Goal: Transaction & Acquisition: Book appointment/travel/reservation

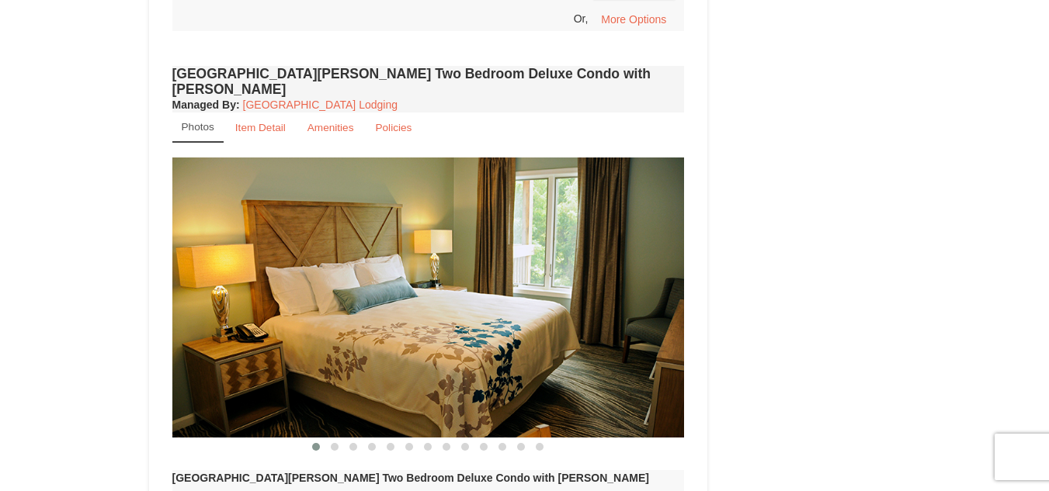
scroll to position [1796, 0]
click at [380, 260] on img at bounding box center [428, 297] width 512 height 280
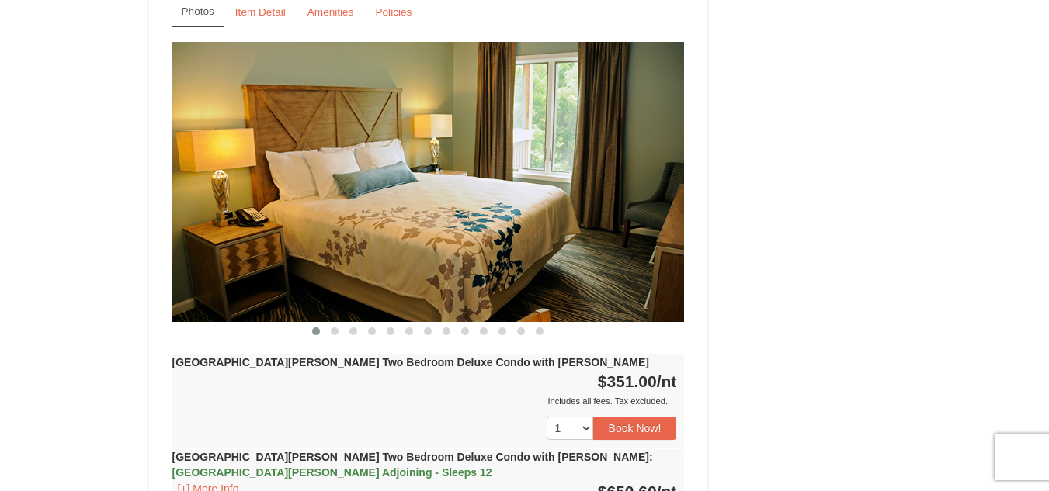
scroll to position [1912, 0]
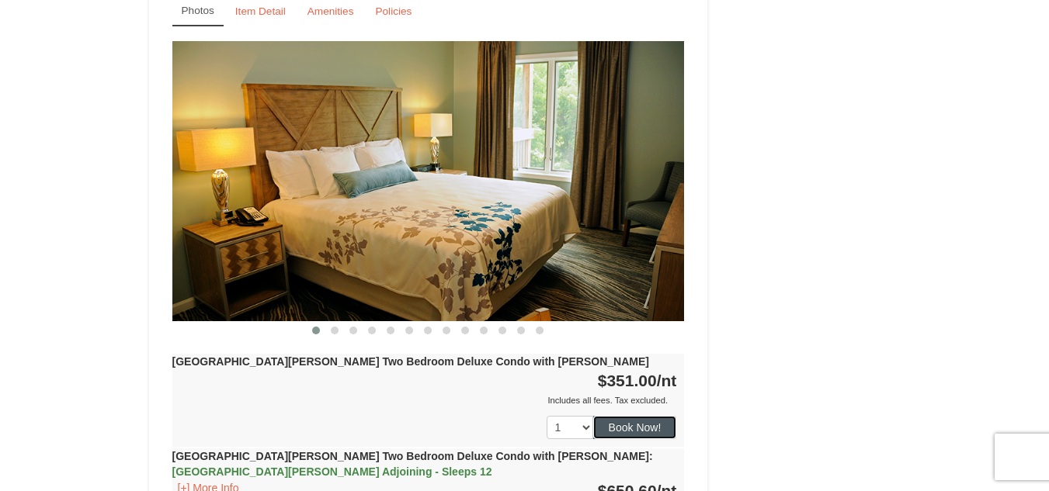
click at [637, 416] on button "Book Now!" at bounding box center [635, 427] width 84 height 23
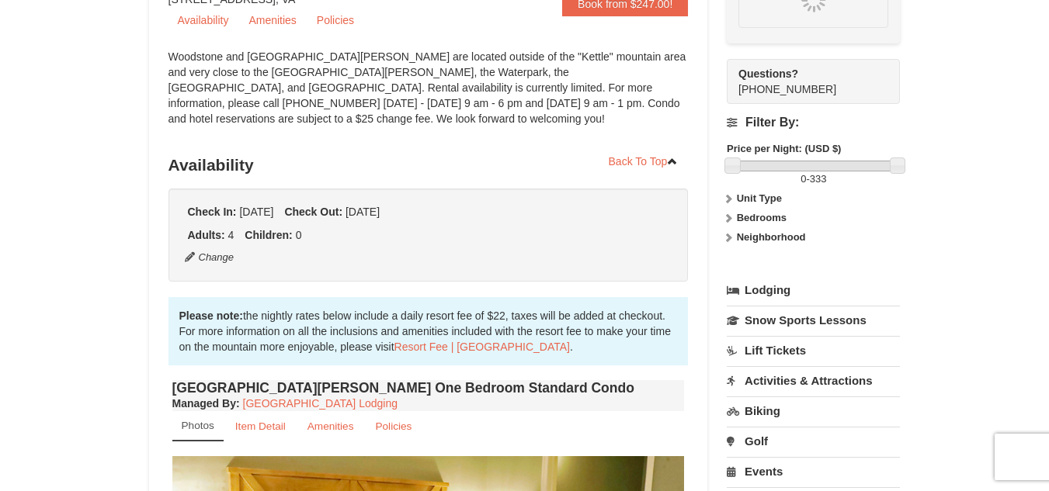
scroll to position [151, 0]
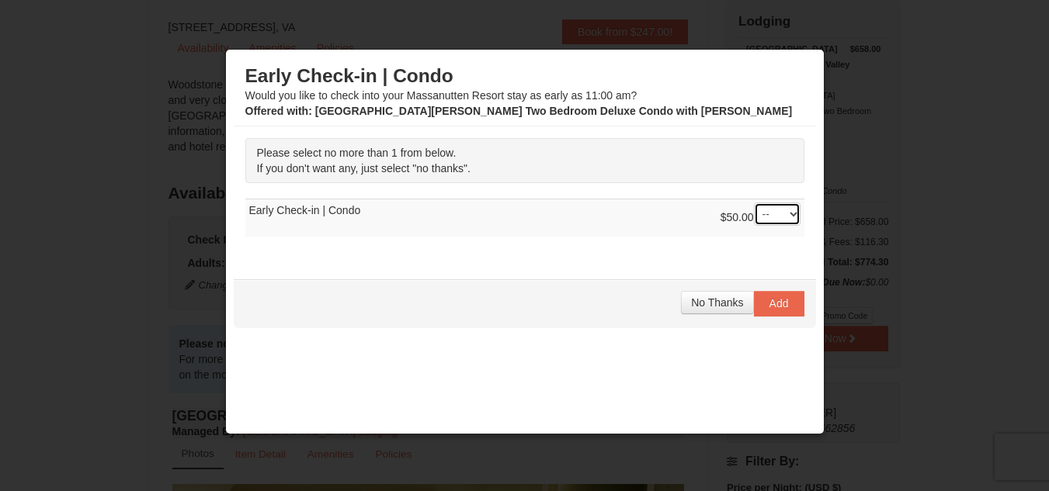
click at [785, 210] on select "-- 01" at bounding box center [777, 214] width 47 height 23
drag, startPoint x: 785, startPoint y: 210, endPoint x: 710, endPoint y: 232, distance: 78.4
click at [785, 210] on select "-- 01" at bounding box center [777, 214] width 47 height 23
click at [708, 299] on span "No Thanks" at bounding box center [717, 303] width 52 height 12
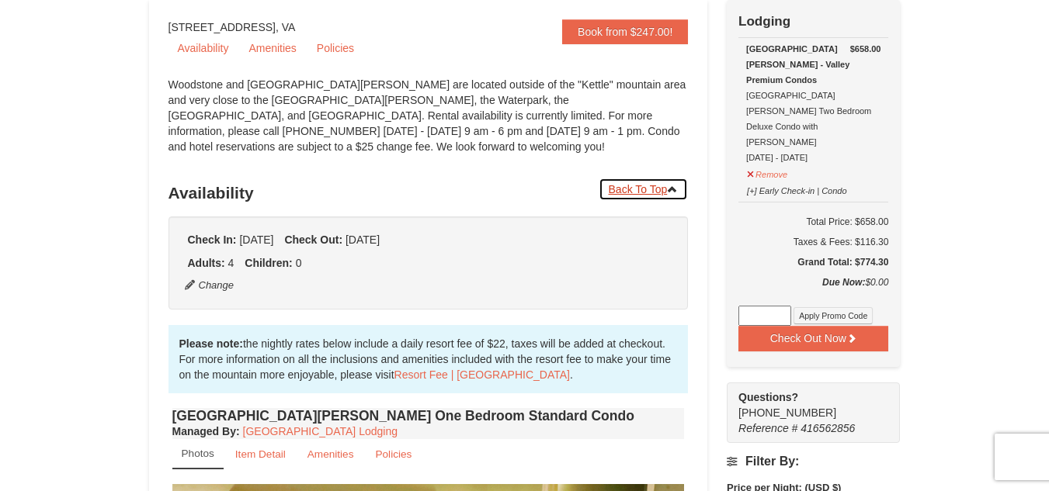
click at [653, 186] on link "Back To Top" at bounding box center [644, 189] width 90 height 23
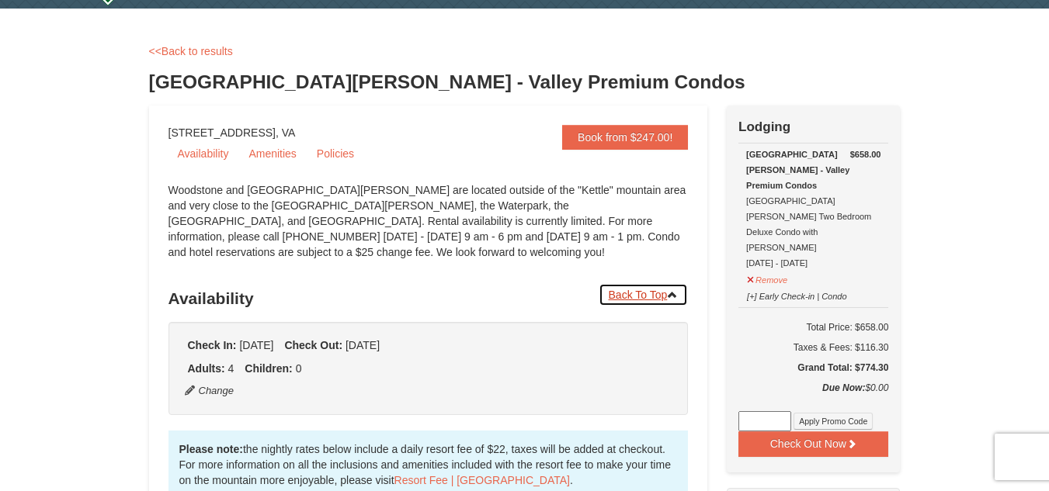
scroll to position [0, 0]
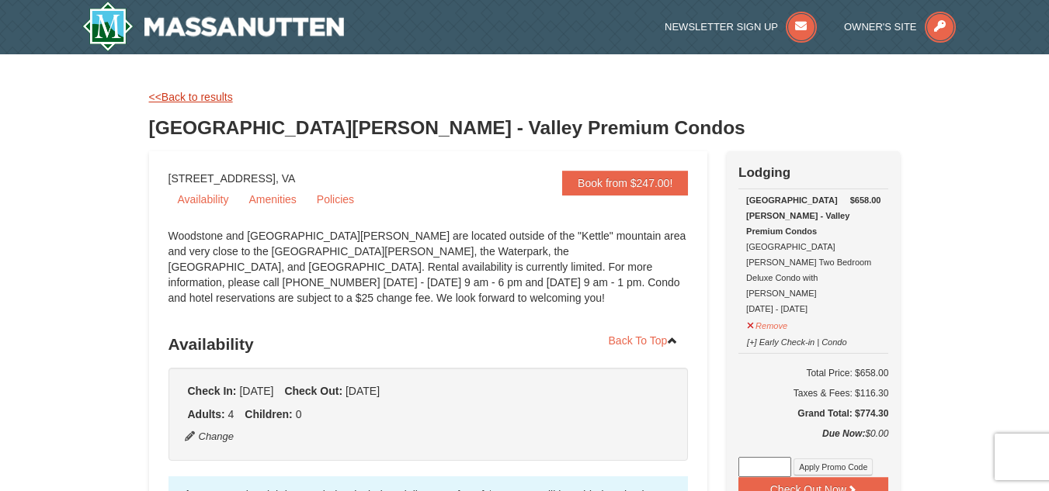
click at [192, 99] on link "<<Back to results" at bounding box center [191, 97] width 84 height 12
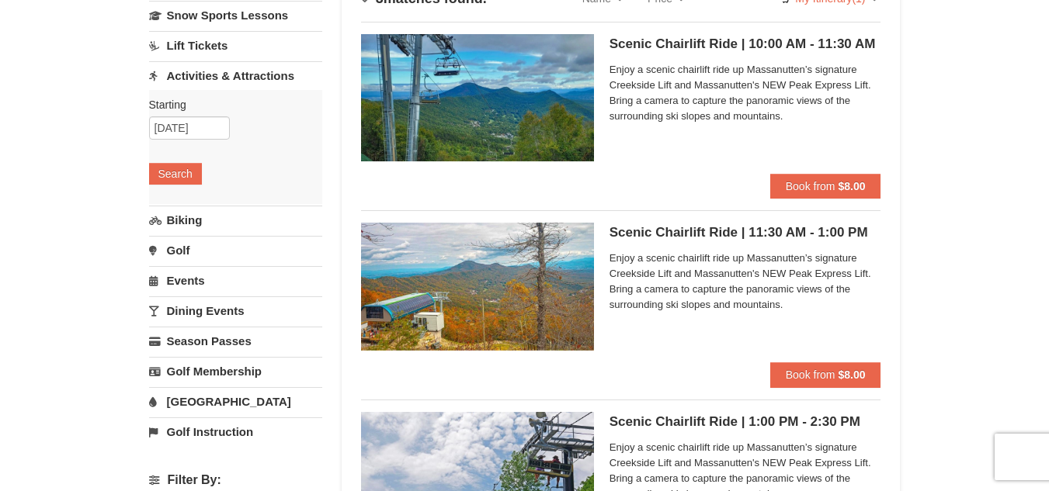
scroll to position [133, 0]
click at [926, 173] on div "× Categories List Filter My Itinerary (1) Check Out Now Lodging $658.00 Woodsto…" at bounding box center [524, 489] width 1049 height 1134
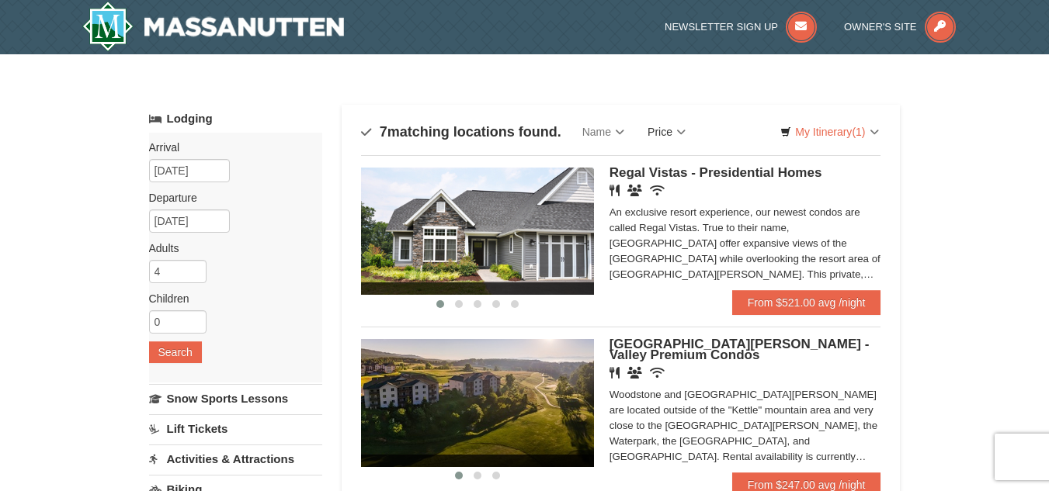
click at [669, 131] on link "Price" at bounding box center [666, 131] width 61 height 31
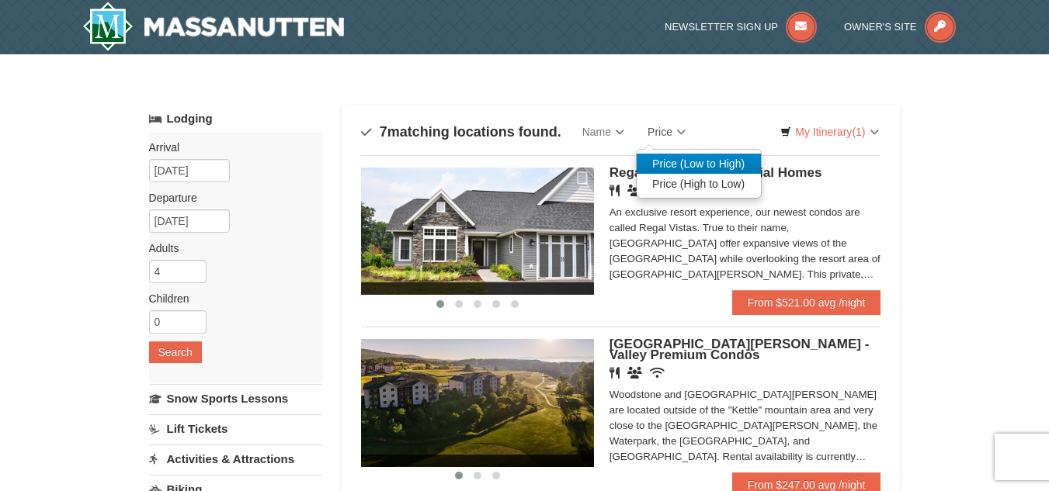
click at [678, 161] on link "Price (Low to High)" at bounding box center [699, 164] width 124 height 20
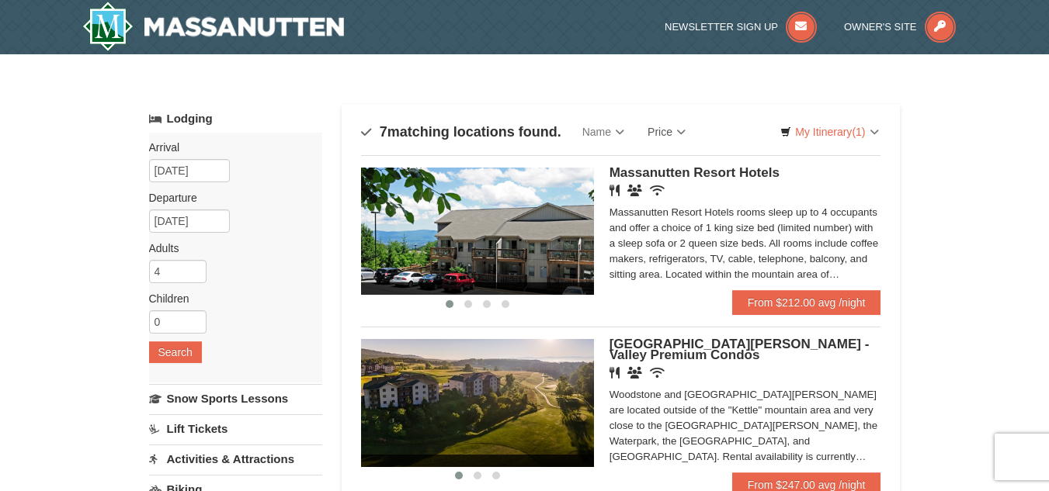
scroll to position [1, 0]
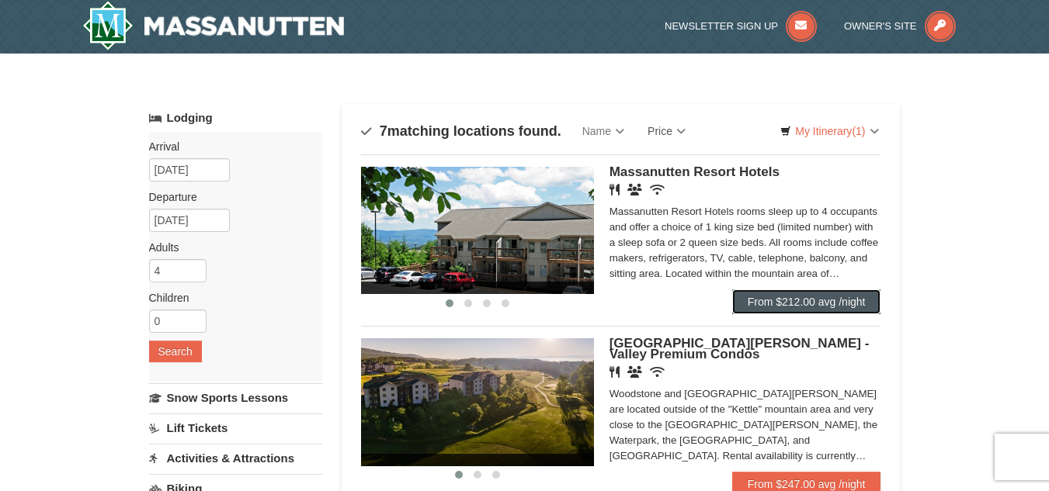
click at [807, 309] on link "From $212.00 avg /night" at bounding box center [806, 302] width 149 height 25
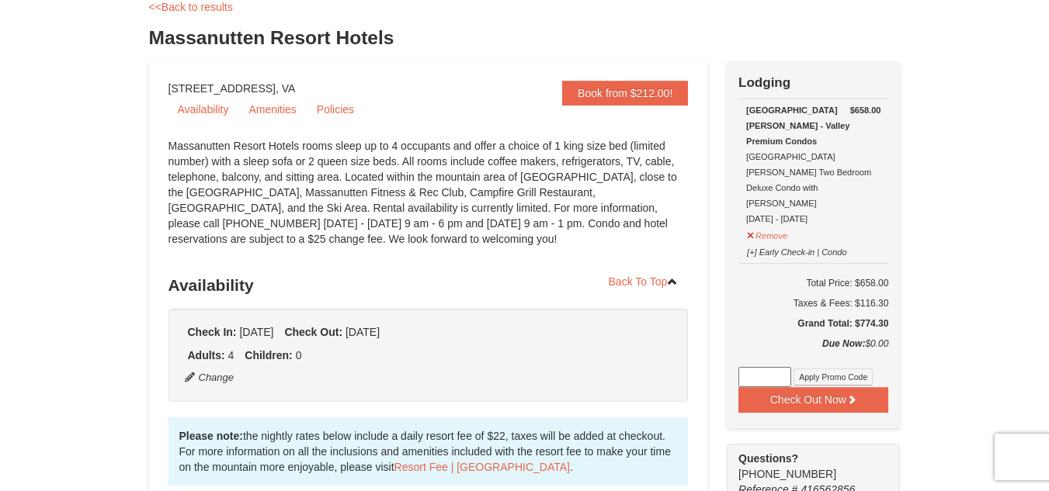
scroll to position [87, 0]
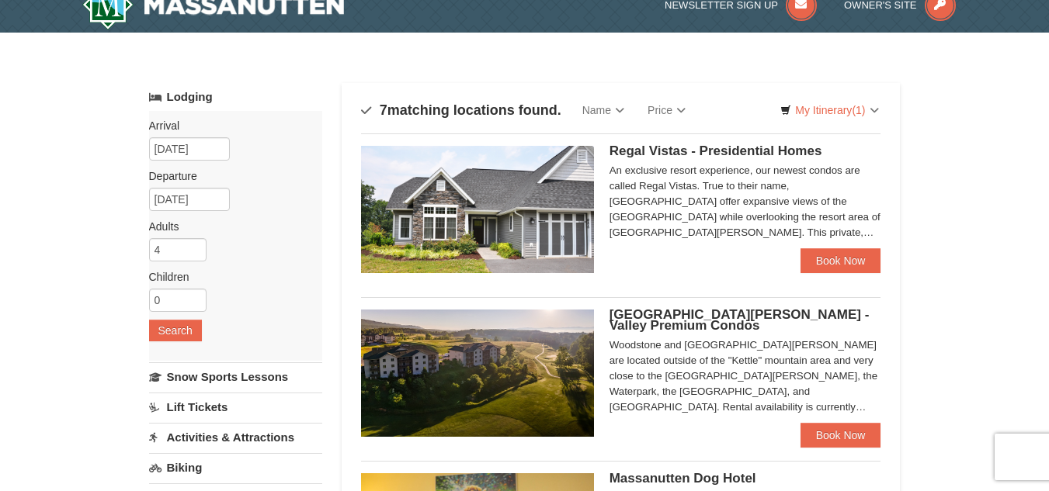
scroll to position [1, 0]
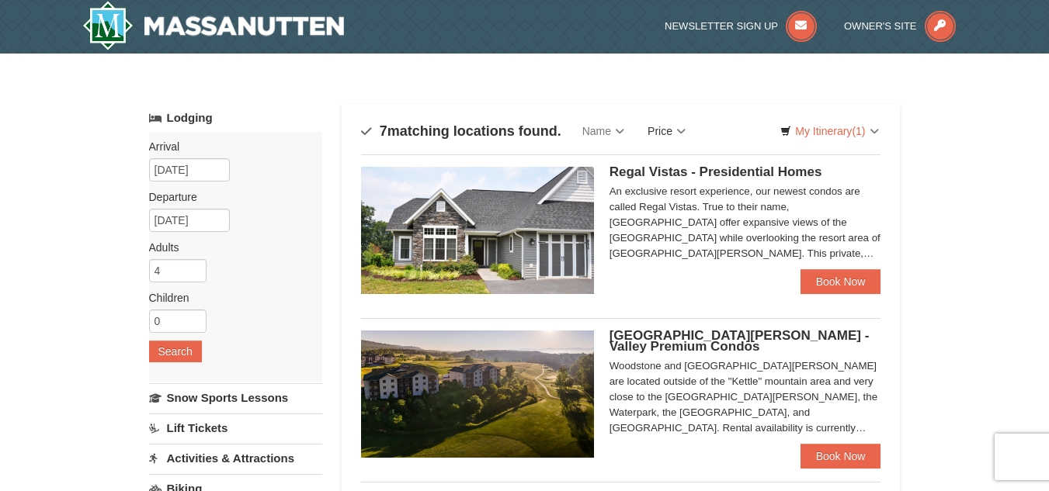
click at [651, 130] on link "Price" at bounding box center [666, 131] width 61 height 31
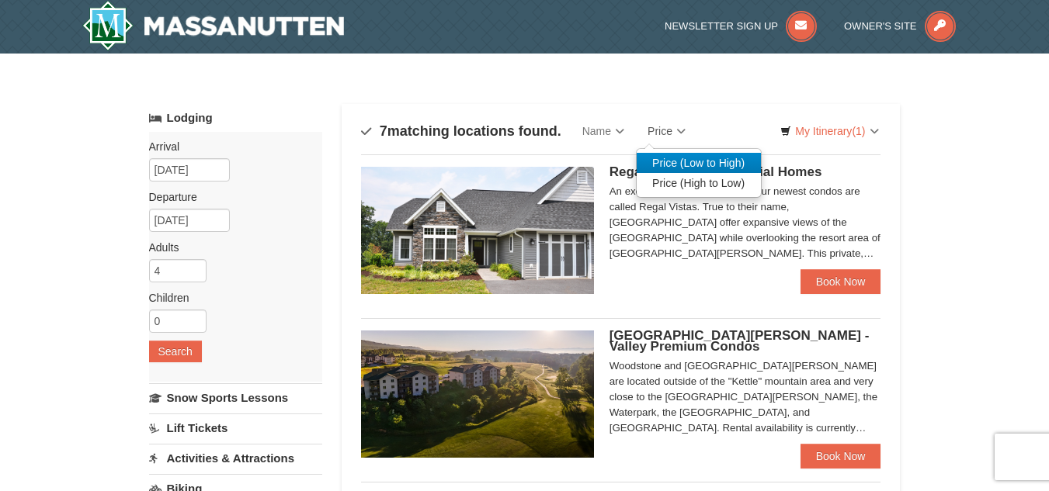
click at [682, 165] on link "Price (Low to High)" at bounding box center [699, 163] width 124 height 20
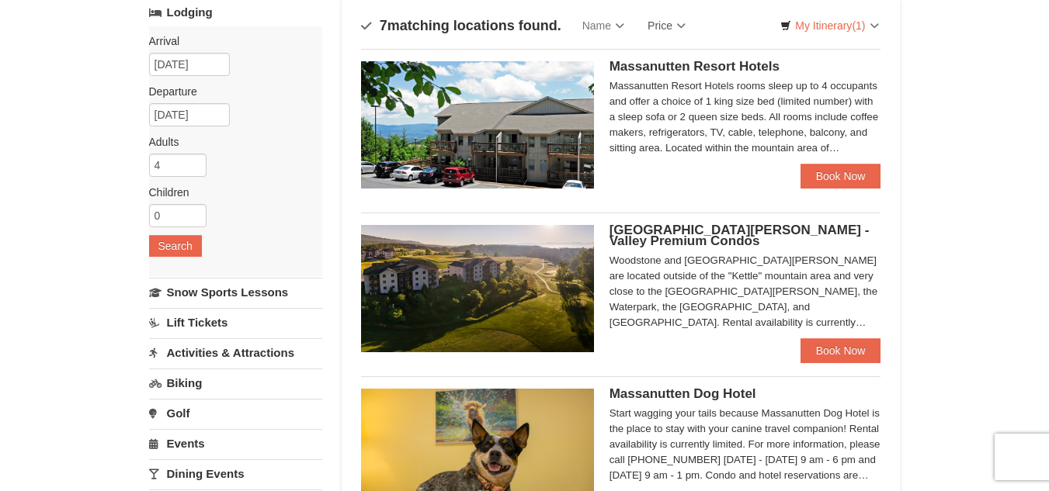
scroll to position [107, 0]
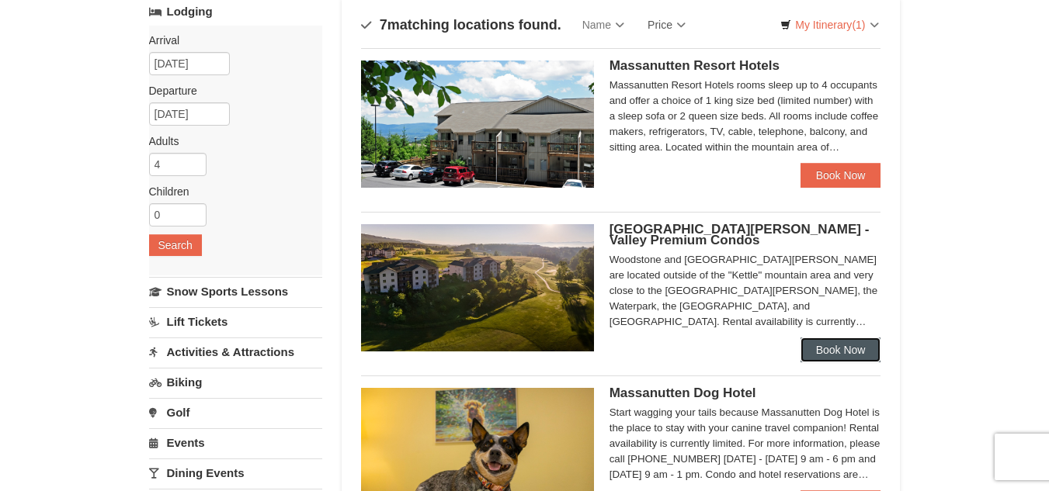
click at [866, 346] on link "Book Now" at bounding box center [840, 350] width 81 height 25
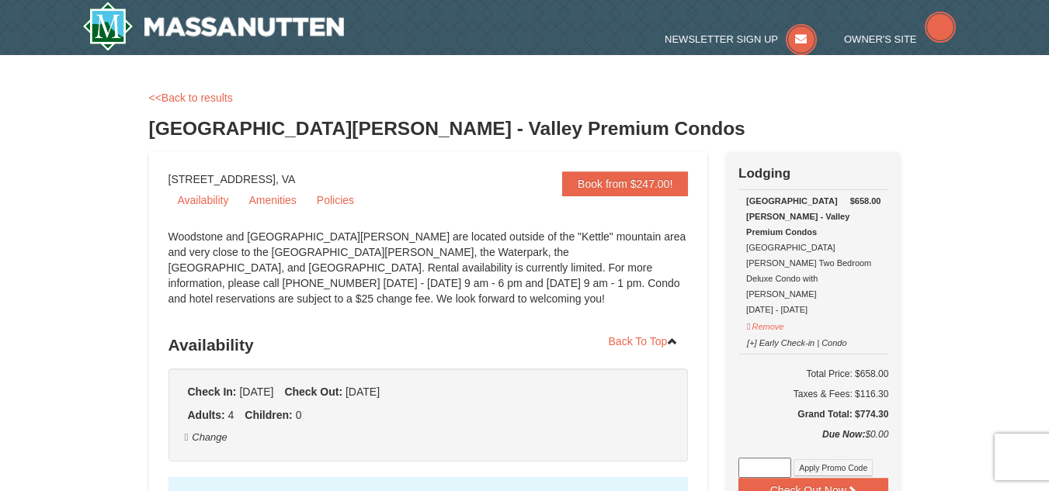
select select "10"
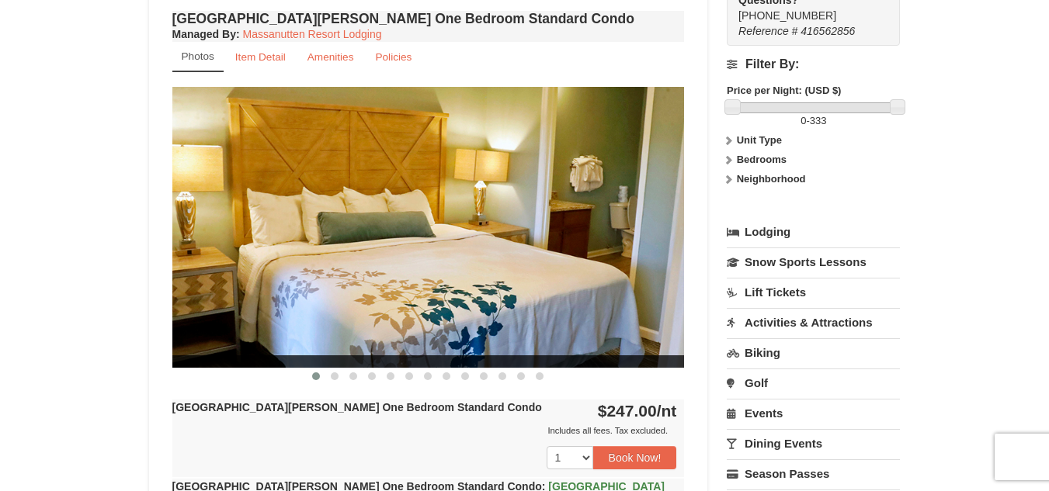
scroll to position [552, 0]
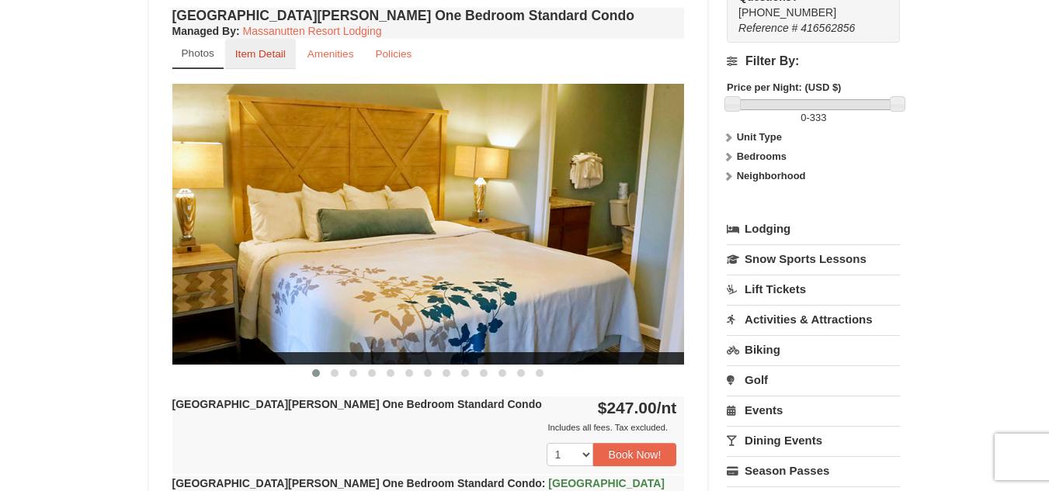
click at [256, 50] on small "Item Detail" at bounding box center [260, 54] width 50 height 12
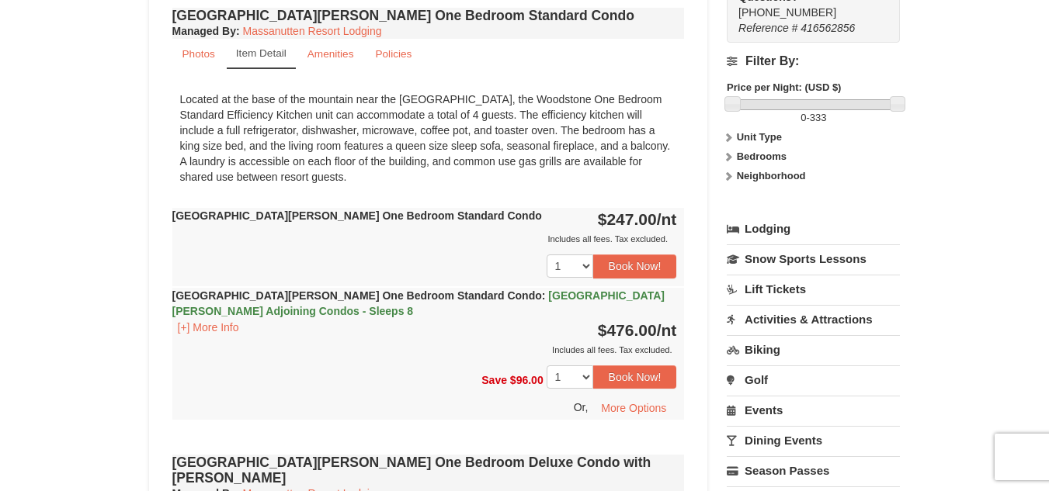
click at [478, 292] on span "Casa de Campo Adjoining Condos - Sleeps 8" at bounding box center [418, 304] width 492 height 28
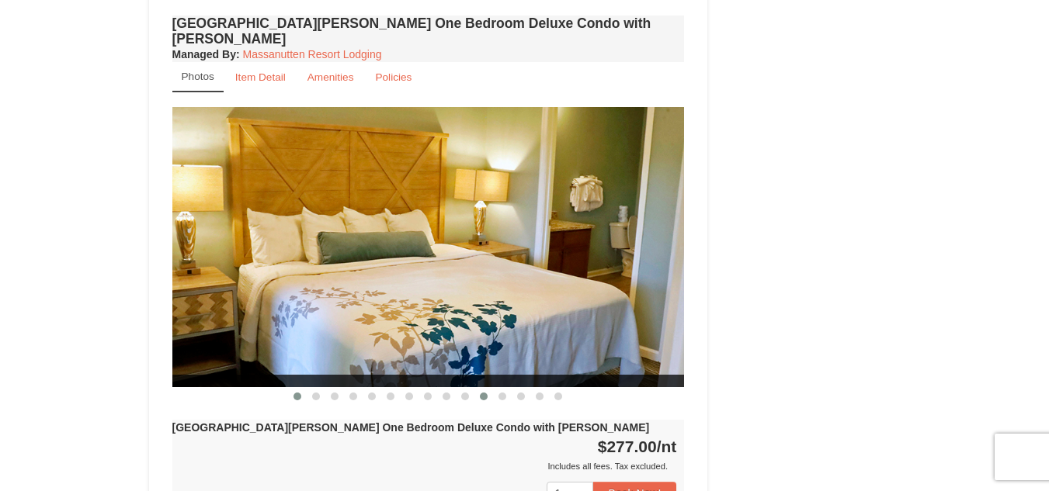
scroll to position [1292, 0]
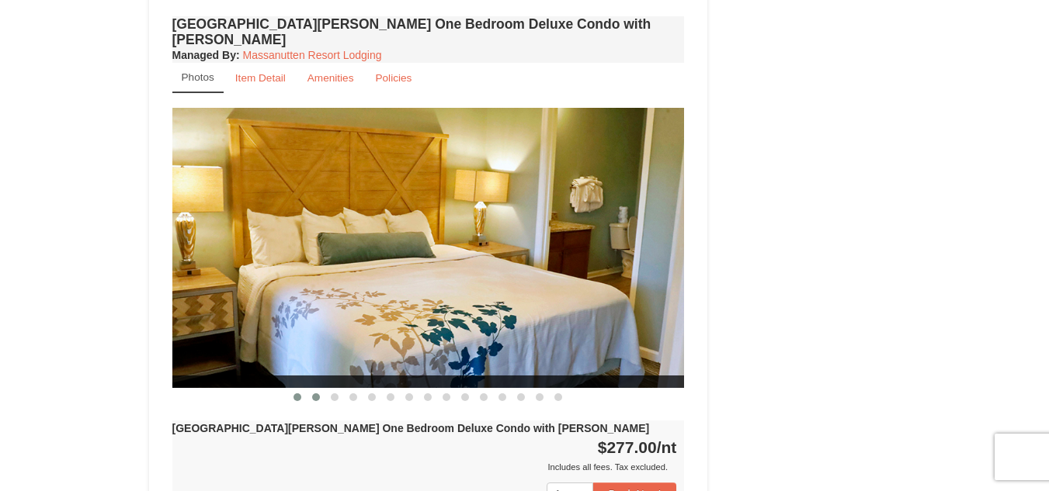
click at [309, 390] on button at bounding box center [316, 398] width 19 height 16
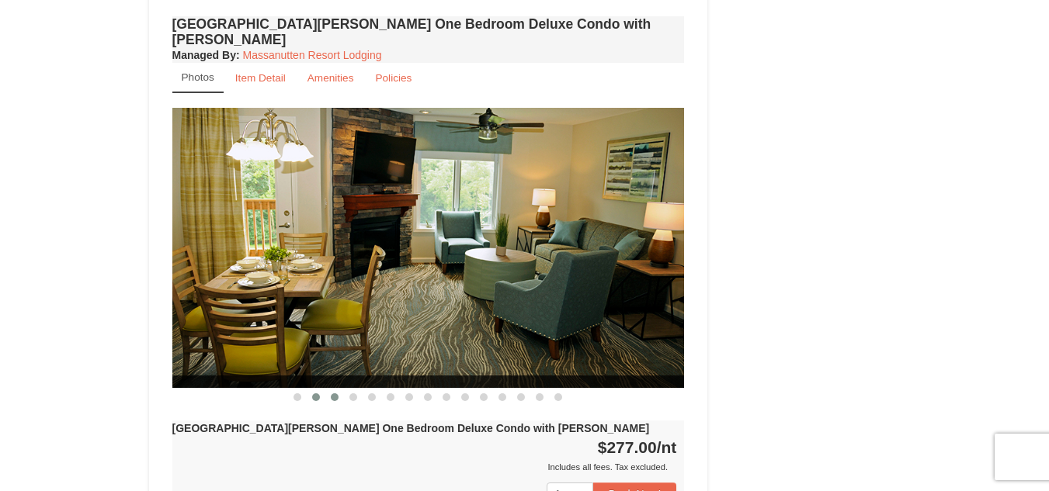
click at [327, 390] on button at bounding box center [334, 398] width 19 height 16
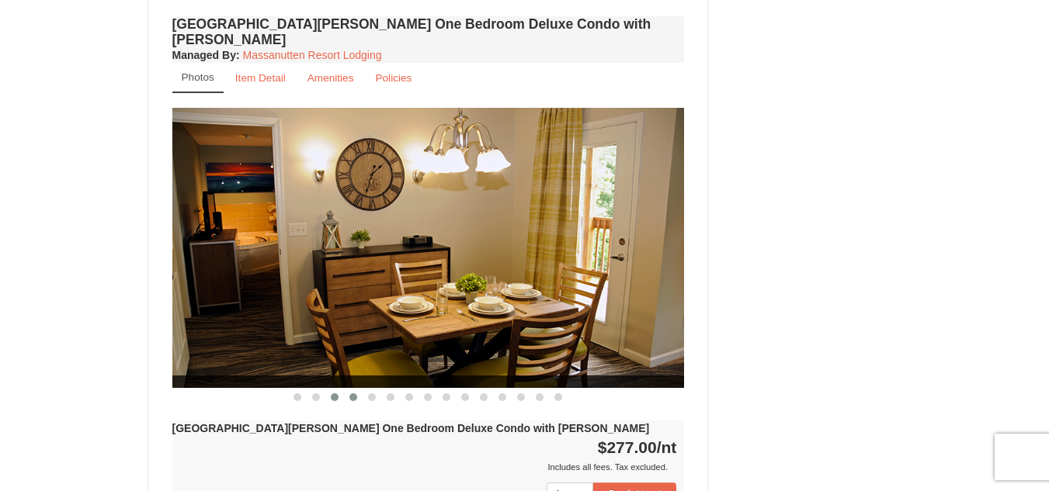
click at [348, 390] on button at bounding box center [353, 398] width 19 height 16
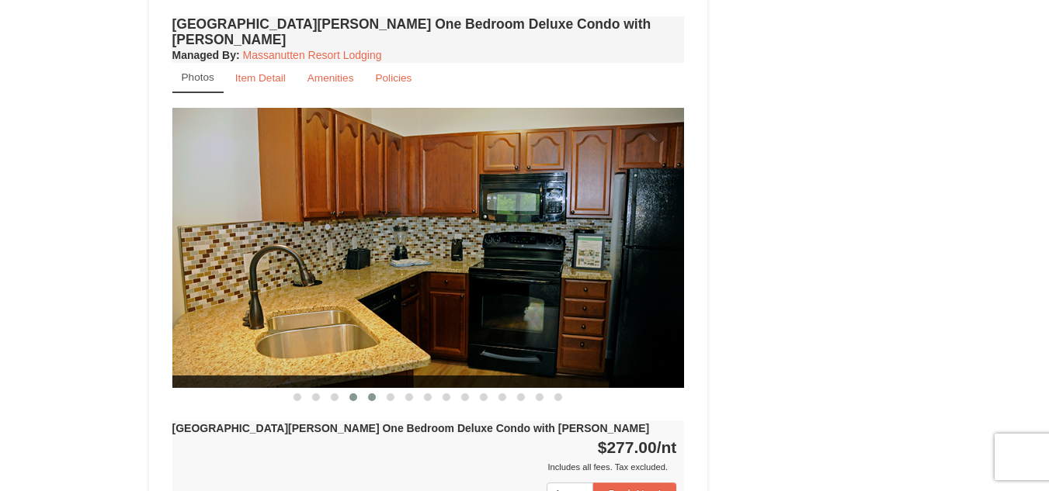
click at [371, 390] on button at bounding box center [372, 398] width 19 height 16
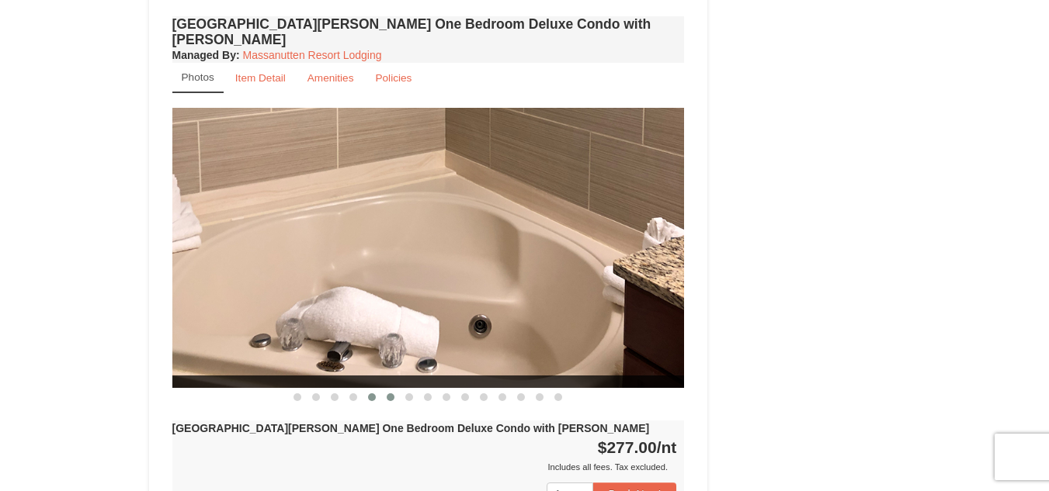
click at [394, 390] on button at bounding box center [390, 398] width 19 height 16
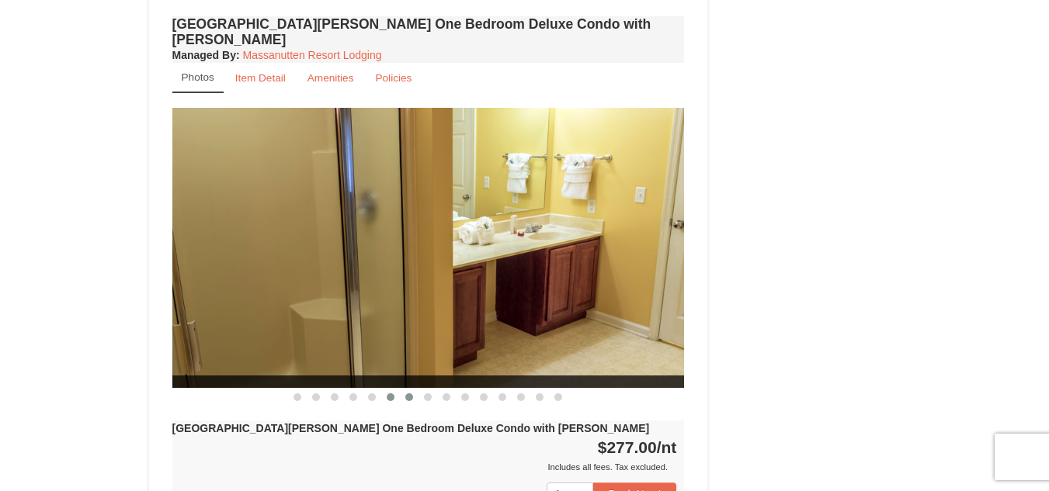
click at [411, 390] on button at bounding box center [409, 398] width 19 height 16
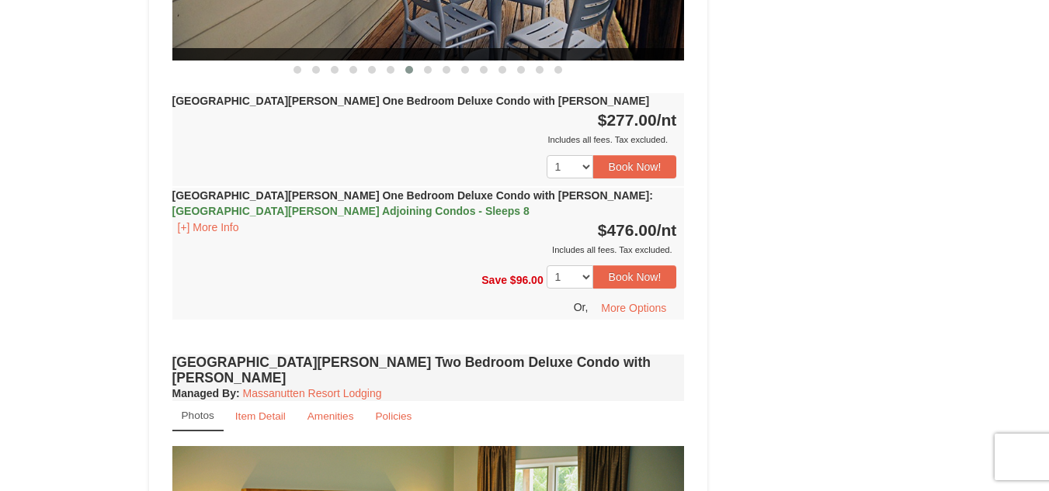
scroll to position [1620, 0]
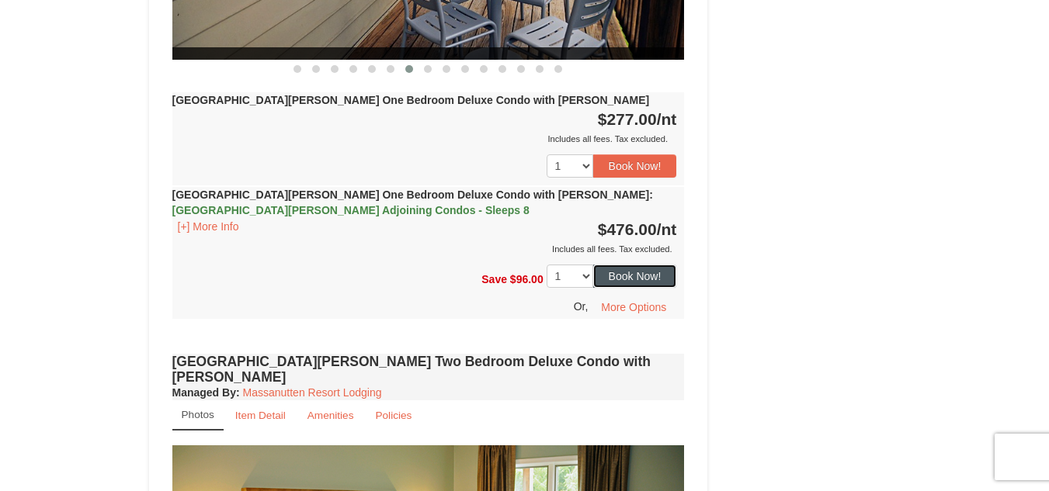
click at [651, 265] on button "Book Now!" at bounding box center [635, 276] width 84 height 23
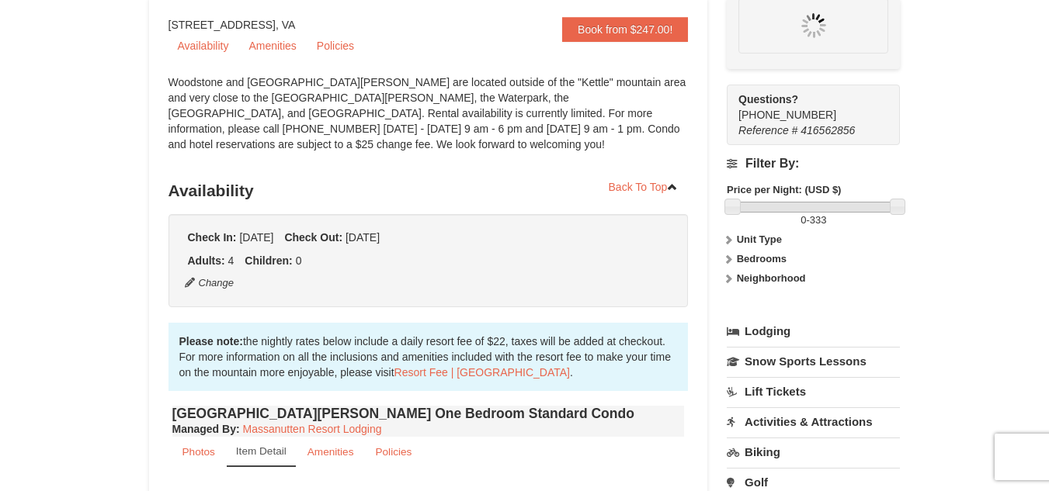
scroll to position [151, 0]
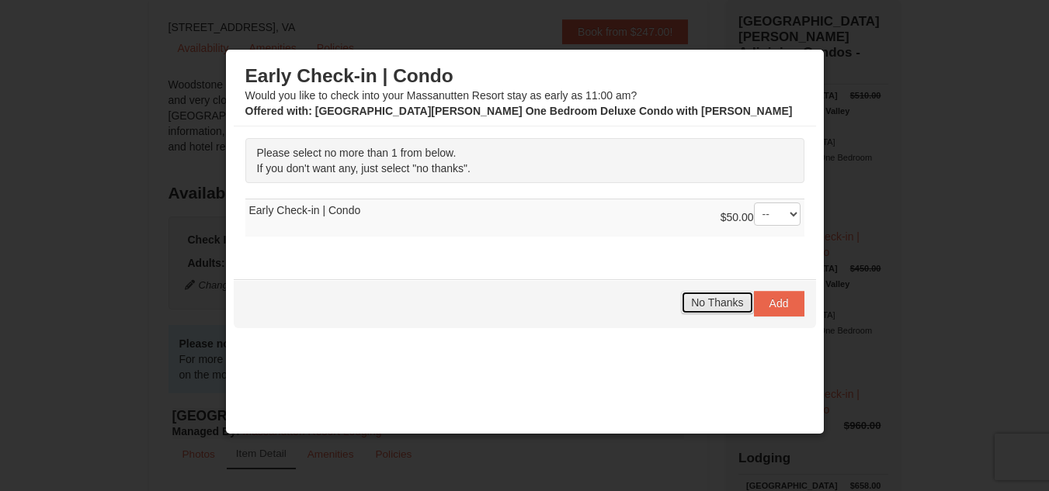
click at [713, 306] on span "No Thanks" at bounding box center [717, 303] width 52 height 12
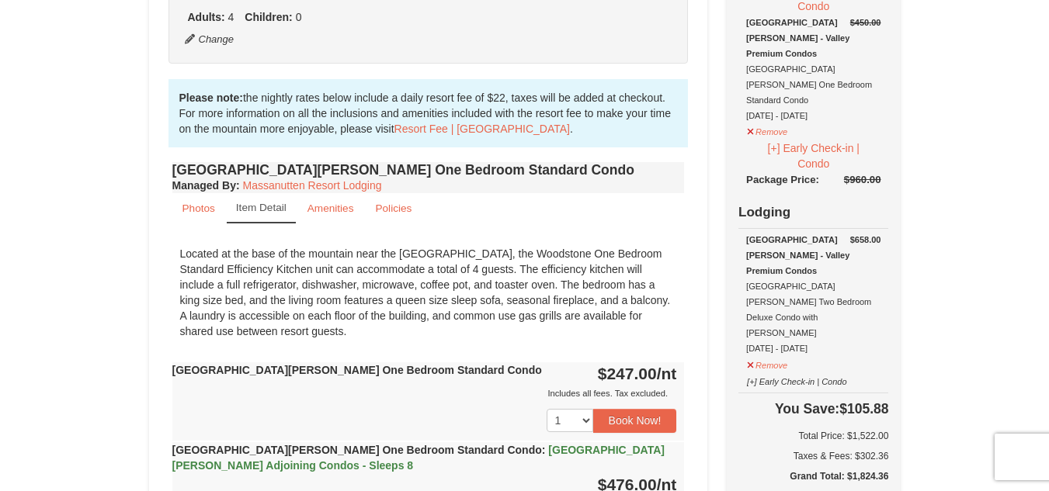
scroll to position [401, 0]
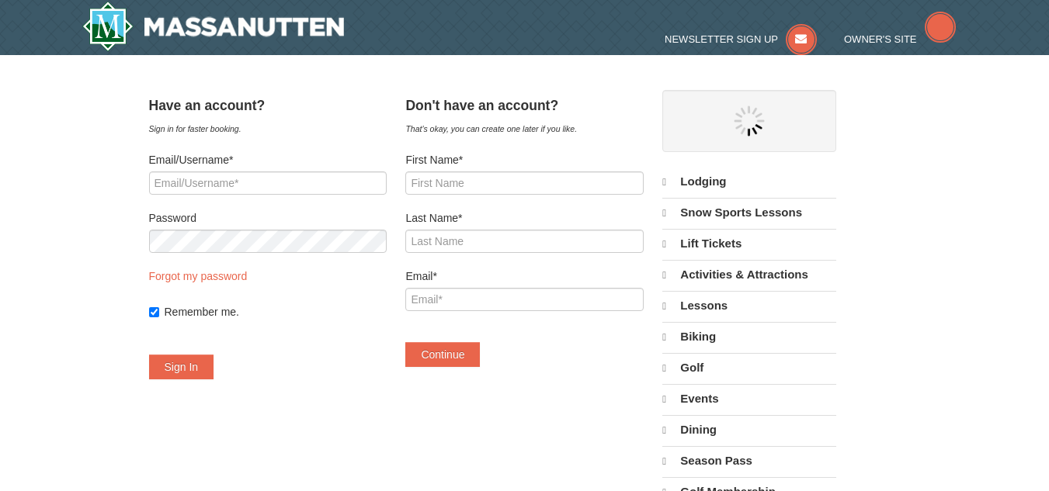
select select "10"
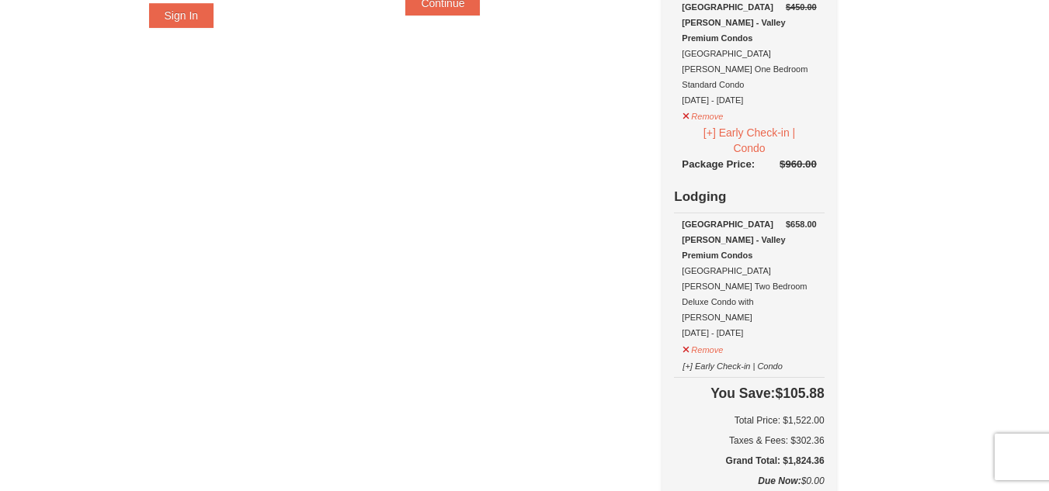
scroll to position [352, 0]
click at [723, 338] on button "Remove" at bounding box center [703, 347] width 42 height 19
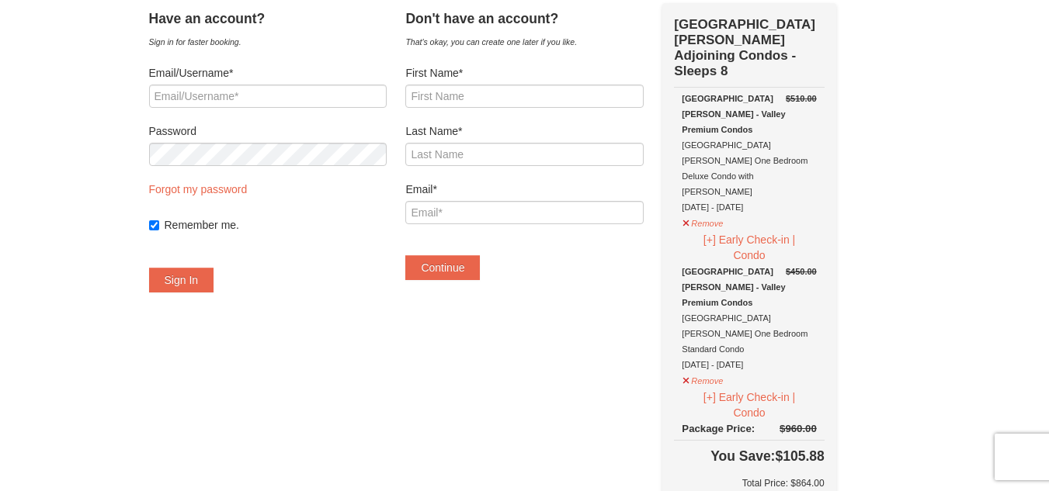
scroll to position [85, 0]
click at [723, 213] on button "Remove" at bounding box center [703, 222] width 42 height 19
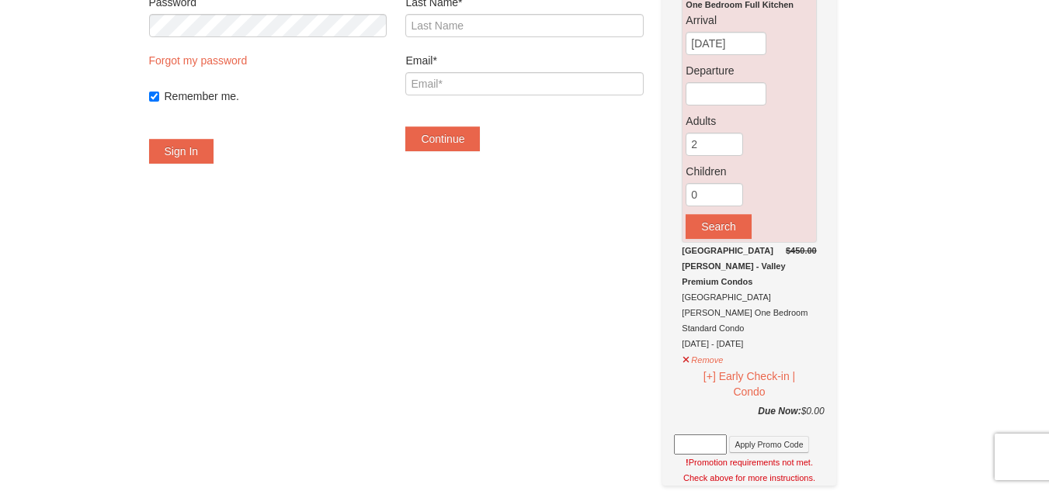
scroll to position [219, 0]
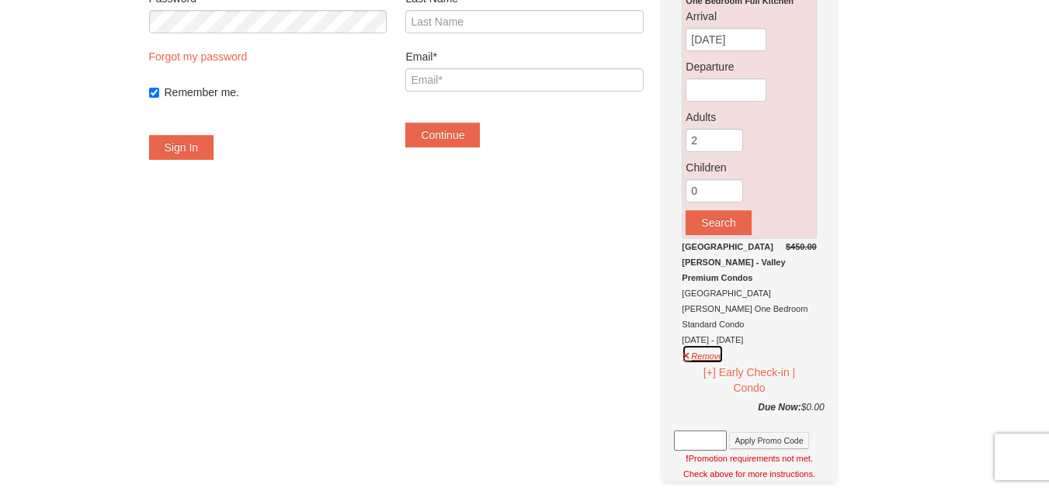
click at [723, 345] on button "Remove" at bounding box center [703, 354] width 42 height 19
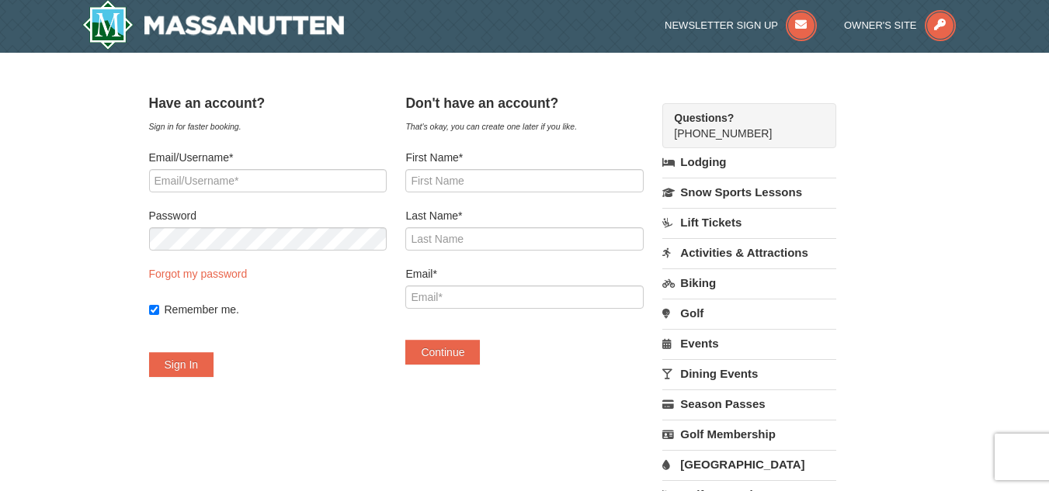
scroll to position [0, 0]
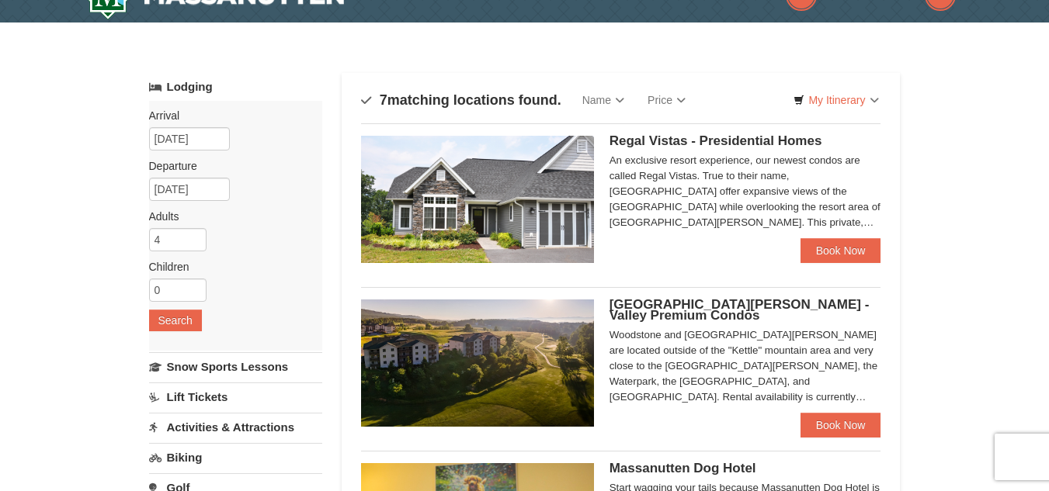
scroll to position [33, 0]
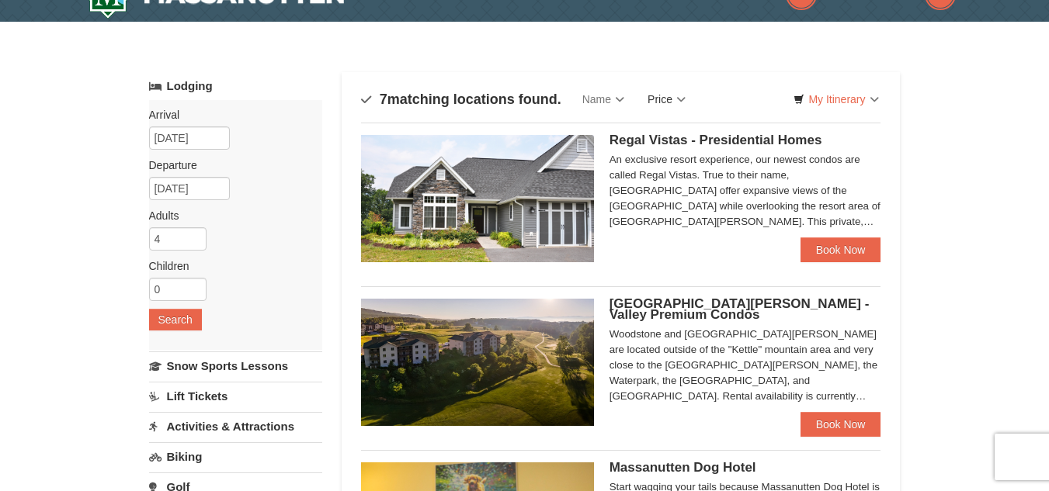
click at [687, 99] on link "Price" at bounding box center [666, 99] width 61 height 31
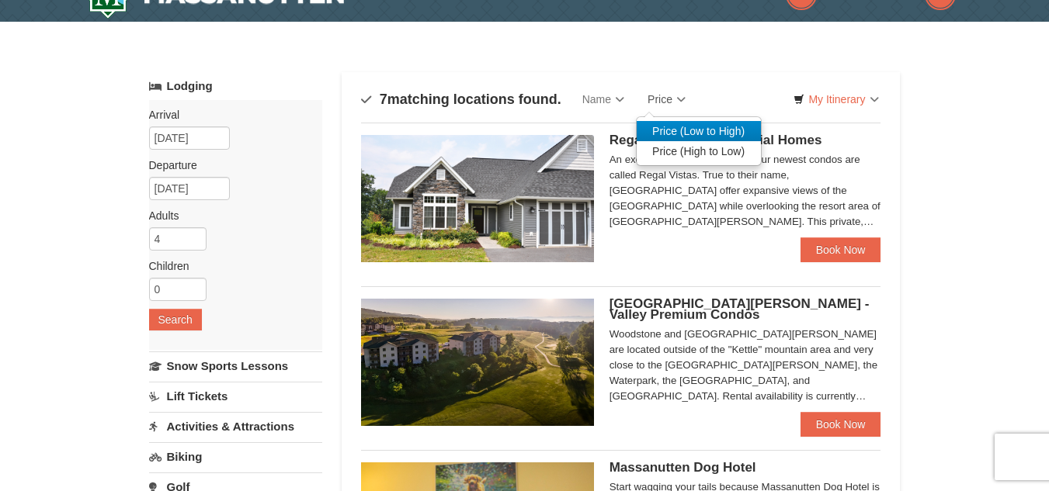
click at [674, 127] on link "Price (Low to High)" at bounding box center [699, 131] width 124 height 20
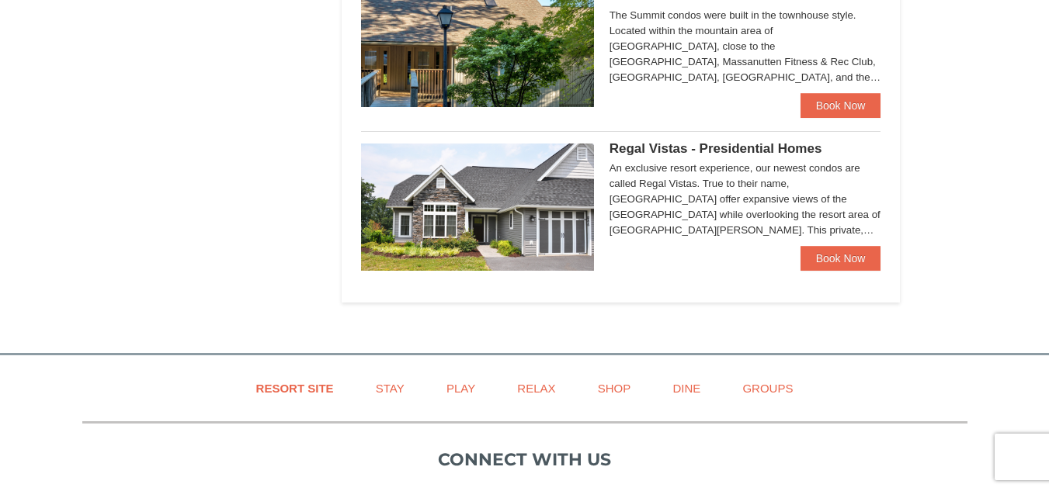
scroll to position [1009, 0]
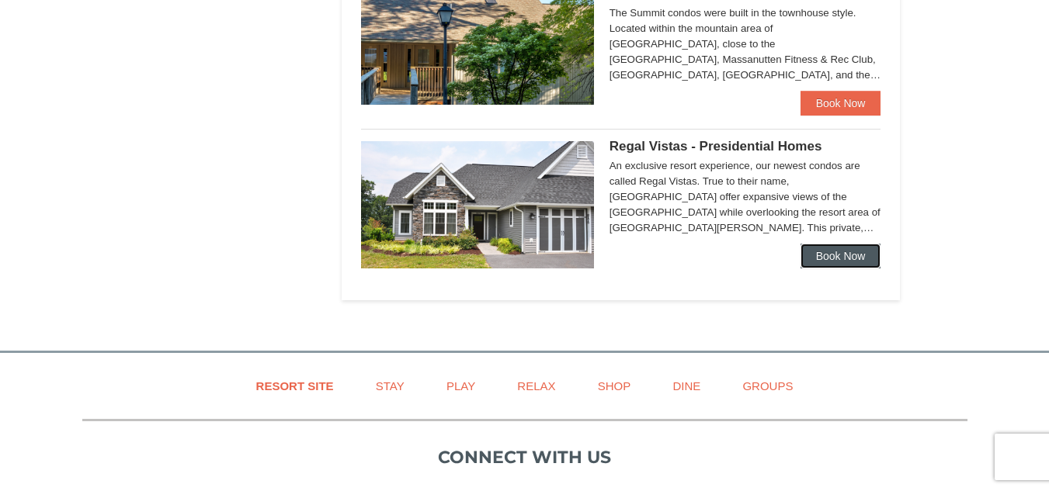
click at [860, 259] on link "Book Now" at bounding box center [840, 256] width 81 height 25
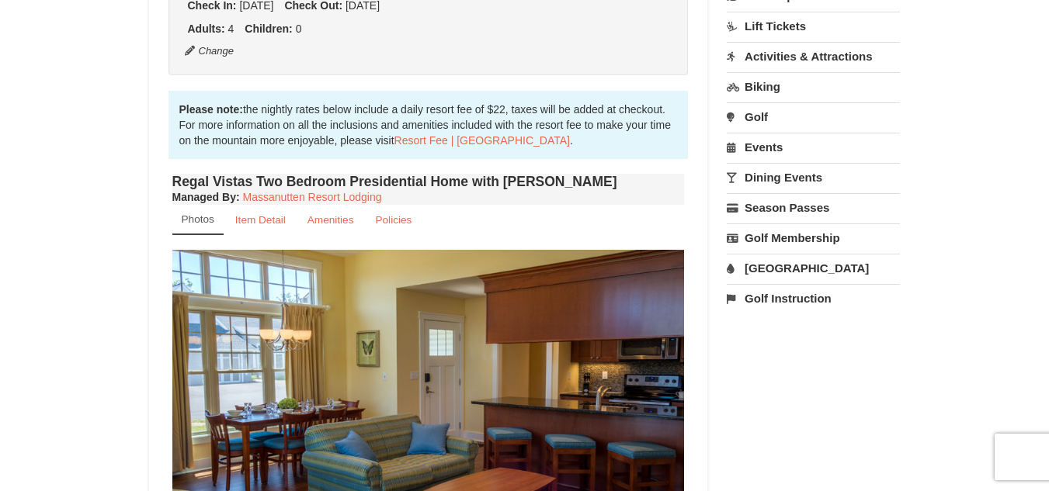
scroll to position [611, 0]
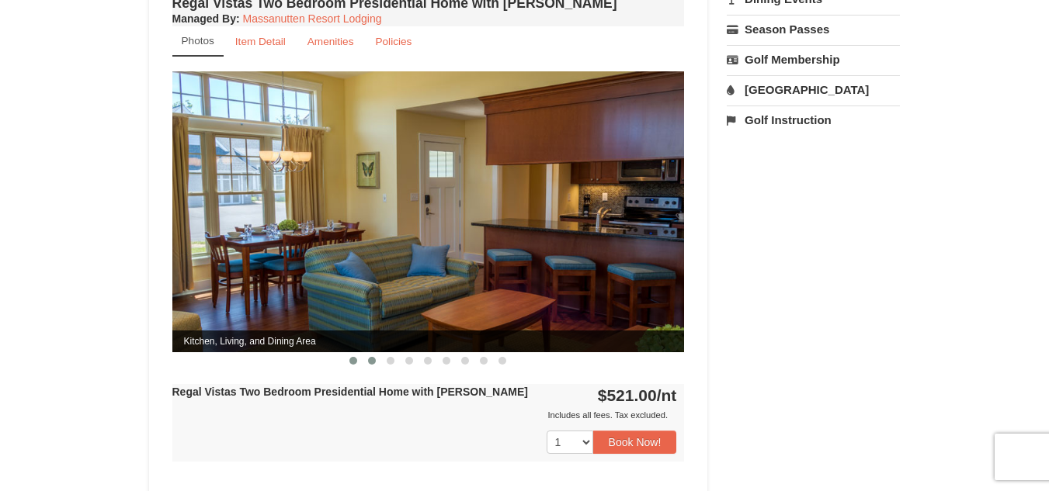
click at [367, 353] on button at bounding box center [372, 361] width 19 height 16
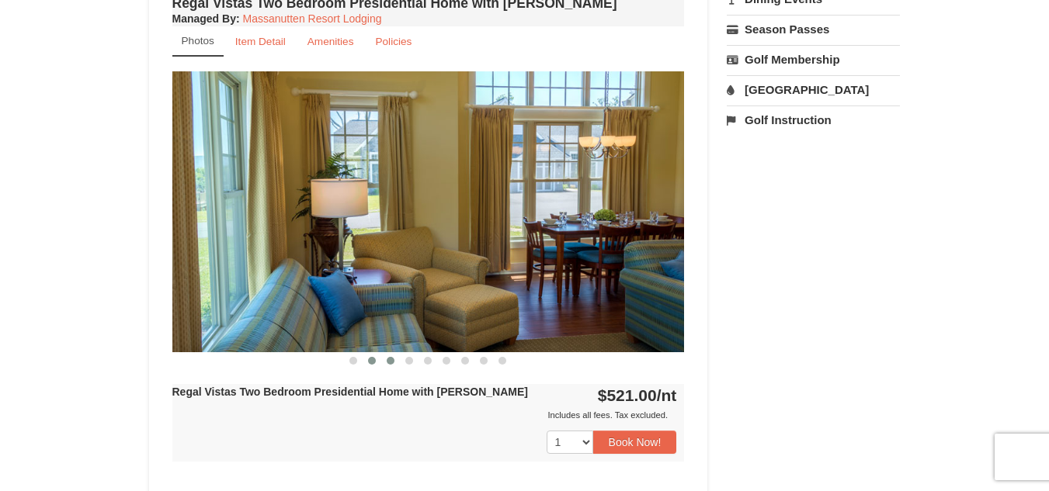
click at [386, 353] on button at bounding box center [390, 361] width 19 height 16
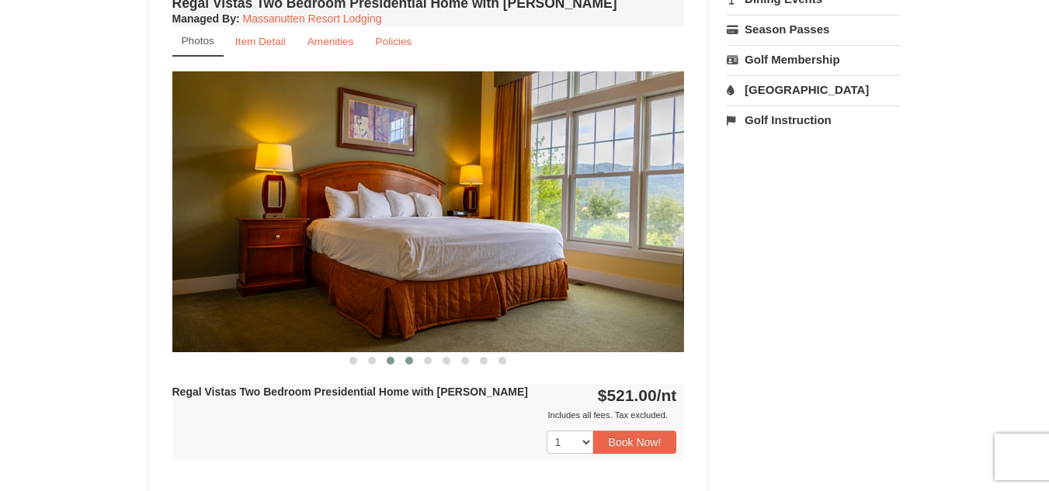
click at [408, 353] on button at bounding box center [409, 361] width 19 height 16
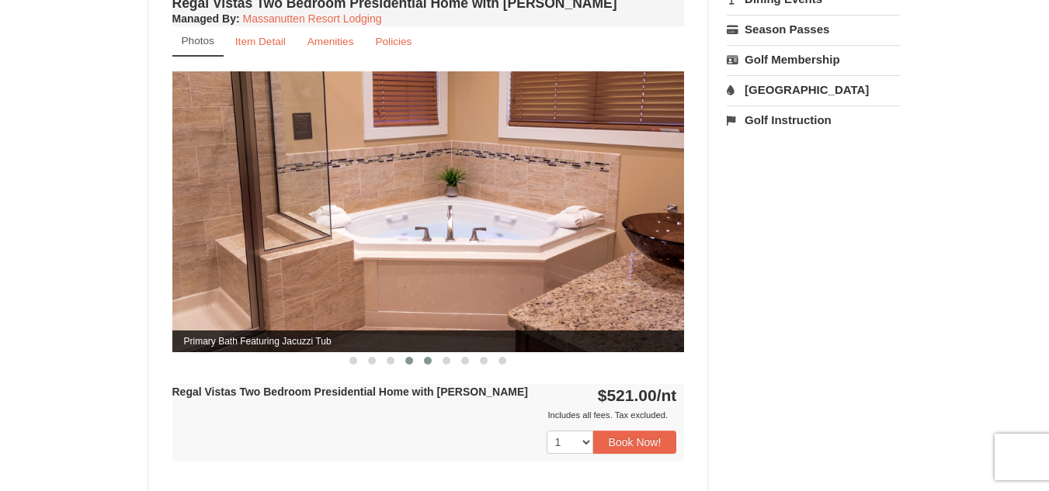
click at [426, 353] on button at bounding box center [427, 361] width 19 height 16
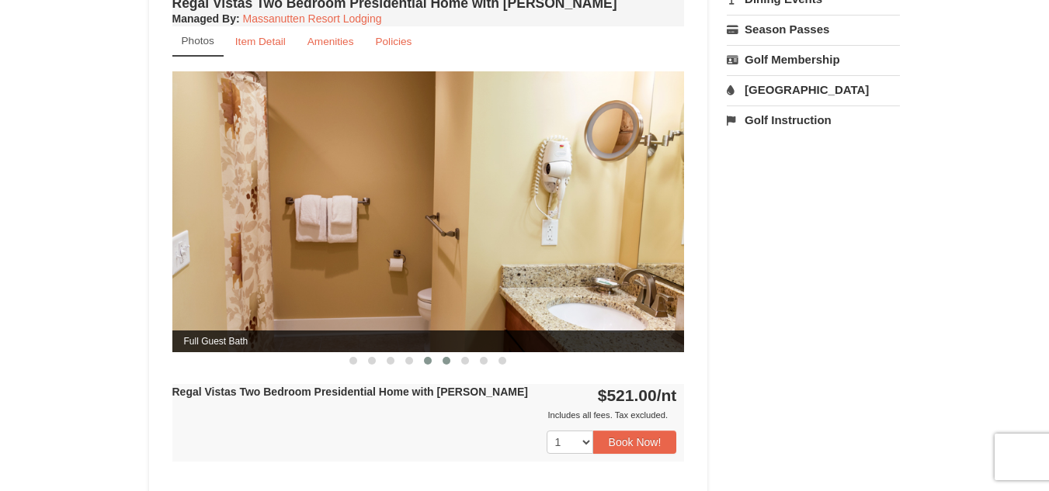
click at [444, 353] on button at bounding box center [446, 361] width 19 height 16
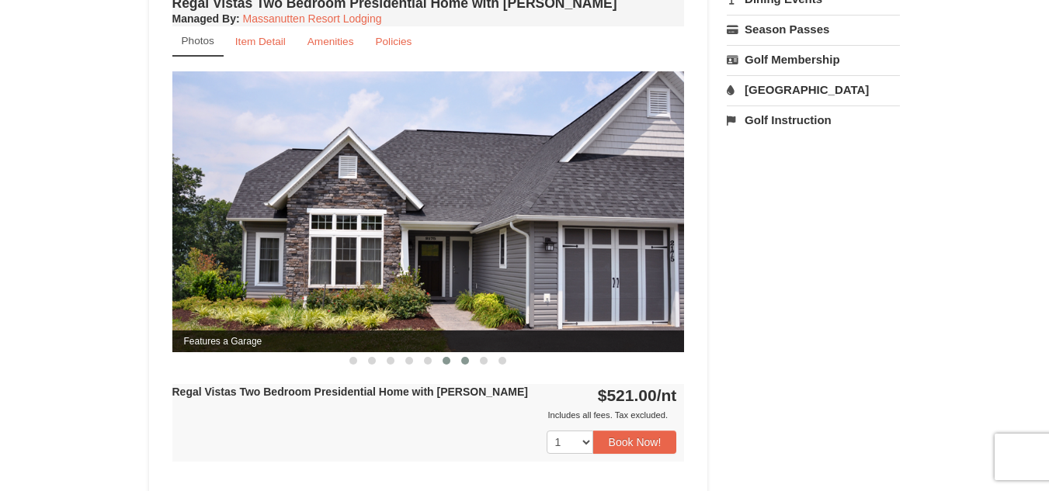
click at [459, 353] on button at bounding box center [465, 361] width 19 height 16
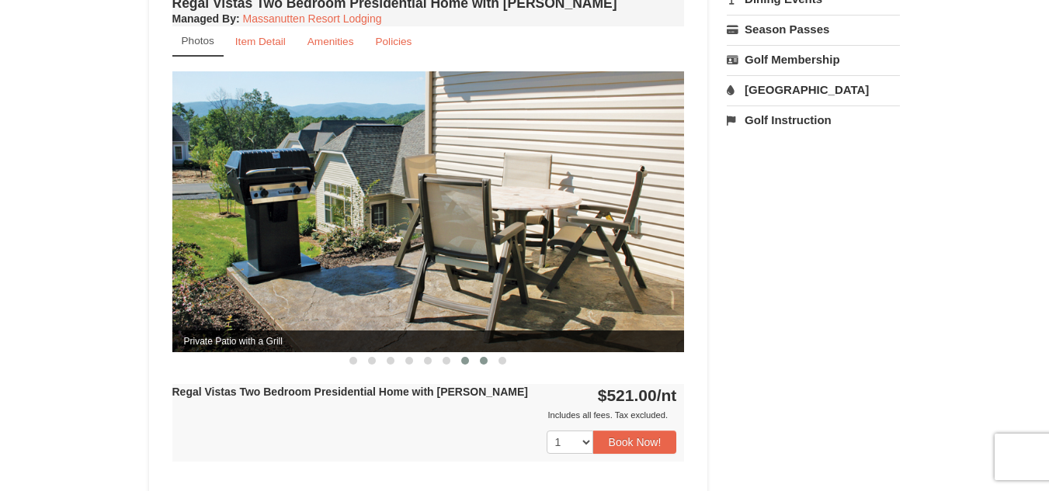
click at [485, 353] on button at bounding box center [483, 361] width 19 height 16
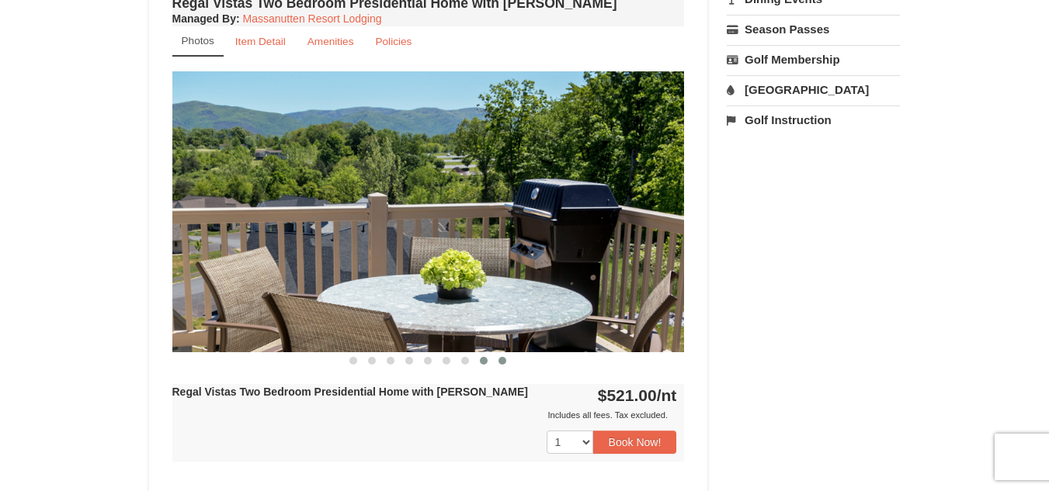
click at [511, 353] on button at bounding box center [502, 361] width 19 height 16
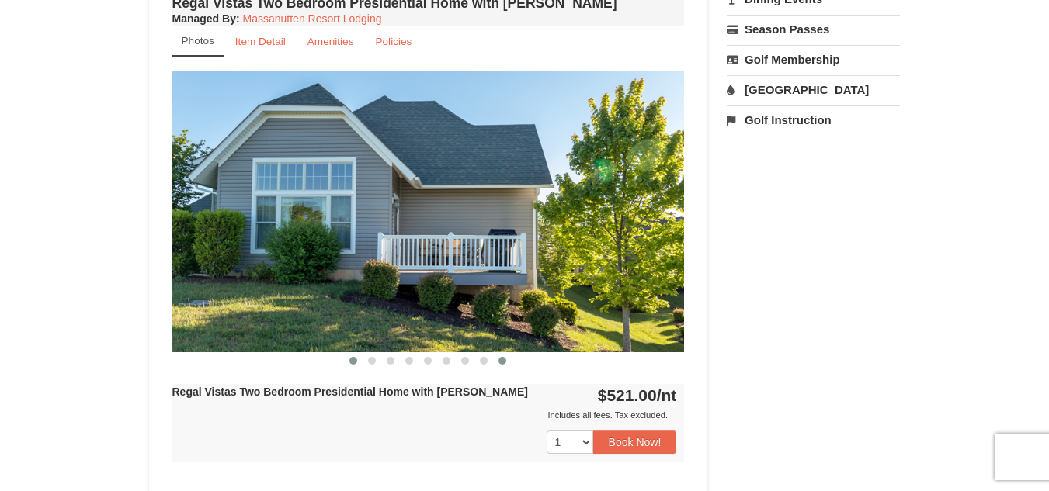
click at [359, 353] on button at bounding box center [353, 361] width 19 height 16
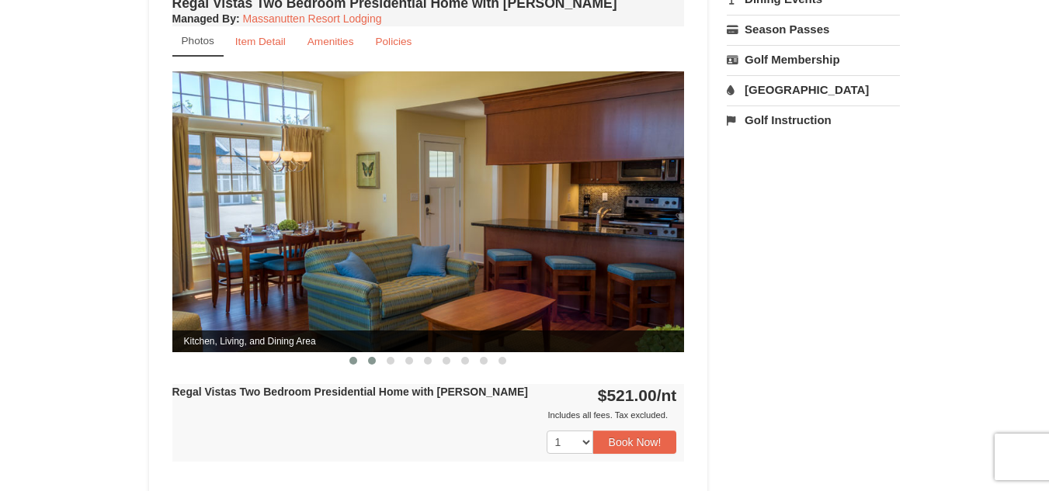
click at [368, 357] on span at bounding box center [372, 361] width 8 height 8
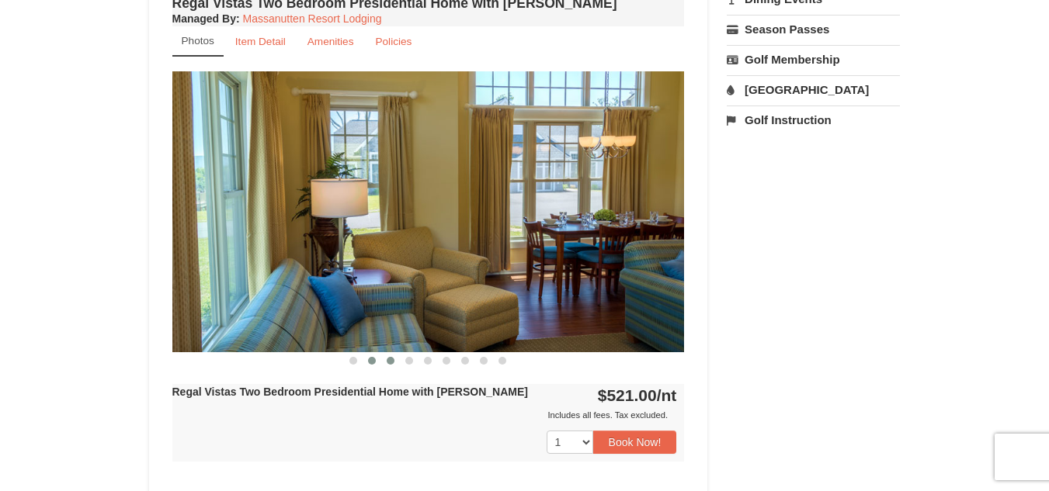
click at [388, 353] on button at bounding box center [390, 361] width 19 height 16
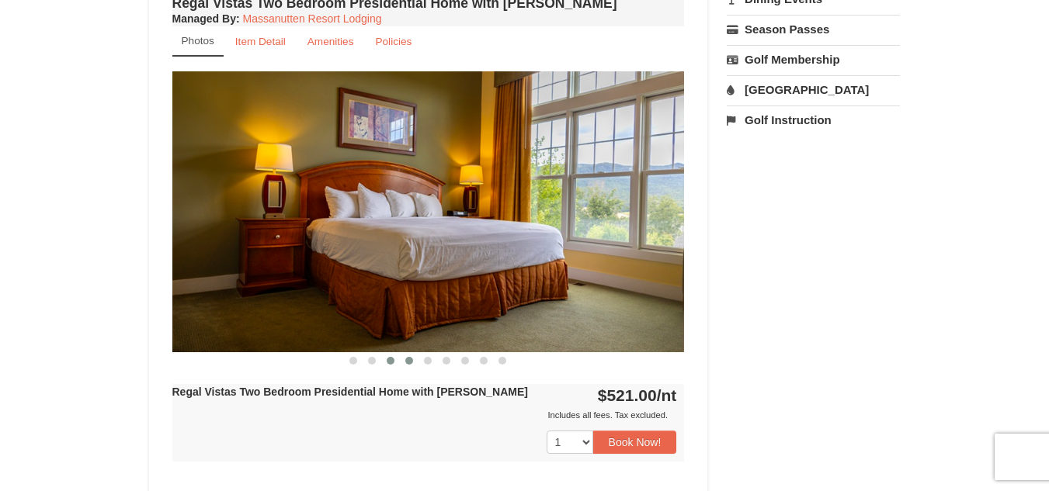
click at [405, 353] on button at bounding box center [409, 361] width 19 height 16
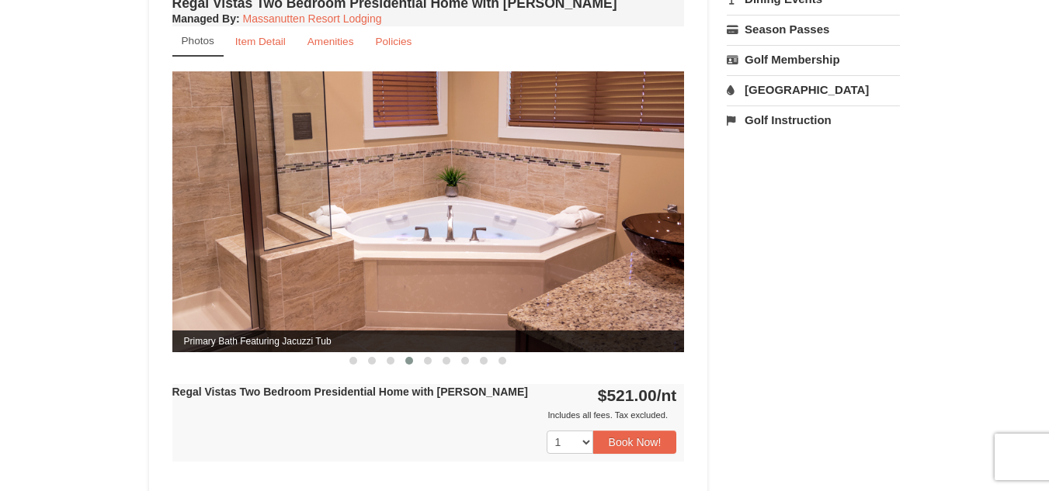
click at [417, 353] on button at bounding box center [409, 361] width 19 height 16
click at [430, 357] on span at bounding box center [428, 361] width 8 height 8
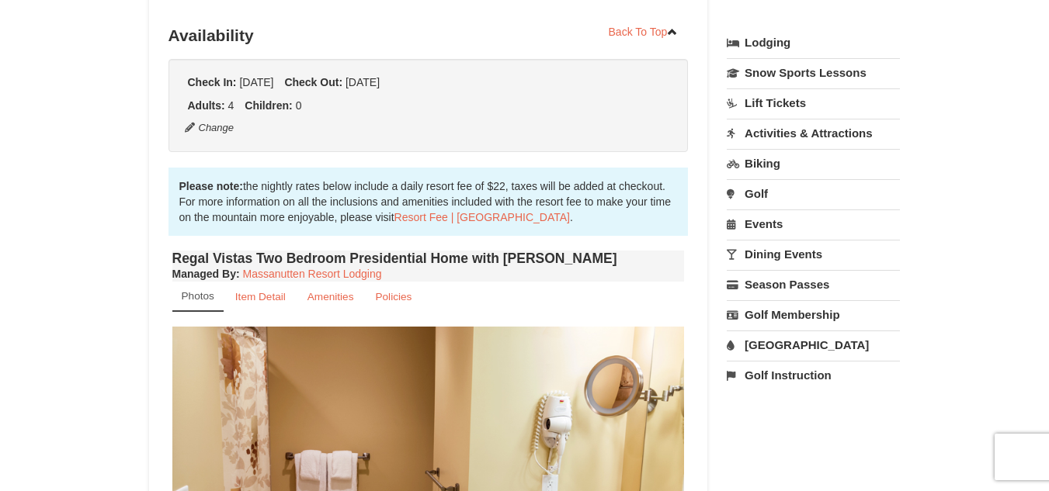
scroll to position [356, 0]
click at [262, 281] on link "Item Detail" at bounding box center [260, 296] width 71 height 30
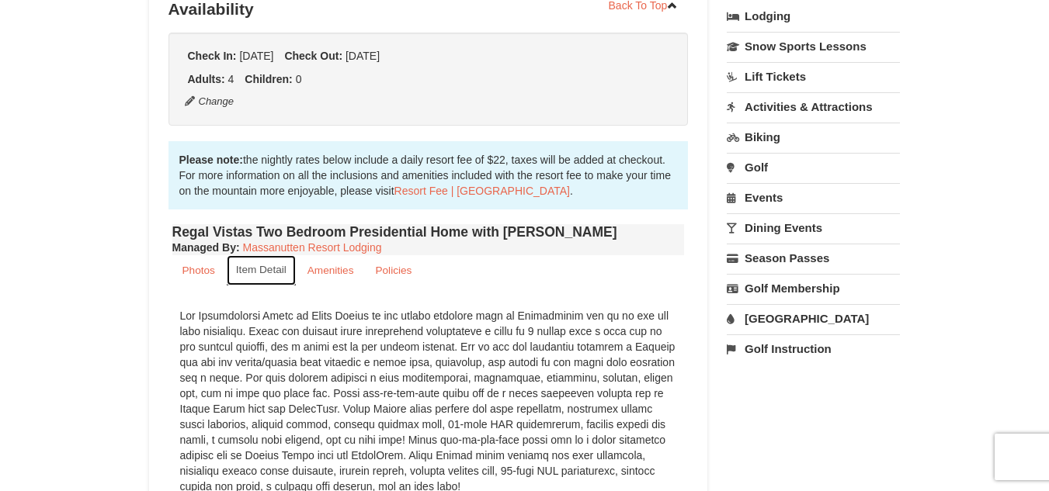
scroll to position [383, 0]
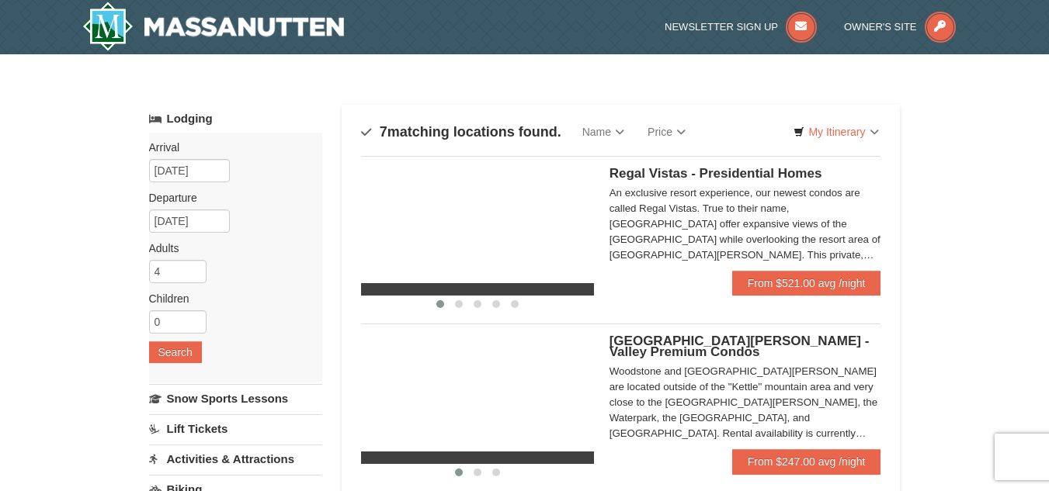
select select "10"
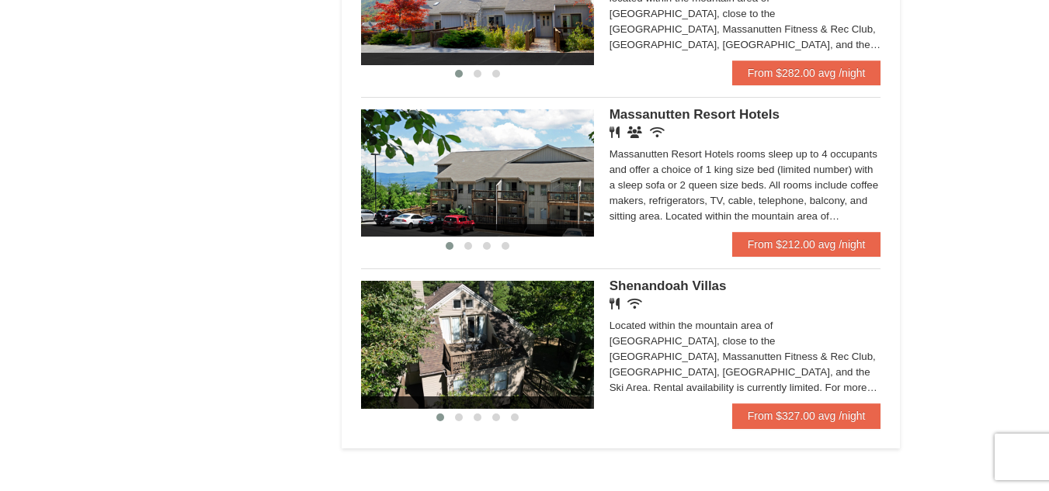
scroll to position [940, 0]
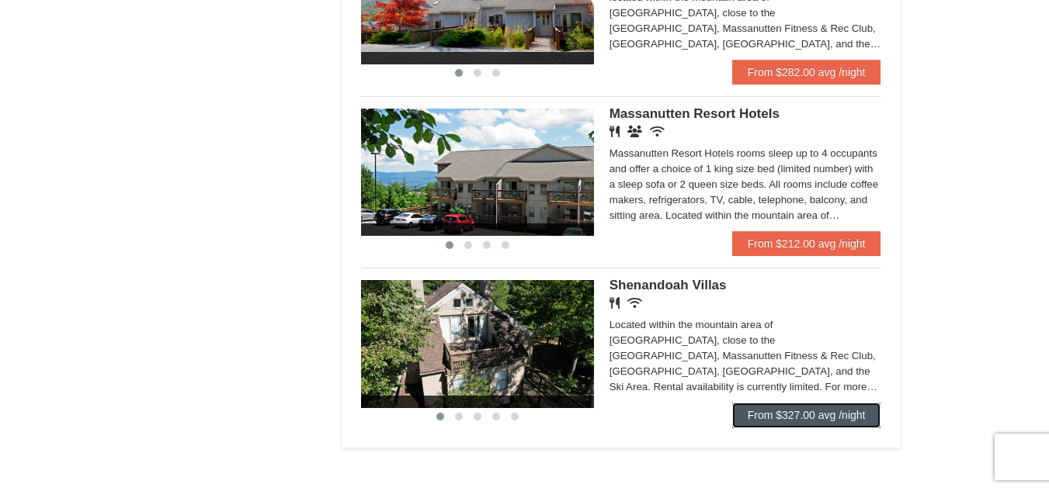
click at [842, 416] on link "From $327.00 avg /night" at bounding box center [806, 415] width 149 height 25
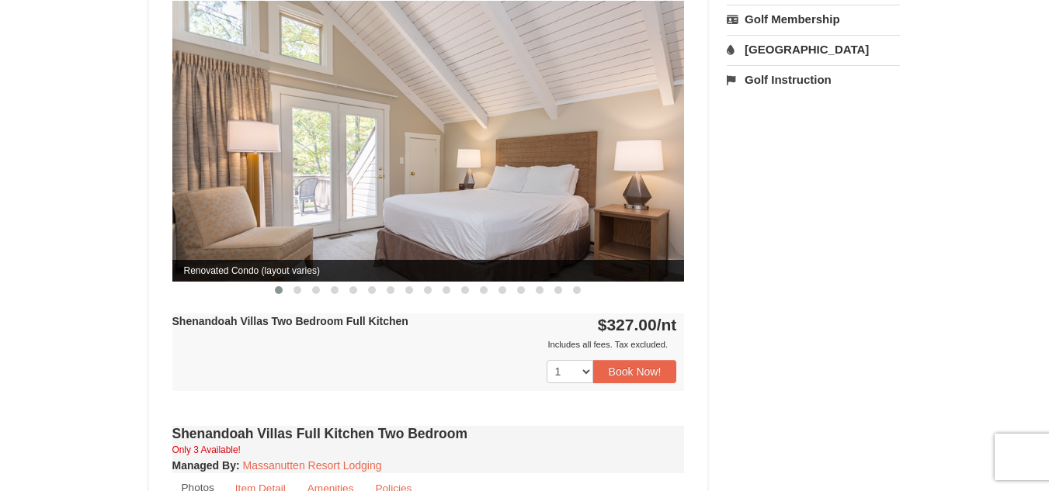
scroll to position [653, 0]
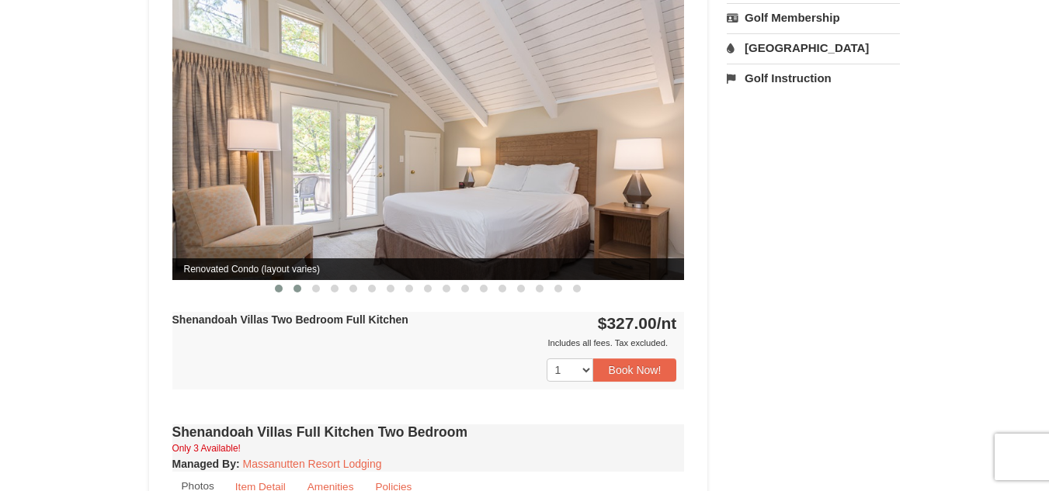
click at [293, 281] on button at bounding box center [297, 289] width 19 height 16
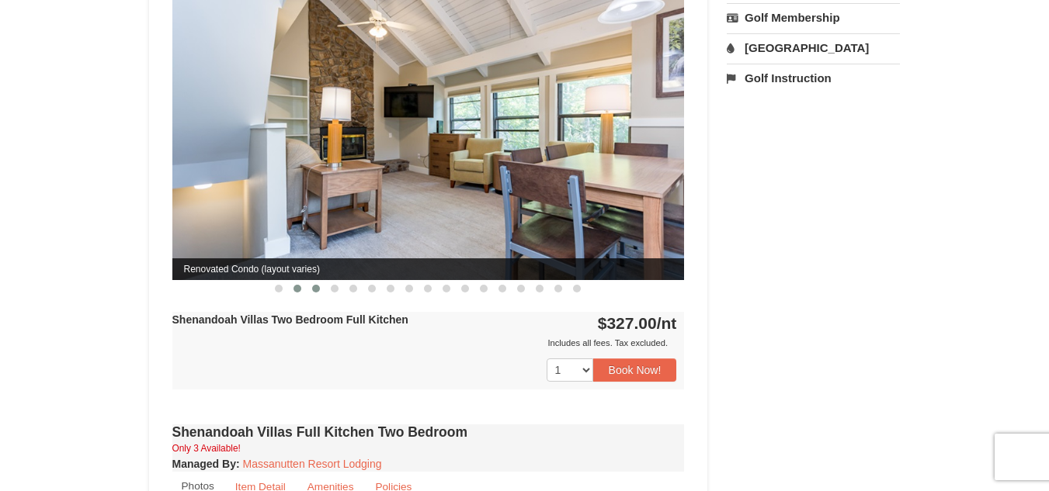
click at [316, 285] on span at bounding box center [316, 289] width 8 height 8
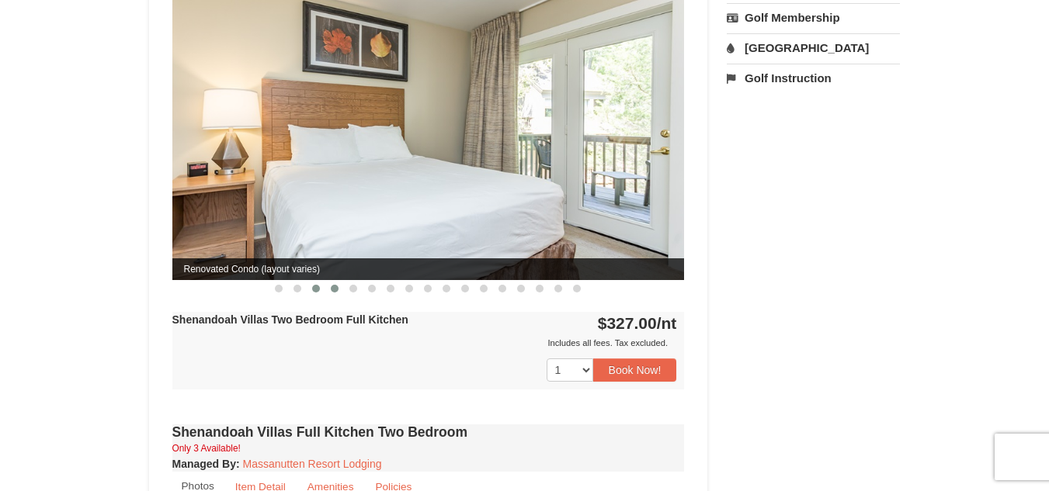
click at [333, 285] on span at bounding box center [335, 289] width 8 height 8
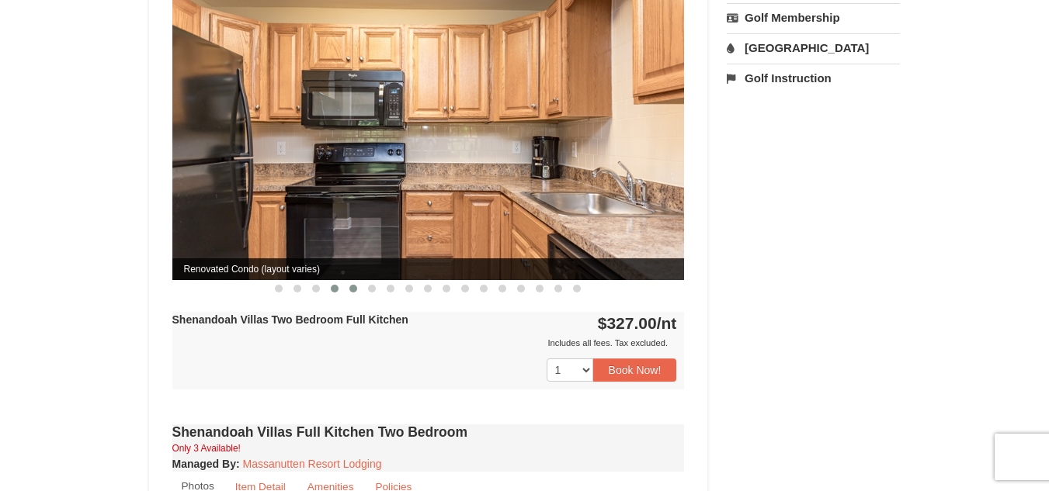
click at [345, 281] on button at bounding box center [353, 289] width 19 height 16
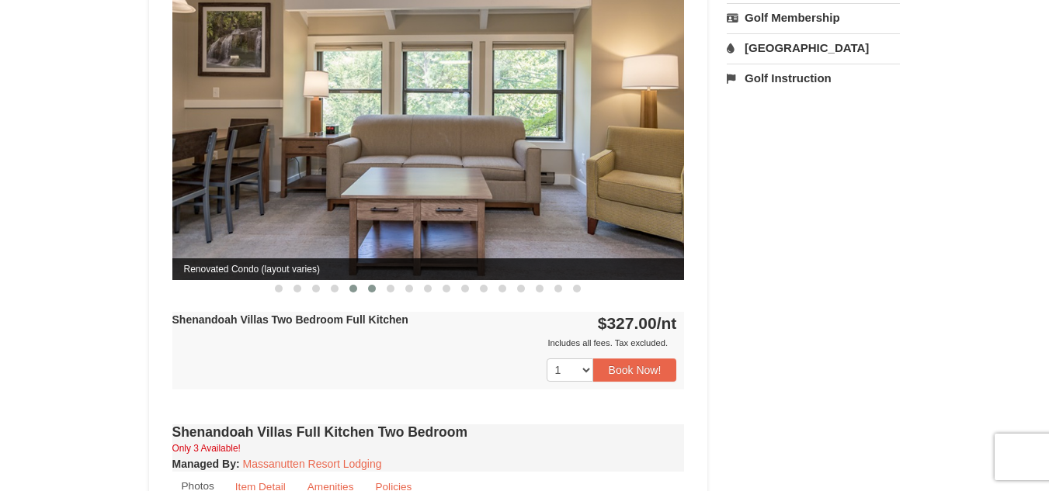
click at [363, 281] on button at bounding box center [372, 289] width 19 height 16
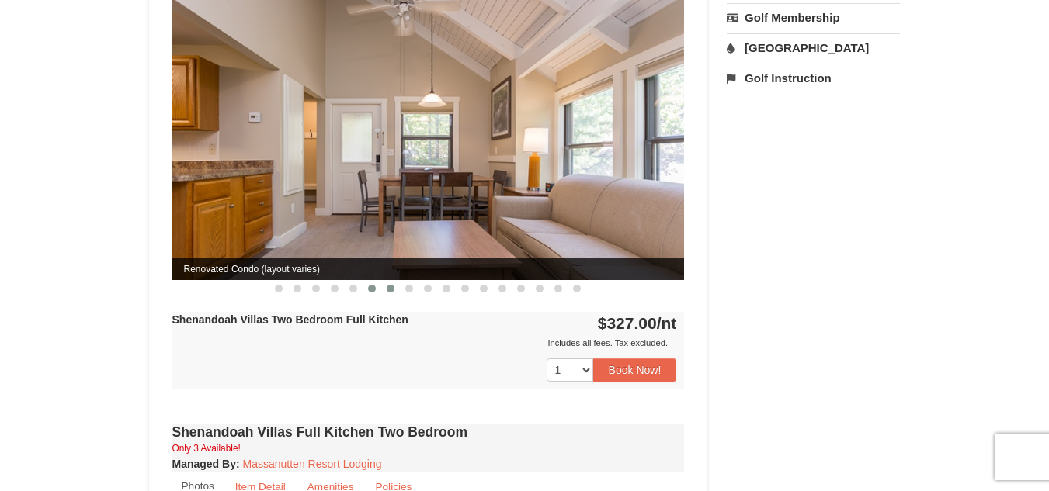
click at [391, 281] on button at bounding box center [390, 289] width 19 height 16
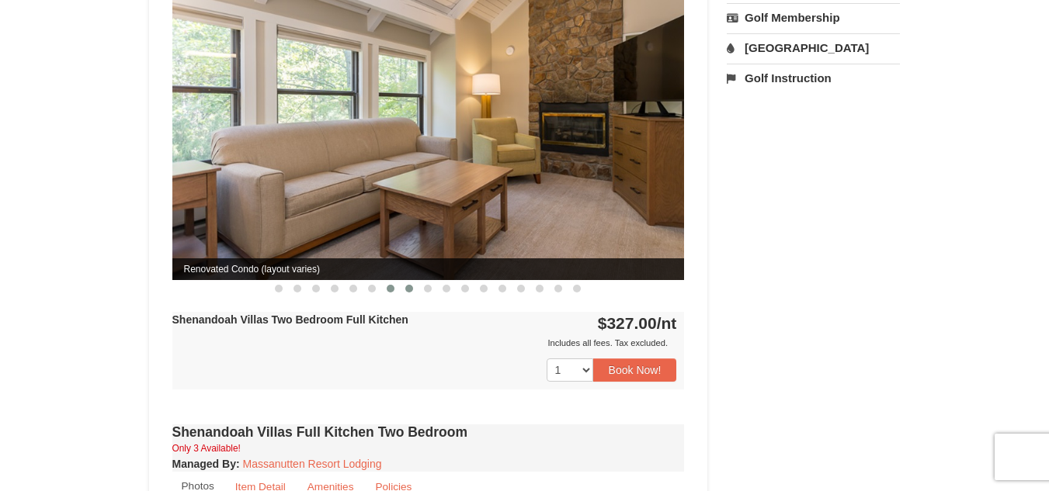
click at [406, 281] on button at bounding box center [409, 289] width 19 height 16
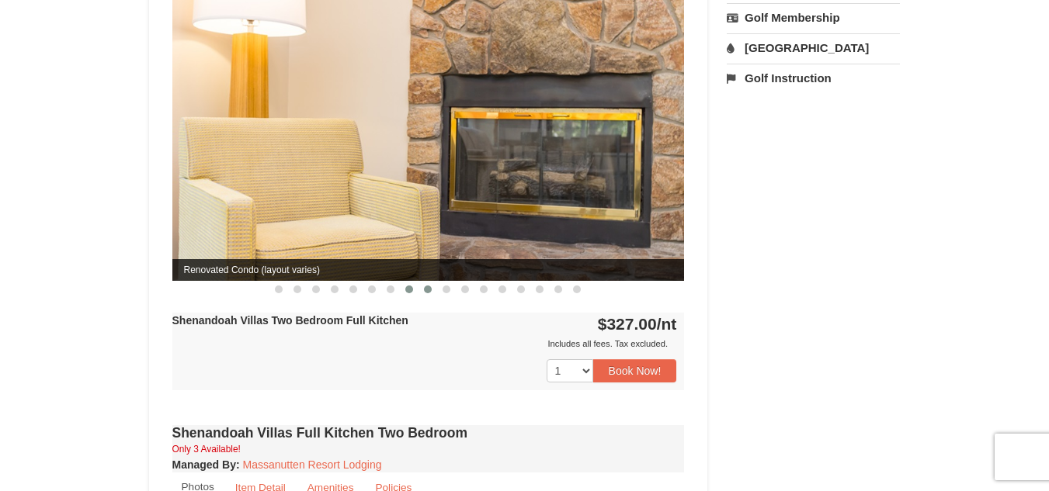
click at [431, 282] on button at bounding box center [427, 290] width 19 height 16
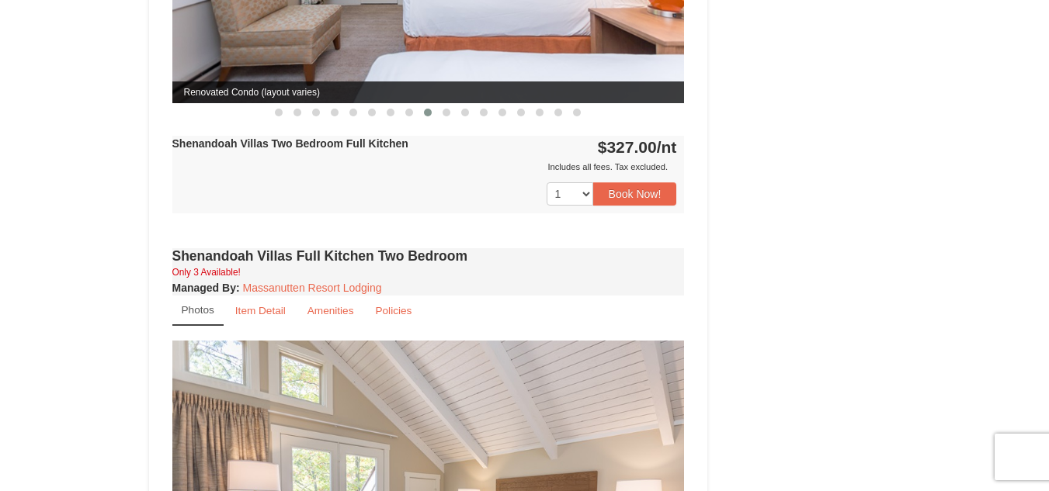
scroll to position [831, 0]
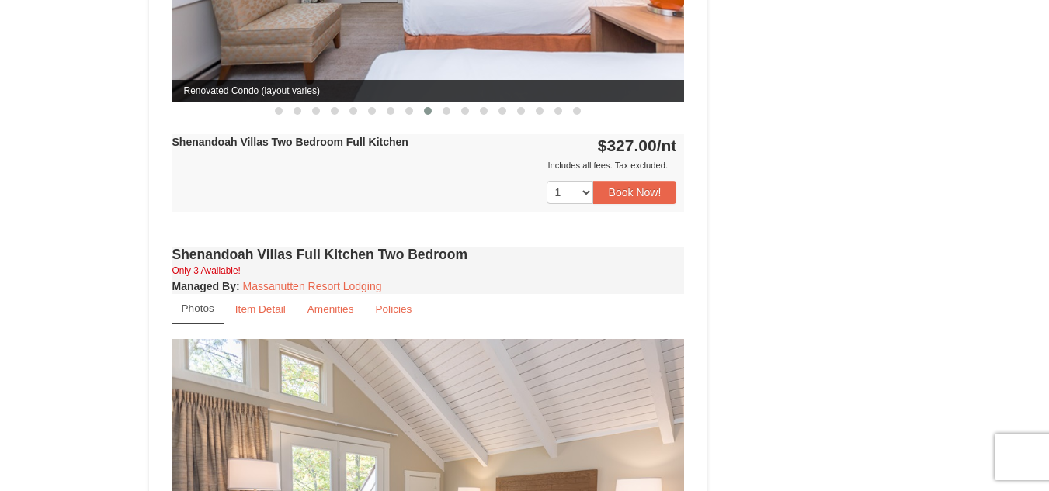
click at [792, 285] on div "Book from $327.00! 1822 Resort Drive, Massanutten, VA Availability Amenities Po…" at bounding box center [524, 447] width 751 height 2254
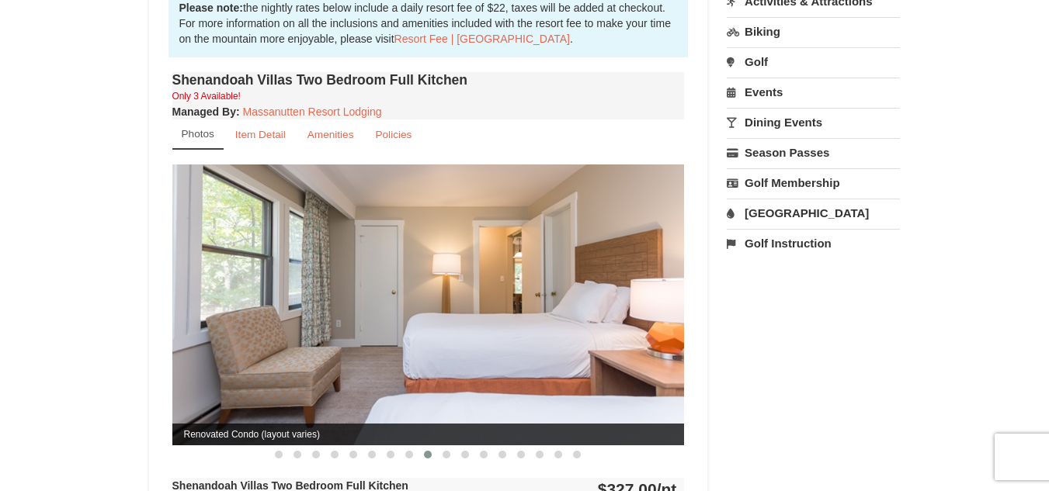
scroll to position [489, 0]
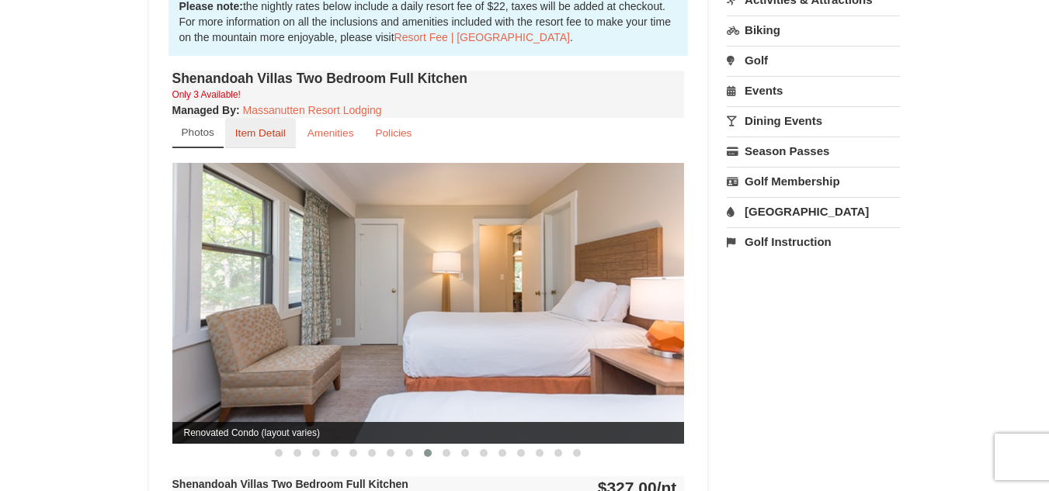
click at [245, 127] on small "Item Detail" at bounding box center [260, 133] width 50 height 12
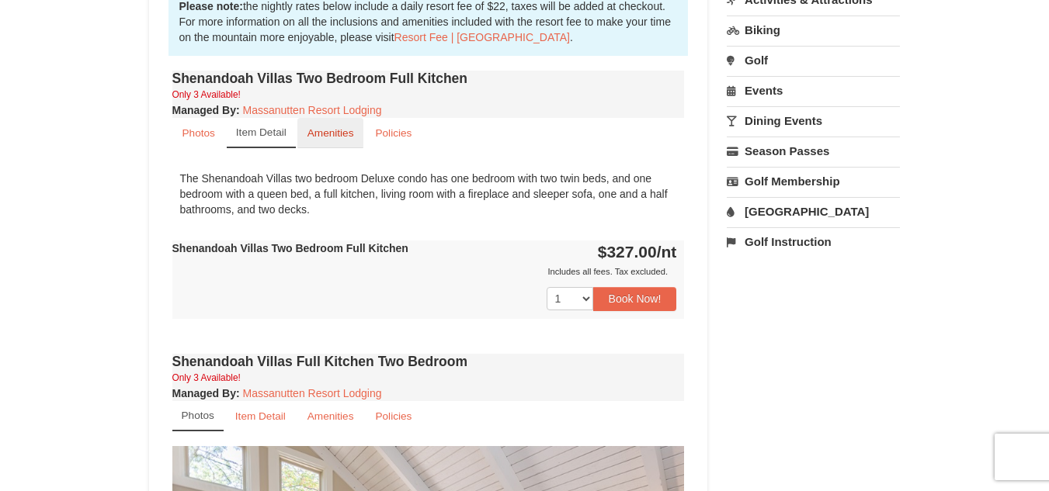
click at [319, 127] on small "Amenities" at bounding box center [330, 133] width 47 height 12
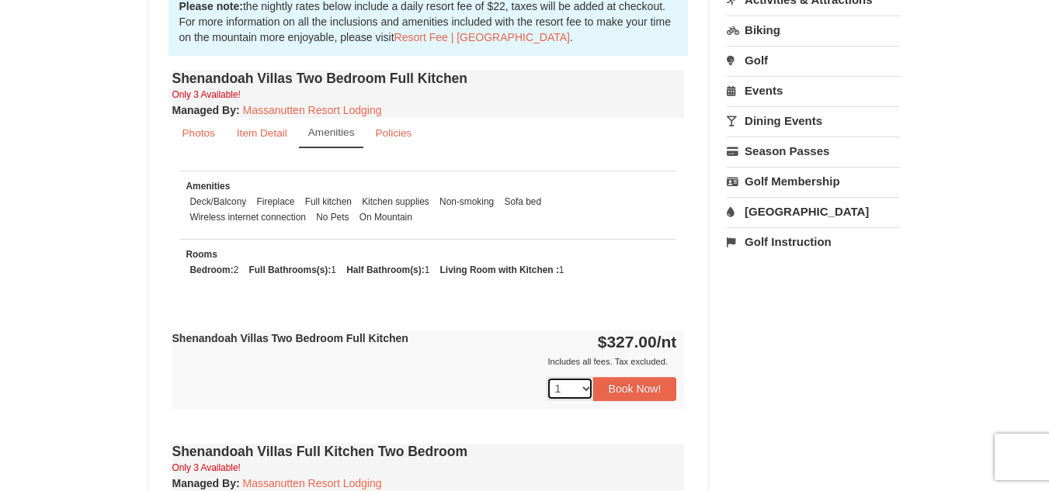
click at [578, 377] on select "1 2 3" at bounding box center [570, 388] width 47 height 23
drag, startPoint x: 578, startPoint y: 374, endPoint x: 630, endPoint y: 372, distance: 52.8
click at [630, 377] on div "1 2 3 Book Now!" at bounding box center [612, 388] width 130 height 23
click at [630, 377] on button "Book Now!" at bounding box center [635, 388] width 84 height 23
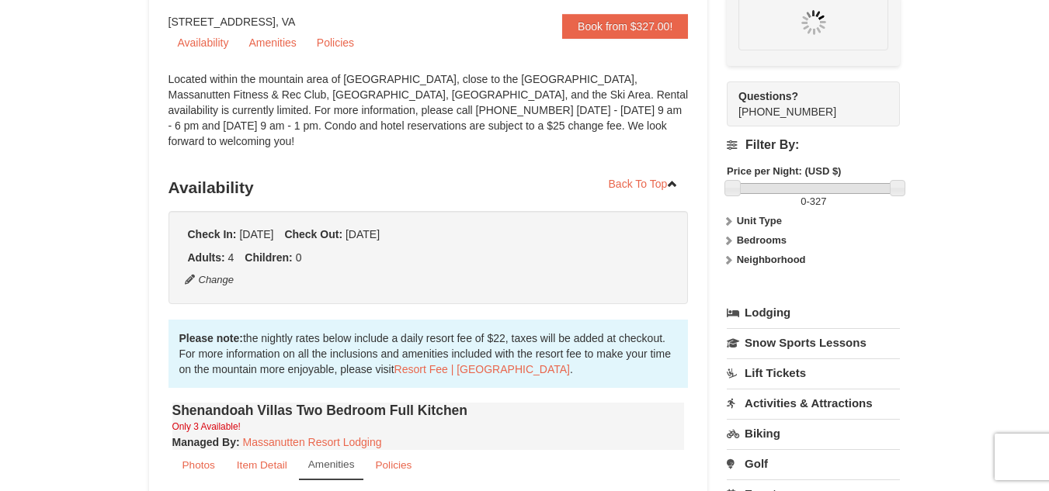
scroll to position [151, 0]
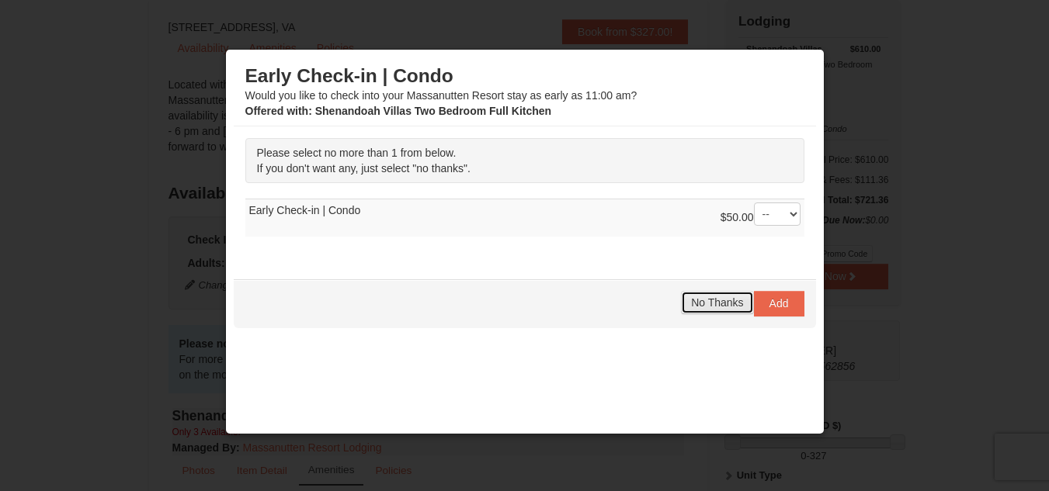
click at [720, 300] on span "No Thanks" at bounding box center [717, 303] width 52 height 12
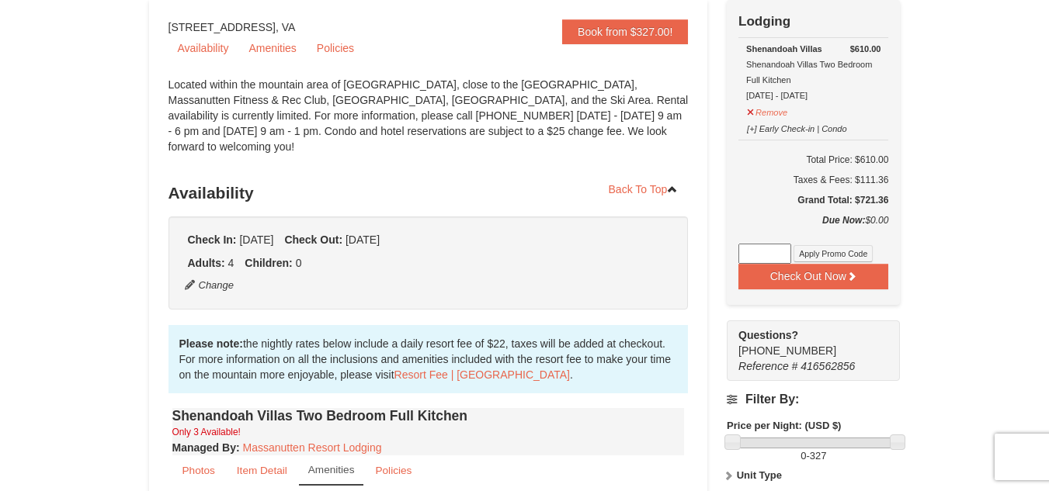
scroll to position [0, 0]
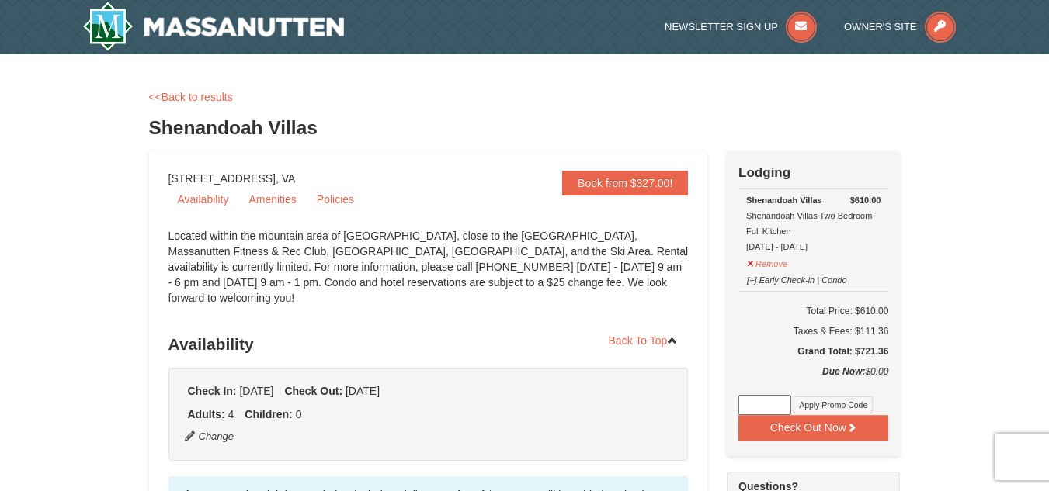
drag, startPoint x: 342, startPoint y: 183, endPoint x: 158, endPoint y: 186, distance: 184.0
copy div "1822 Resort Drive, Massanutten, VA"
click at [457, 291] on div "Located within the mountain area of [GEOGRAPHIC_DATA], close to the [GEOGRAPHIC…" at bounding box center [428, 274] width 520 height 93
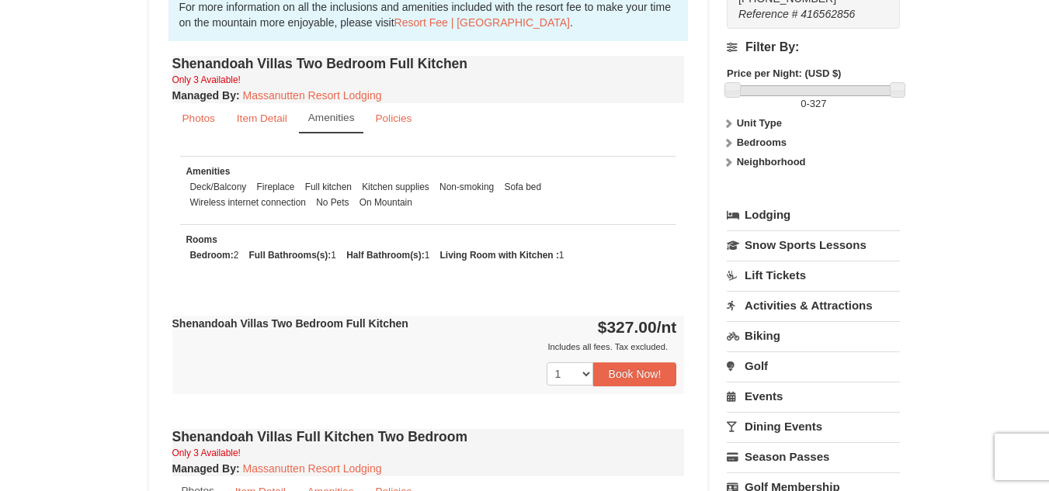
scroll to position [505, 0]
click at [380, 112] on small "Policies" at bounding box center [393, 118] width 36 height 12
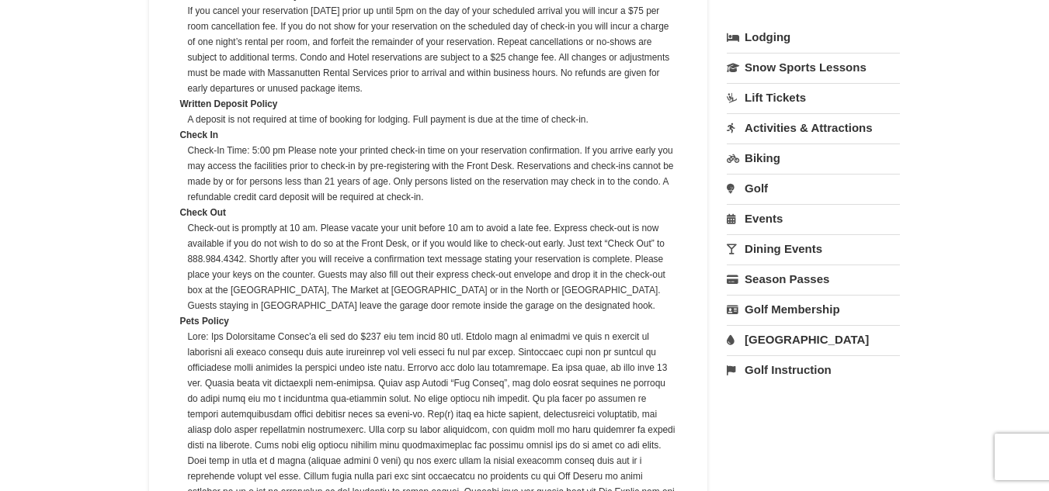
scroll to position [681, 0]
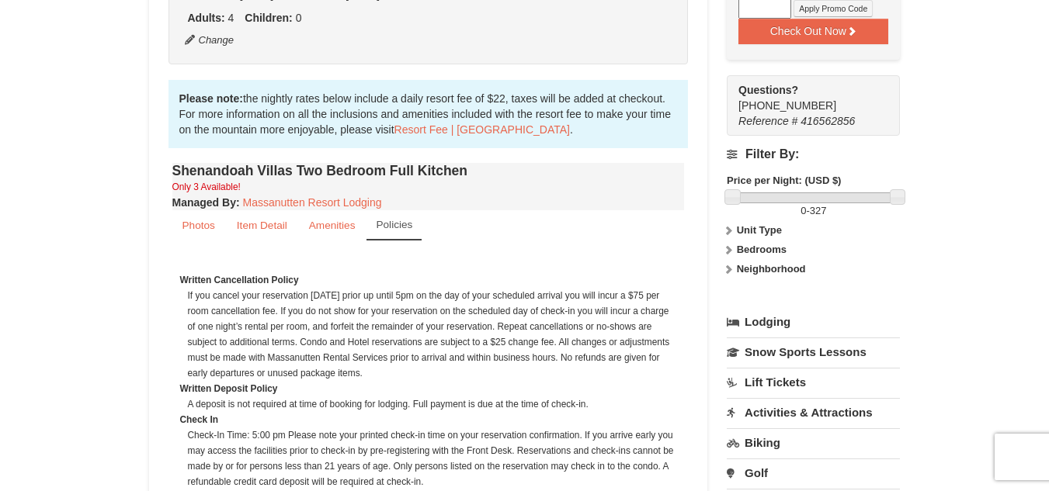
scroll to position [396, 0]
click at [245, 217] on link "Item Detail" at bounding box center [262, 226] width 71 height 30
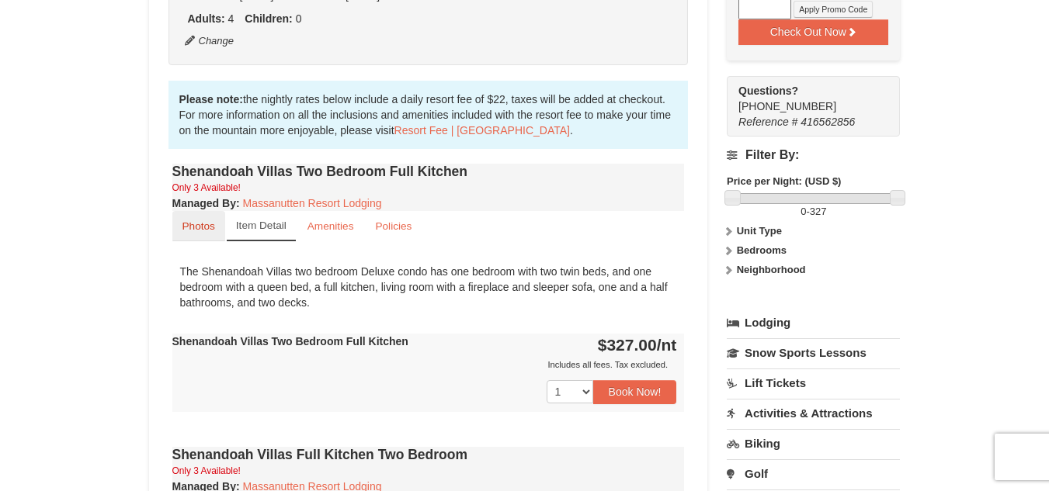
click at [209, 220] on small "Photos" at bounding box center [198, 226] width 33 height 12
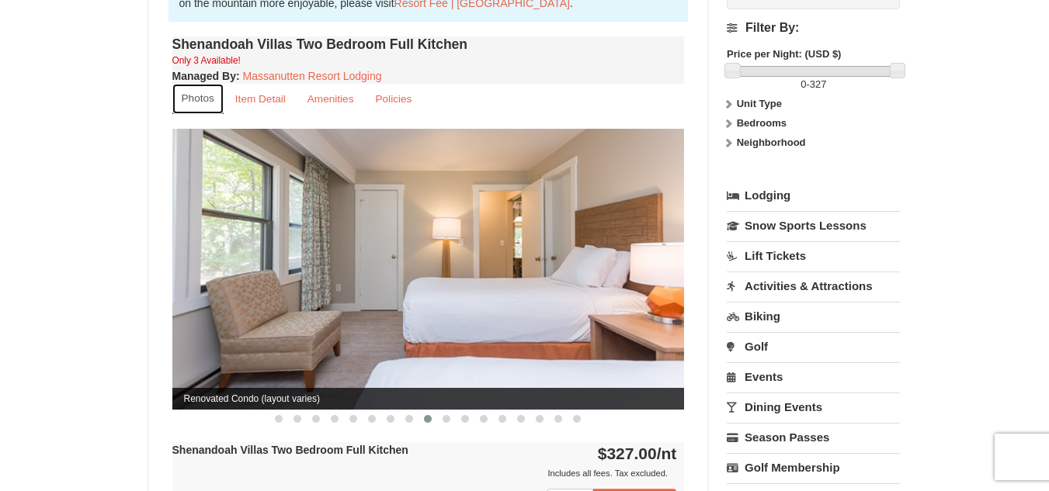
scroll to position [528, 0]
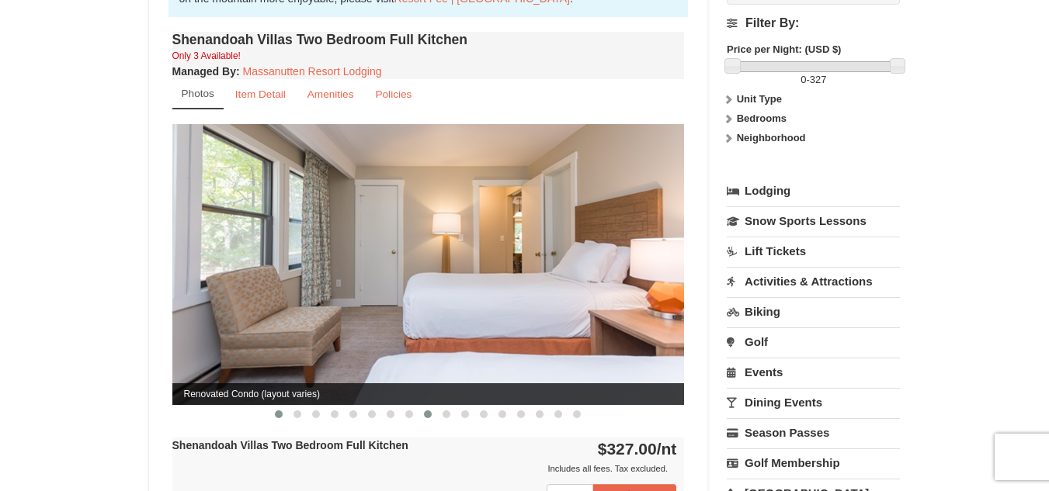
click at [272, 407] on button at bounding box center [278, 415] width 19 height 16
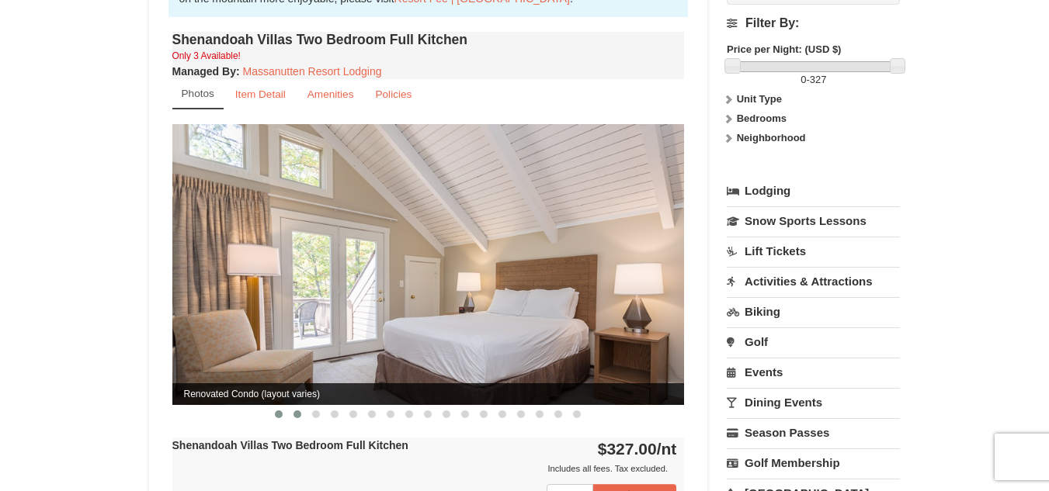
click at [293, 407] on button at bounding box center [297, 415] width 19 height 16
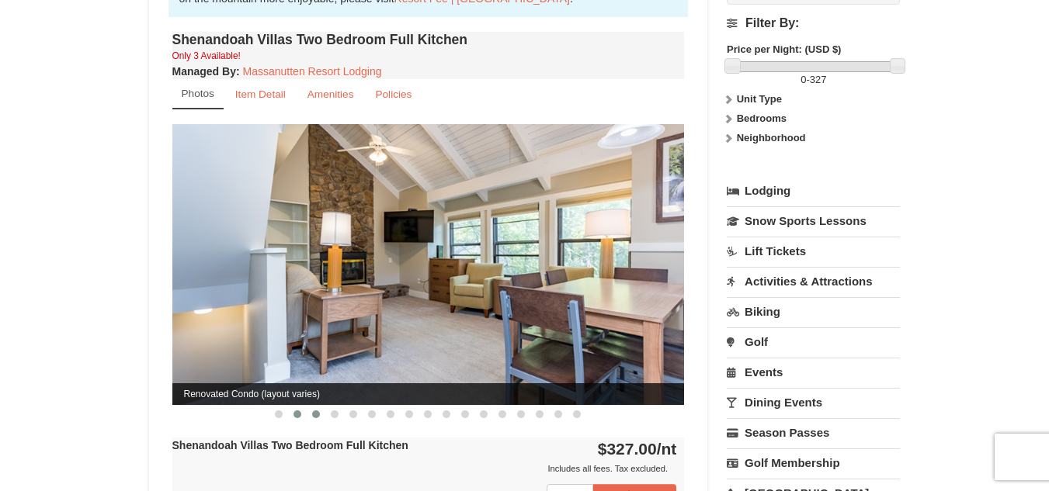
click at [316, 411] on span at bounding box center [316, 415] width 8 height 8
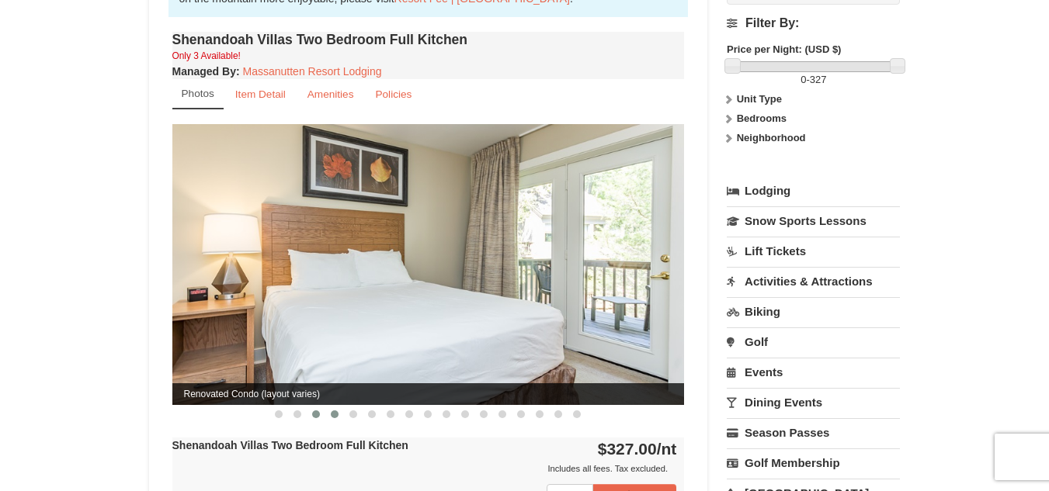
click at [331, 411] on span at bounding box center [335, 415] width 8 height 8
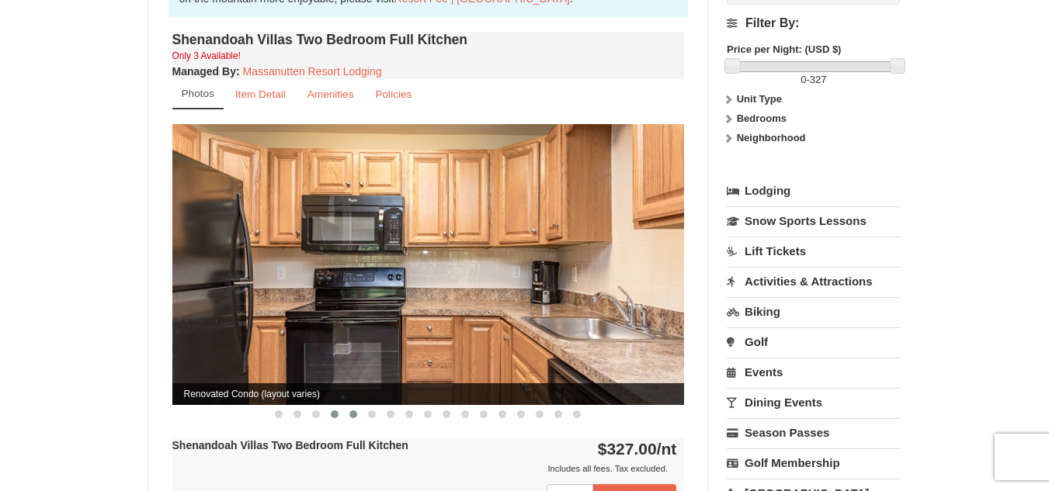
click at [350, 411] on span at bounding box center [353, 415] width 8 height 8
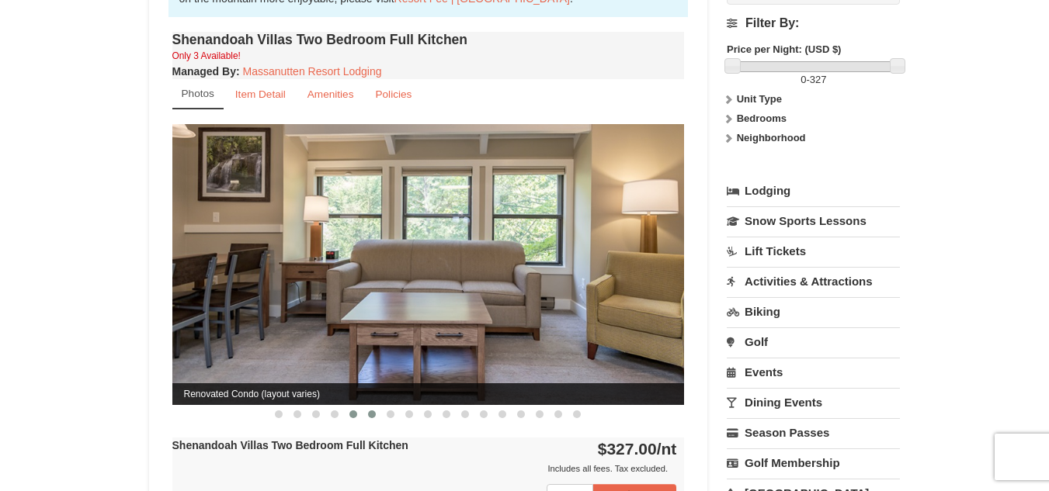
click at [366, 407] on button at bounding box center [372, 415] width 19 height 16
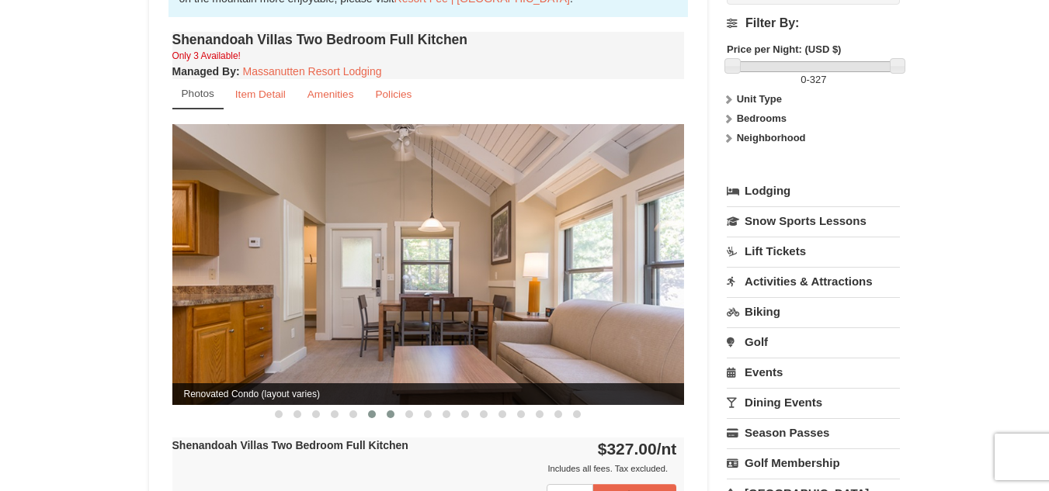
click at [391, 411] on span at bounding box center [391, 415] width 8 height 8
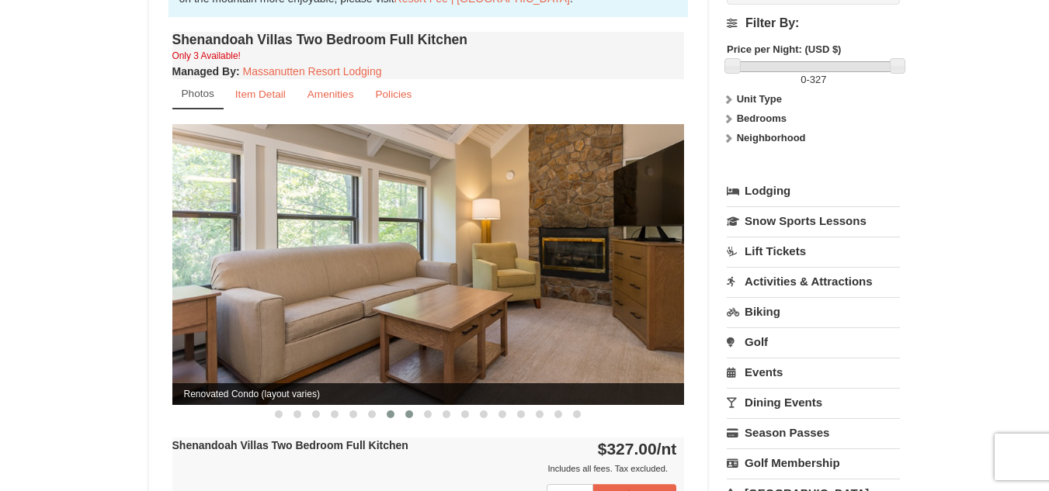
click at [408, 411] on span at bounding box center [409, 415] width 8 height 8
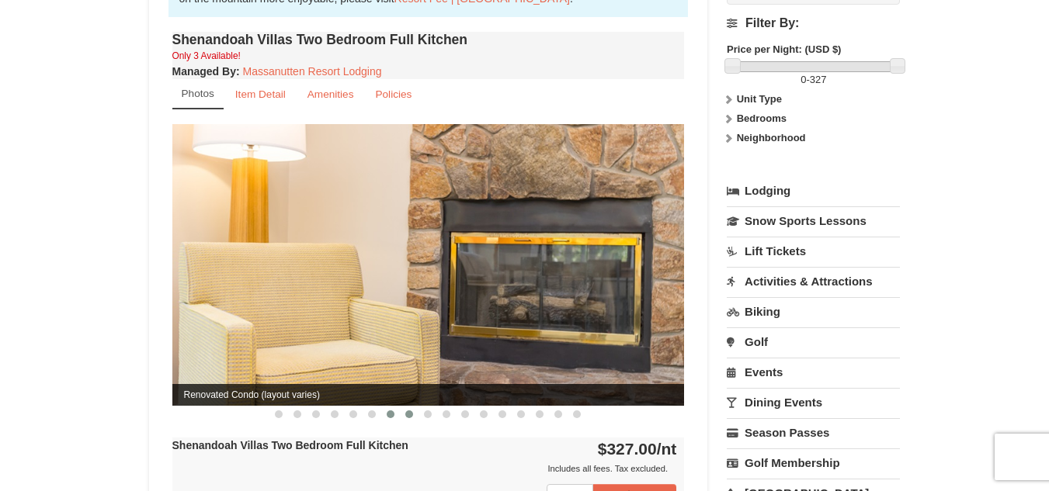
click at [393, 411] on span at bounding box center [391, 415] width 8 height 8
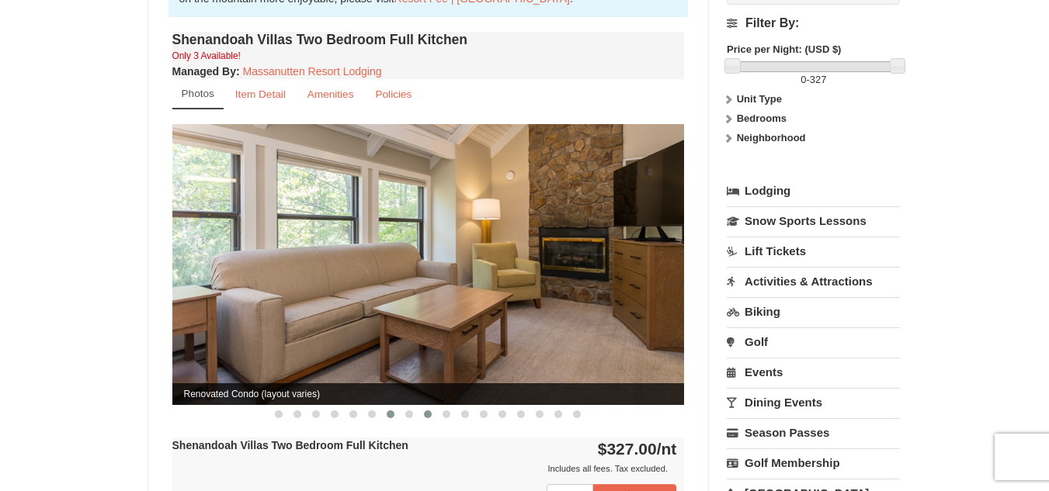
click at [428, 411] on span at bounding box center [428, 415] width 8 height 8
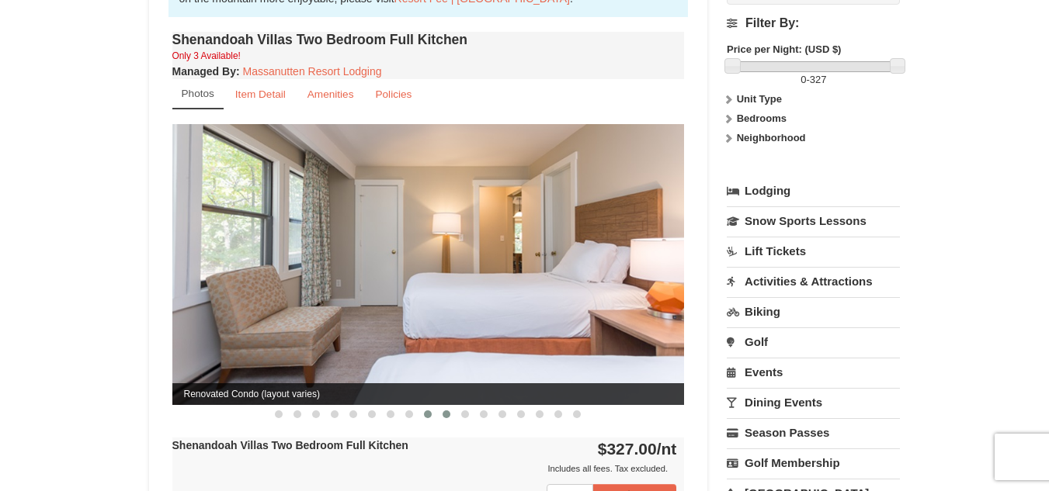
click at [446, 411] on span at bounding box center [446, 415] width 8 height 8
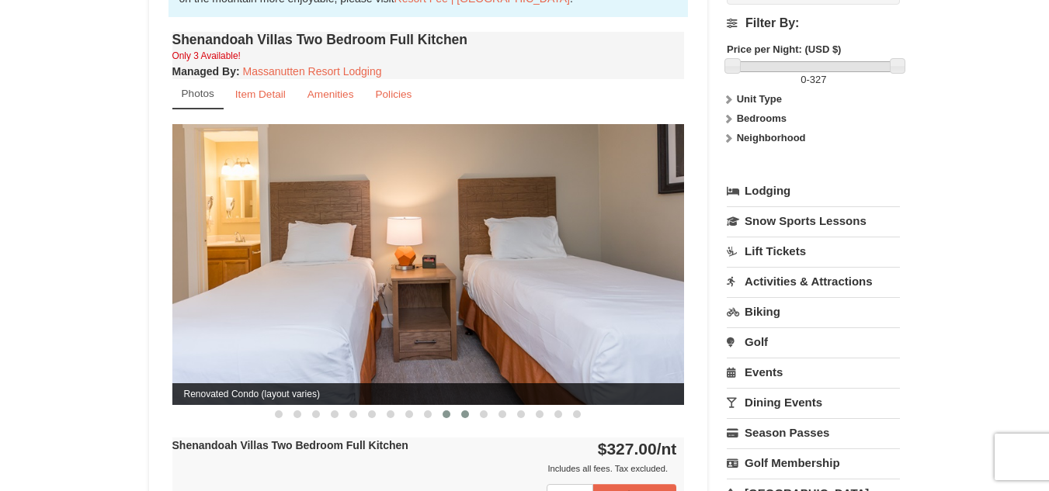
click at [466, 411] on span at bounding box center [465, 415] width 8 height 8
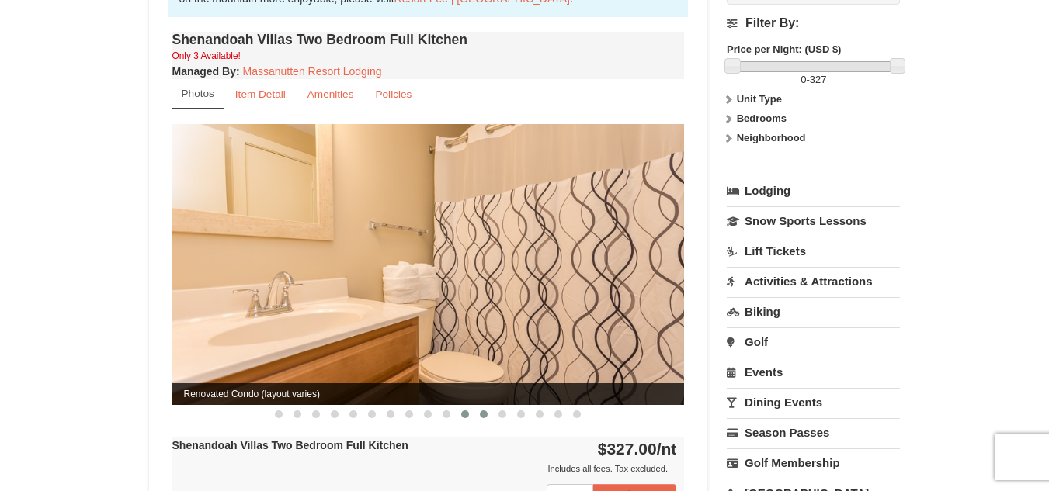
click at [484, 411] on span at bounding box center [484, 415] width 8 height 8
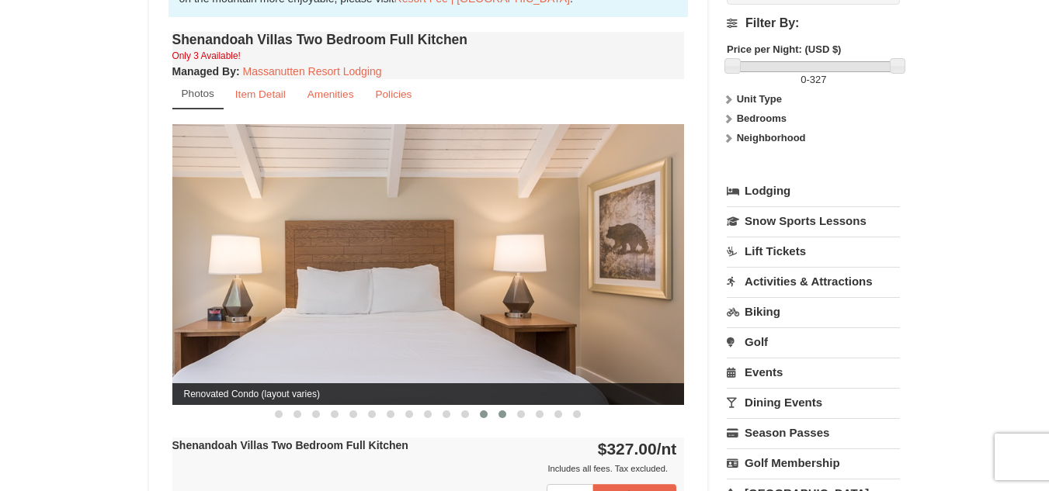
click at [501, 411] on span at bounding box center [502, 415] width 8 height 8
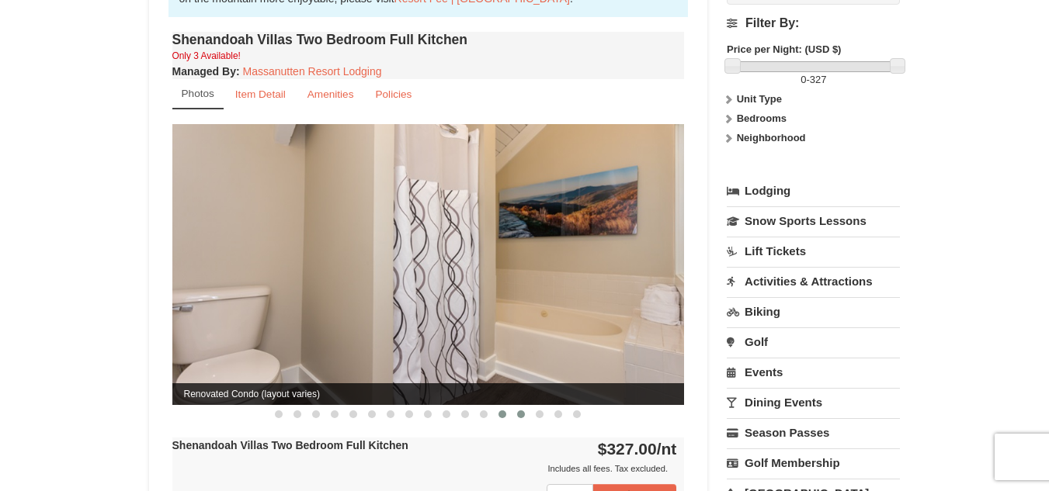
click at [520, 411] on span at bounding box center [521, 415] width 8 height 8
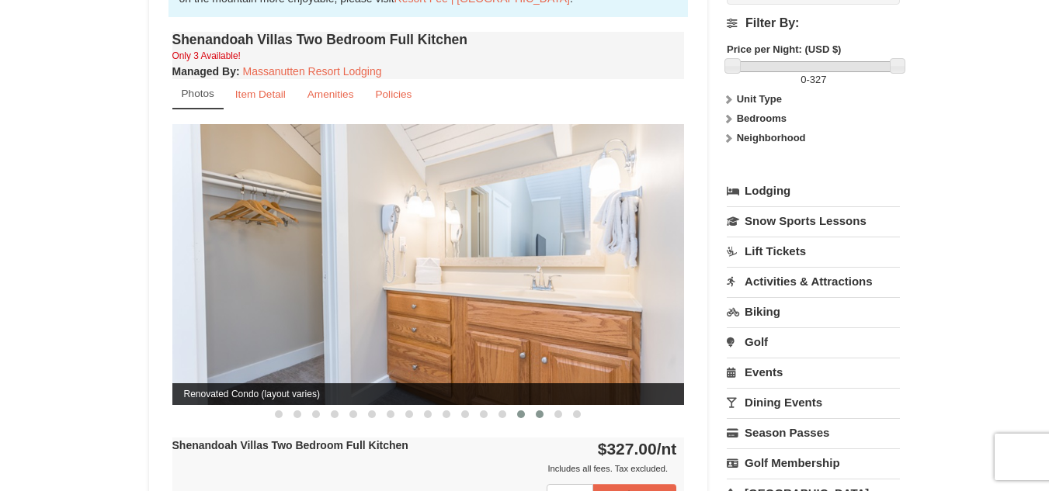
click at [542, 411] on span at bounding box center [540, 415] width 8 height 8
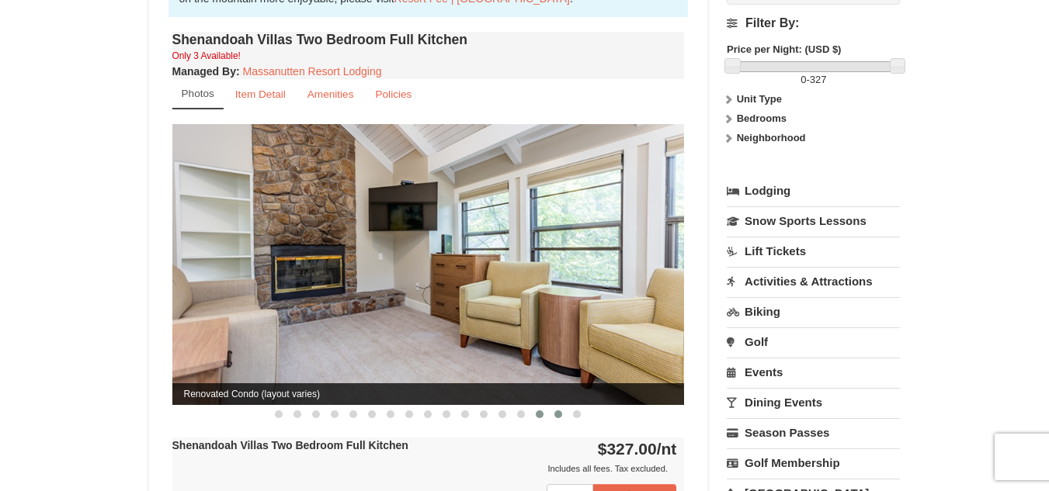
click at [560, 411] on span at bounding box center [558, 415] width 8 height 8
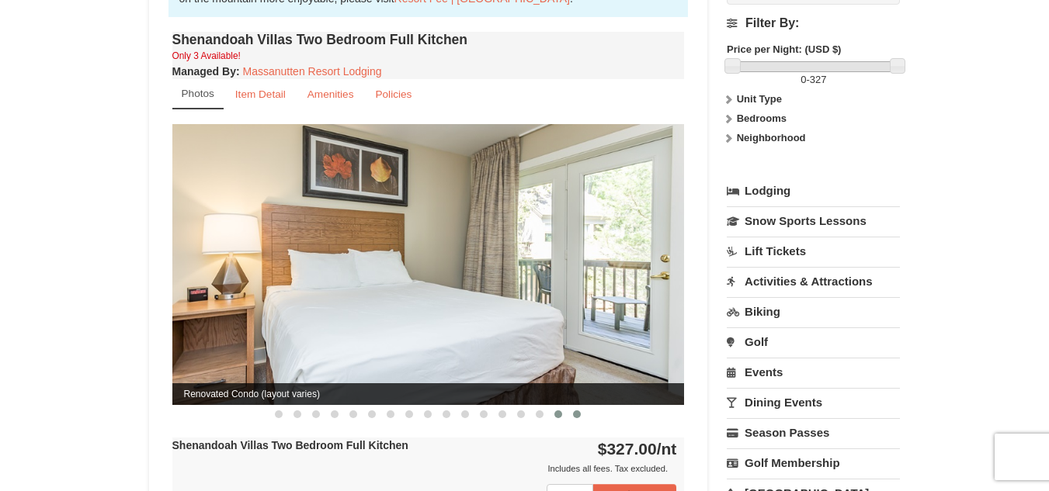
click at [578, 411] on span at bounding box center [577, 415] width 8 height 8
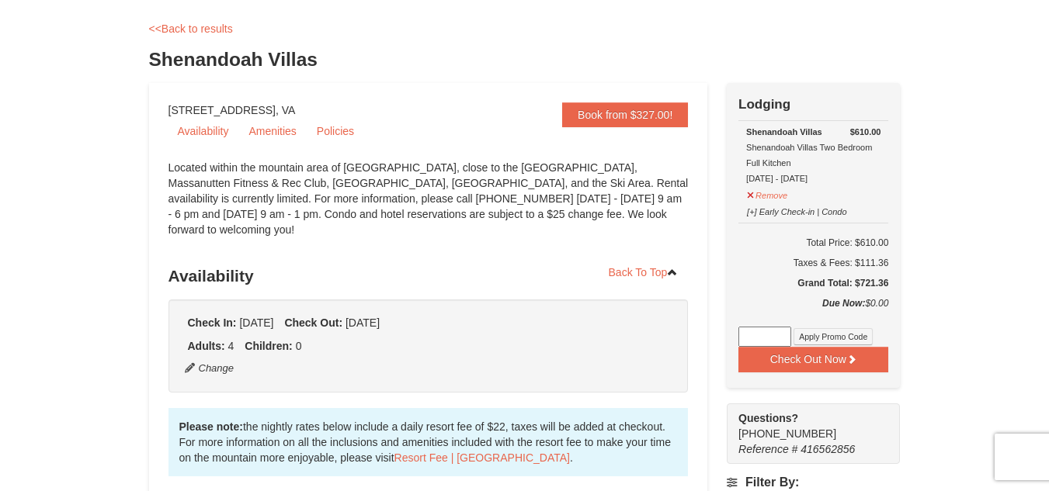
scroll to position [79, 0]
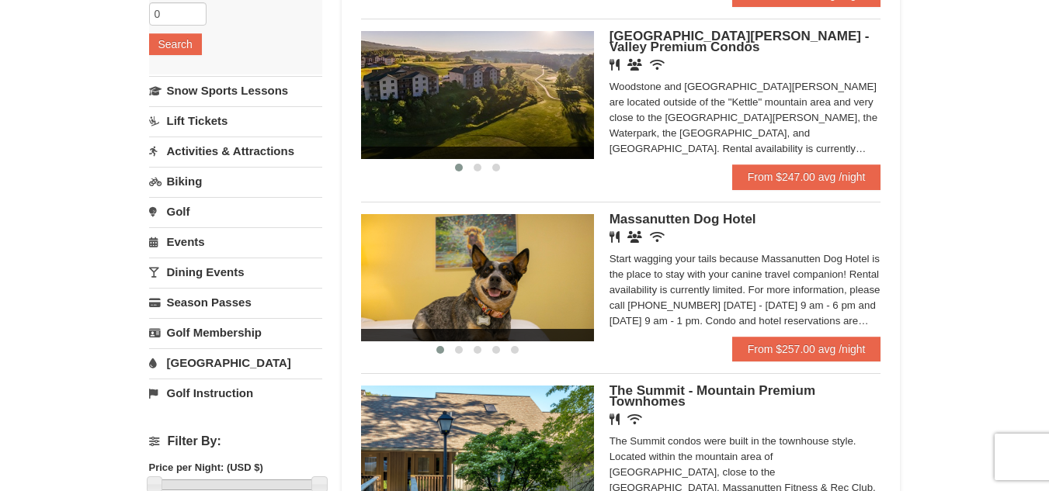
scroll to position [309, 0]
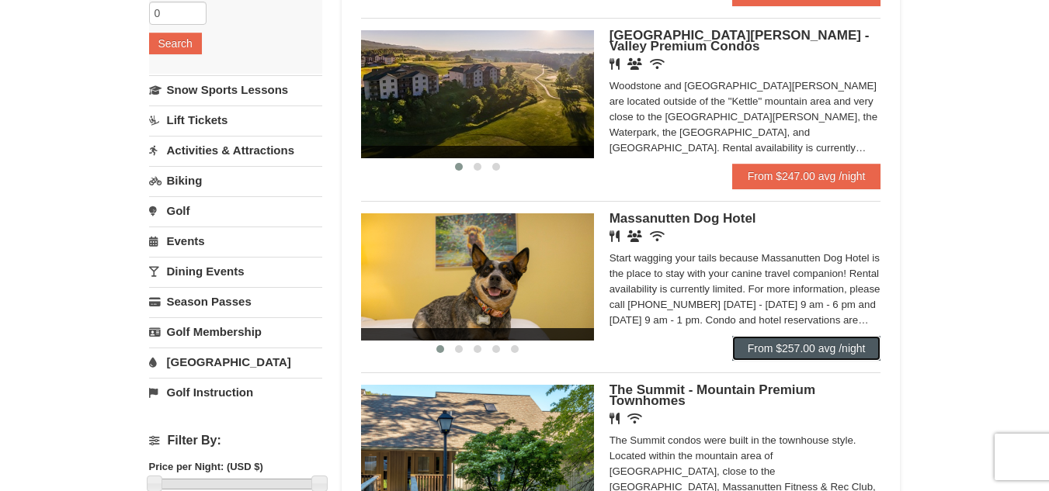
click at [866, 351] on link "From $257.00 avg /night" at bounding box center [806, 348] width 149 height 25
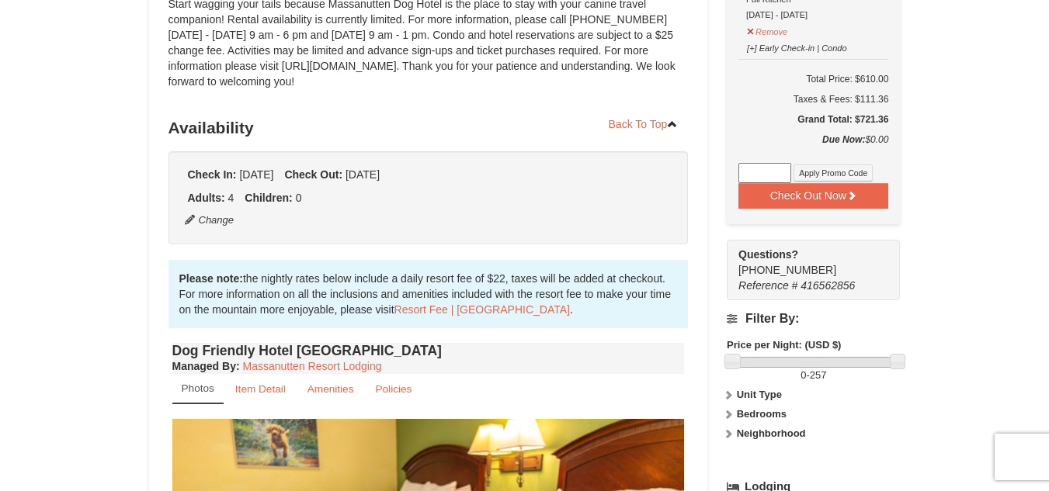
scroll to position [231, 0]
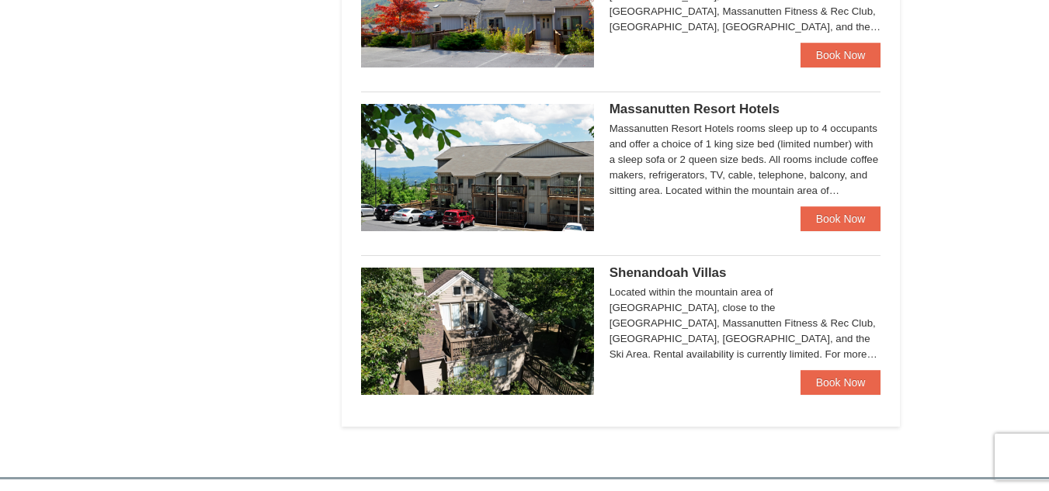
scroll to position [887, 0]
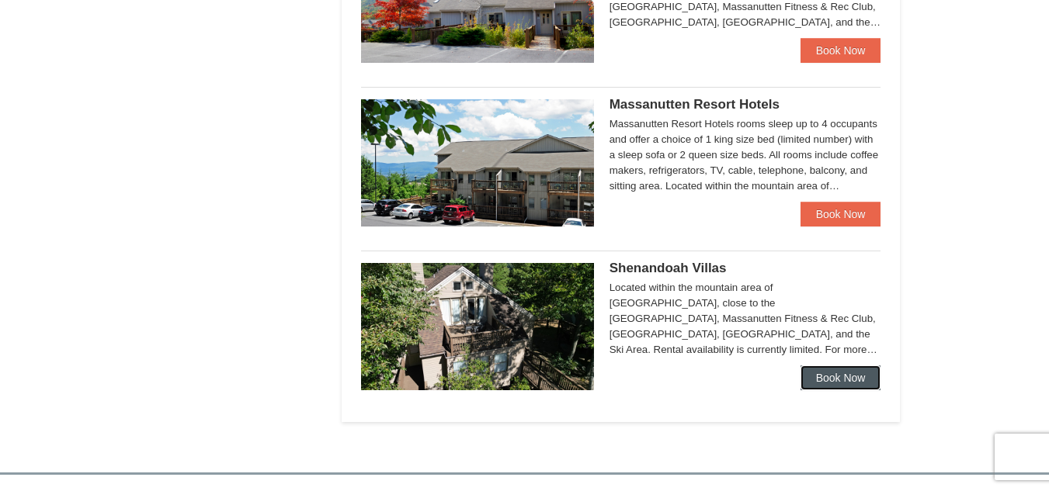
click at [865, 381] on link "Book Now" at bounding box center [840, 378] width 81 height 25
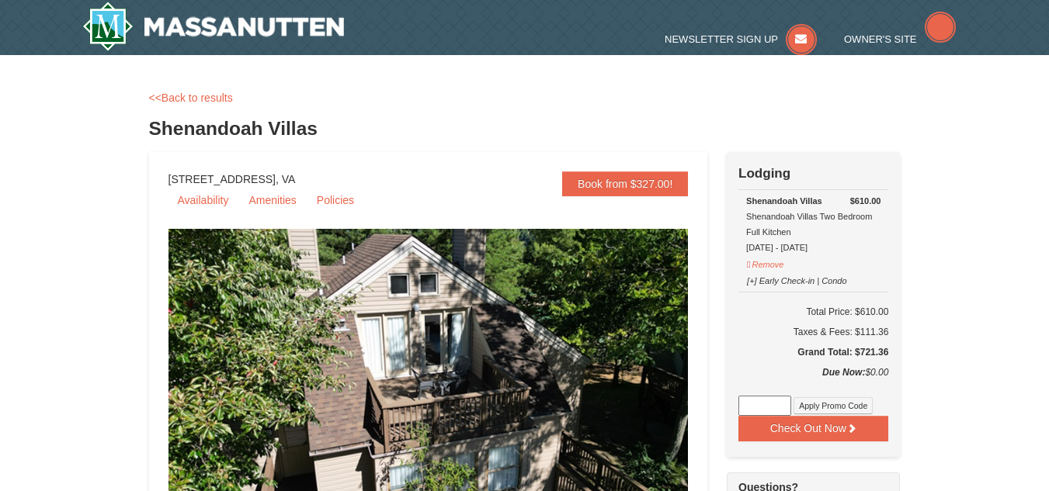
scroll to position [78, 0]
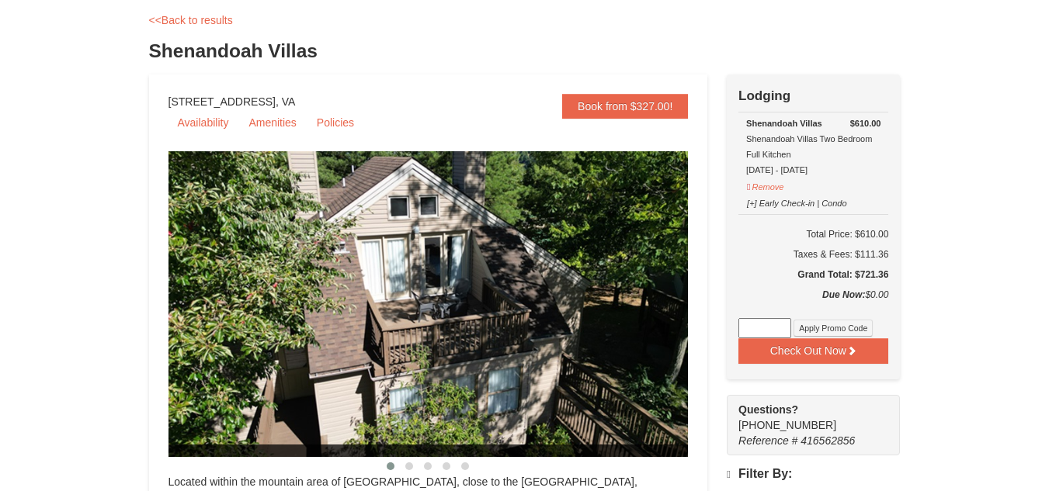
click at [865, 381] on div "Check Out Now Lodging $610.00 Shenandoah Villas Shenandoah Villas Two Bedroom F…" at bounding box center [813, 265] width 173 height 381
select select "10"
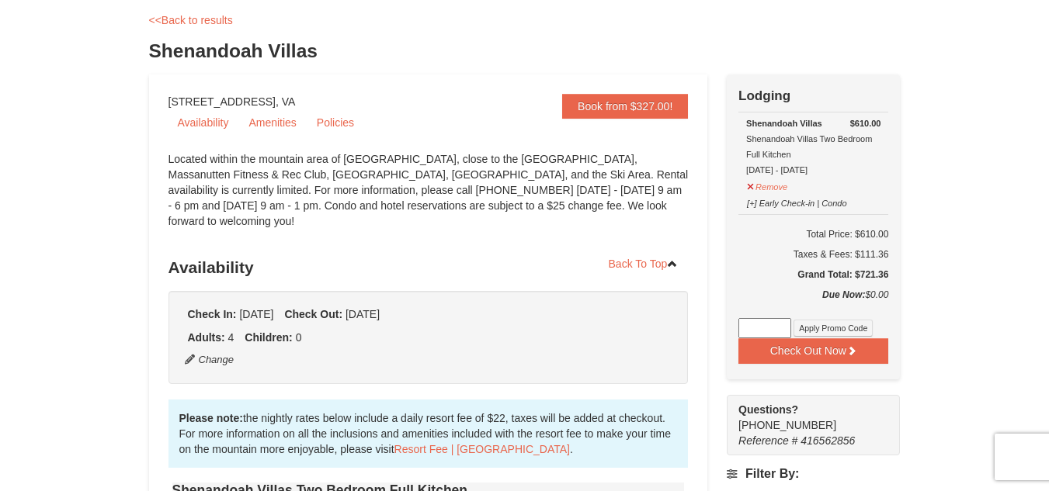
scroll to position [0, 0]
click at [865, 381] on div "Check Out Now Lodging $610.00 Shenandoah Villas Shenandoah Villas Two Bedroom F…" at bounding box center [813, 265] width 173 height 381
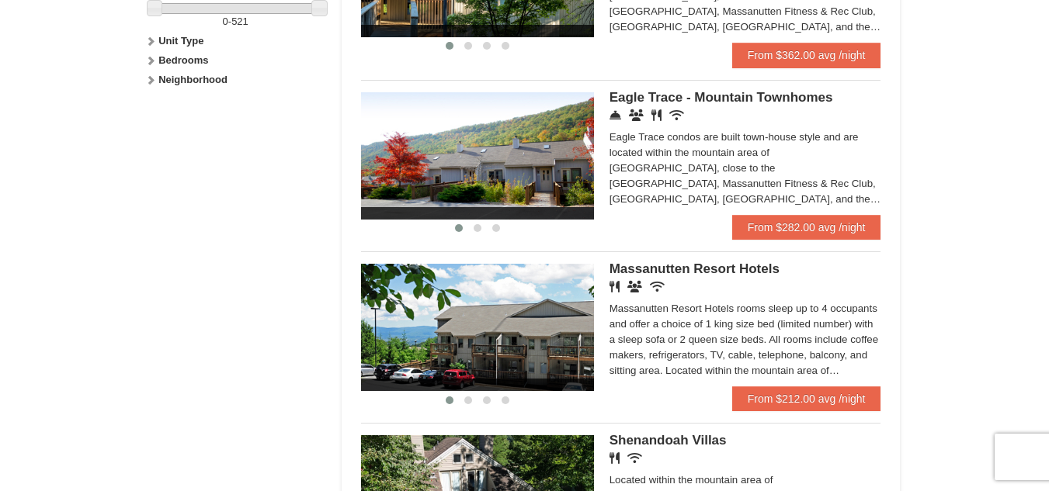
scroll to position [782, 0]
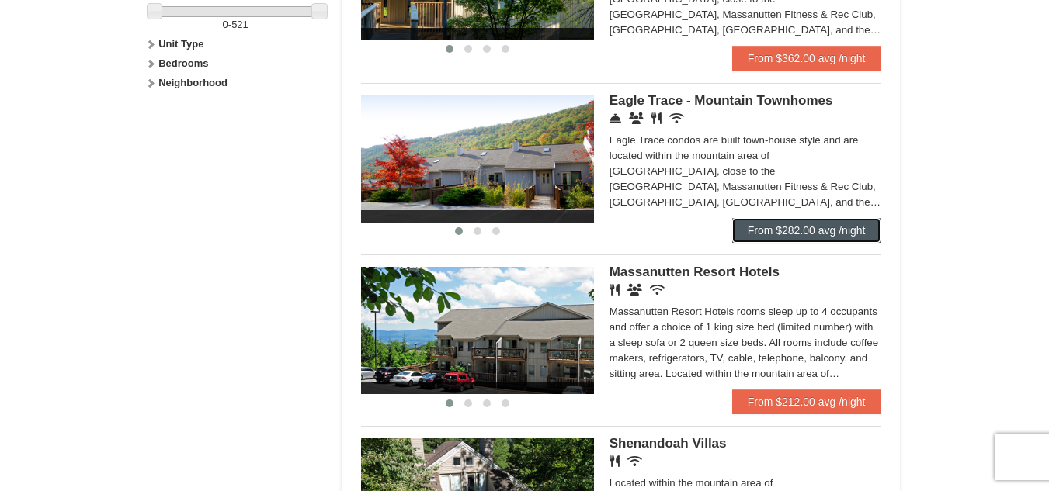
click at [860, 238] on link "From $282.00 avg /night" at bounding box center [806, 230] width 149 height 25
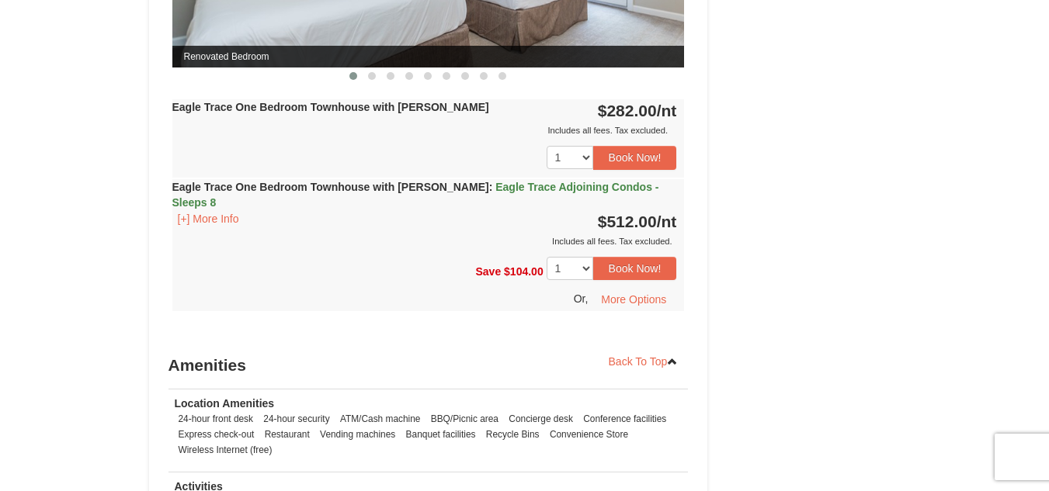
scroll to position [1514, 0]
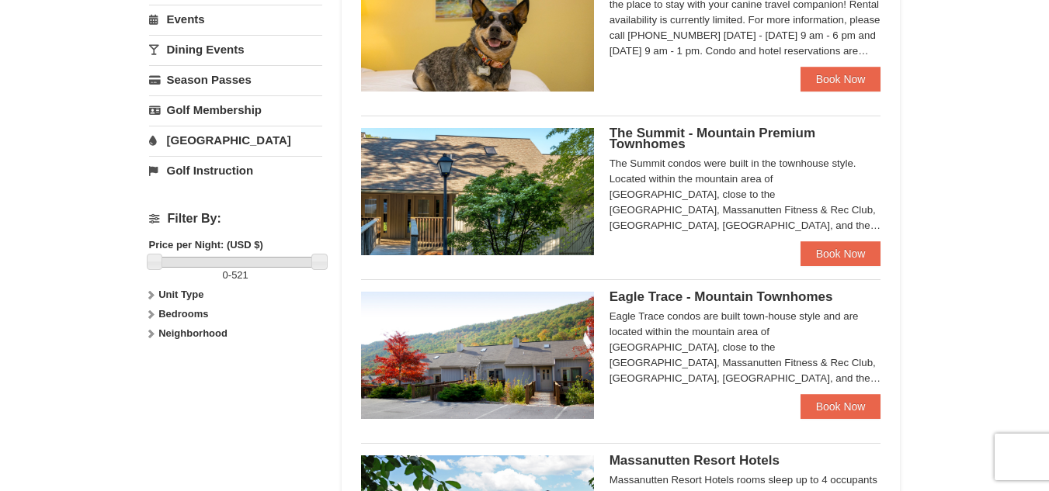
scroll to position [442, 0]
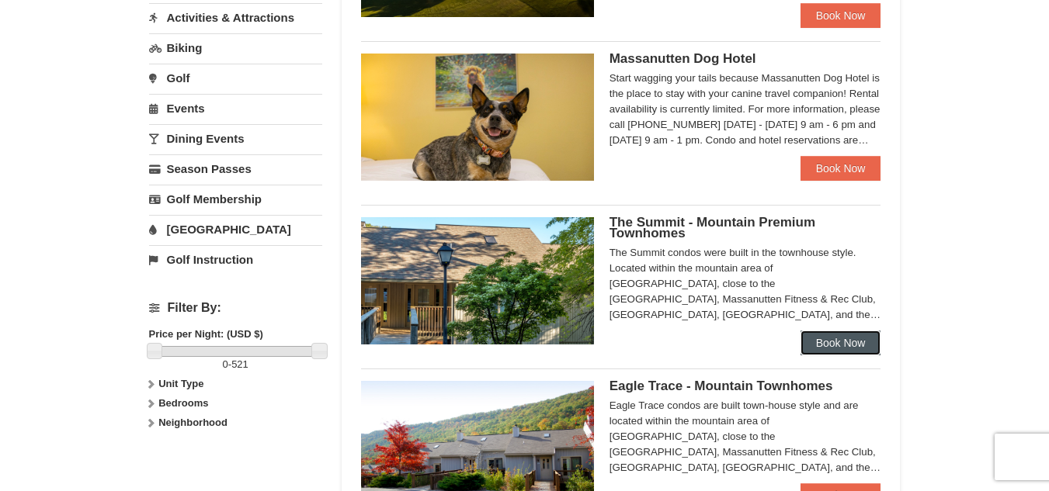
click at [818, 343] on link "Book Now" at bounding box center [840, 343] width 81 height 25
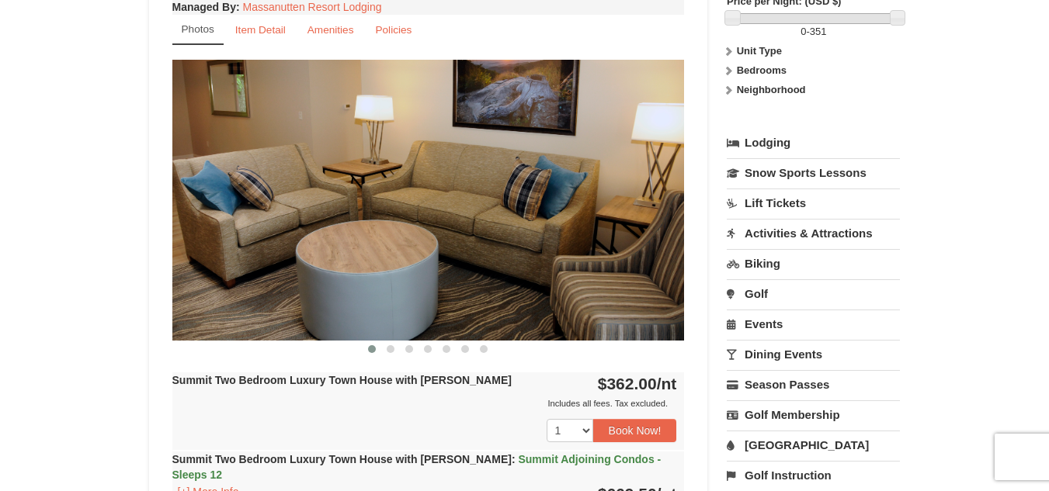
scroll to position [575, 0]
click at [388, 352] on span at bounding box center [391, 350] width 8 height 8
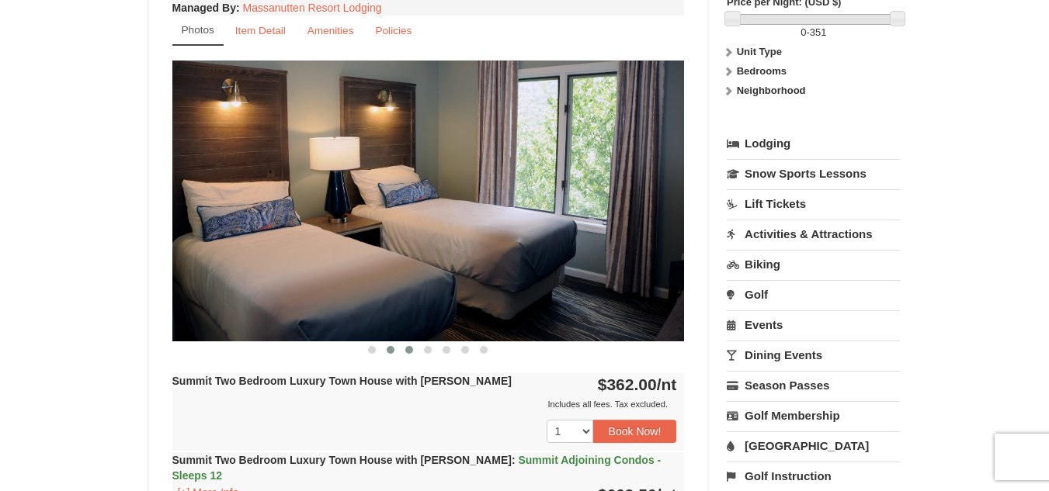
click at [404, 349] on button at bounding box center [409, 350] width 19 height 16
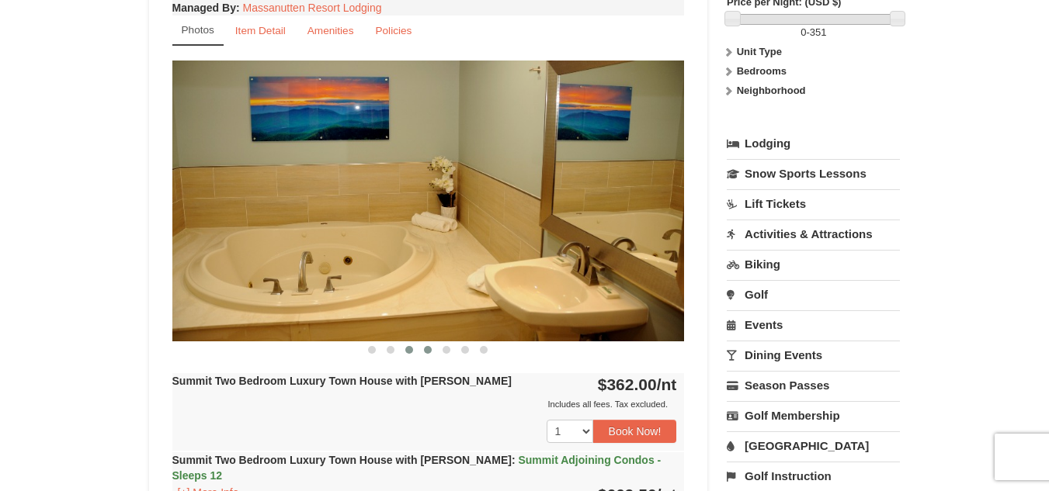
click at [430, 346] on span at bounding box center [428, 350] width 8 height 8
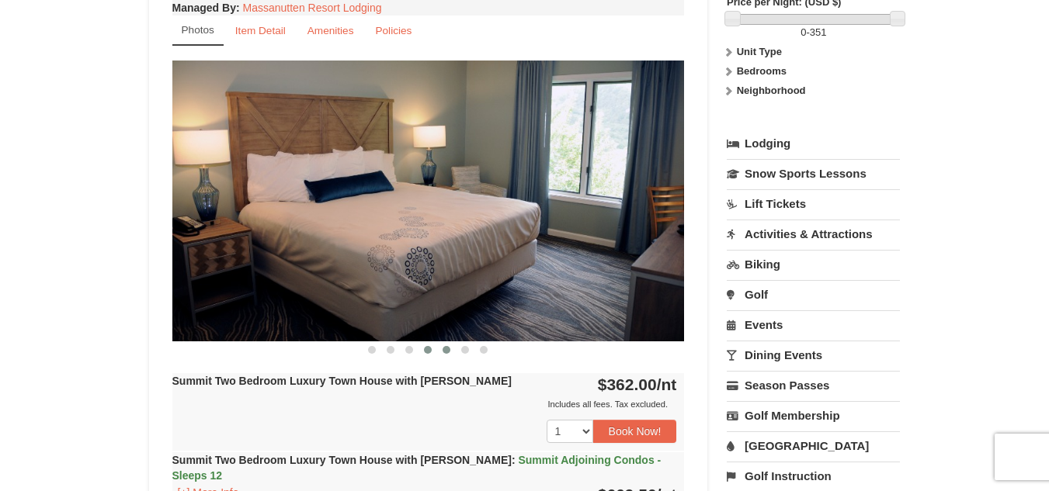
click at [449, 347] on span at bounding box center [446, 350] width 8 height 8
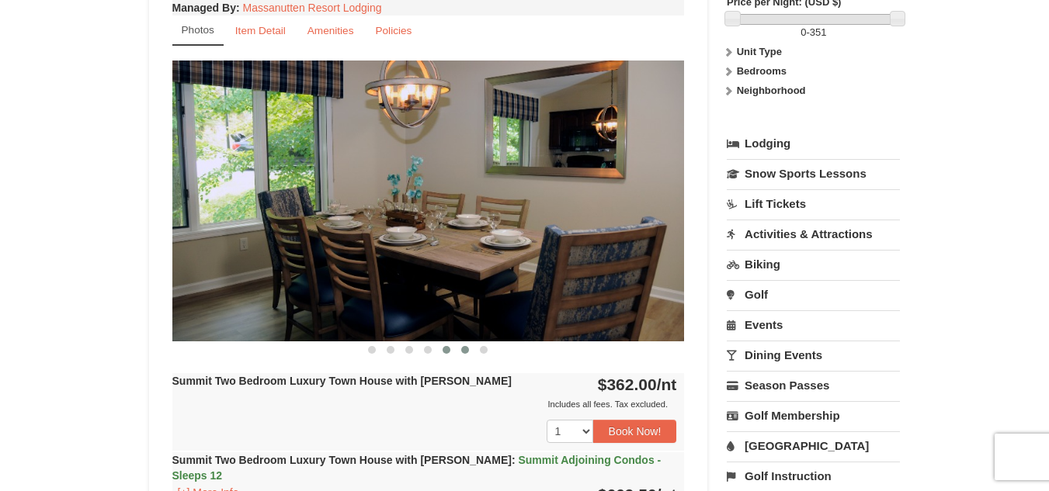
click at [466, 350] on span at bounding box center [465, 350] width 8 height 8
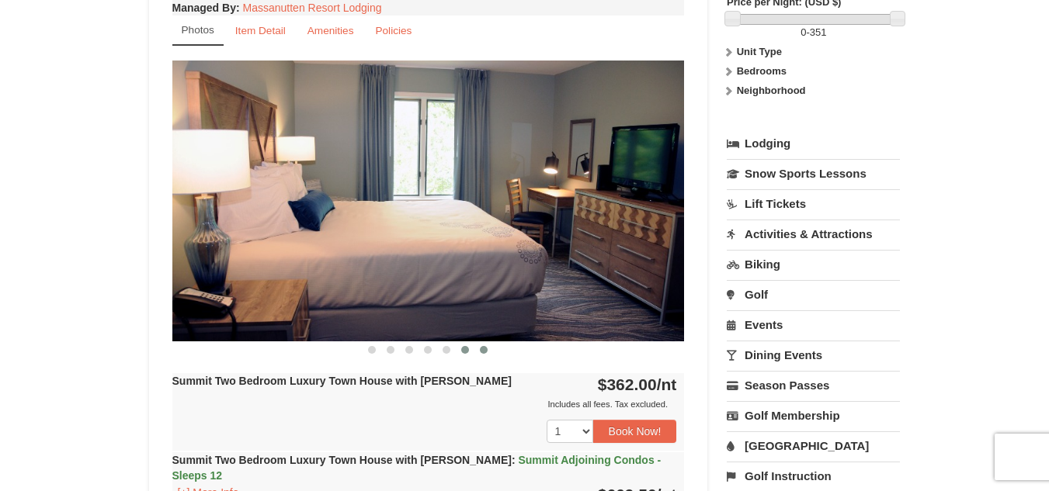
click at [485, 353] on span at bounding box center [484, 350] width 8 height 8
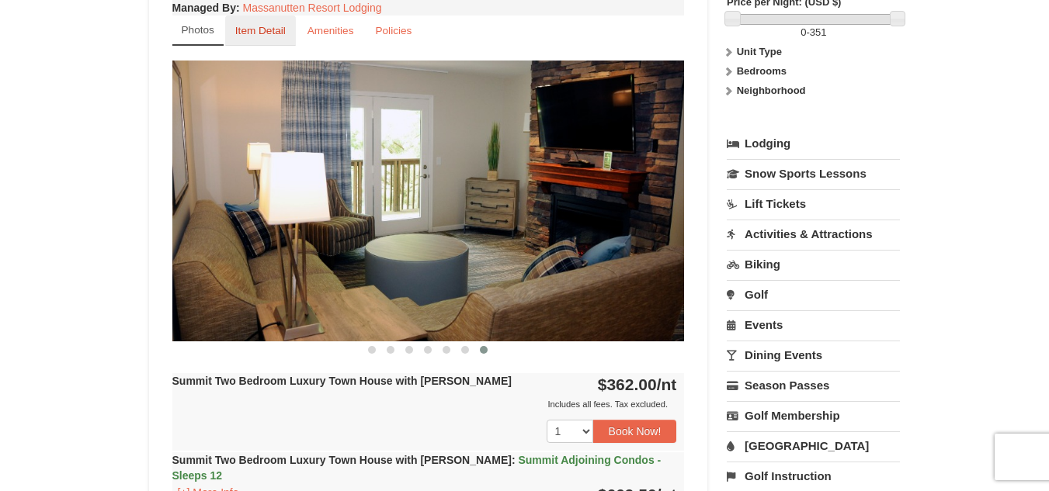
click at [261, 27] on small "Item Detail" at bounding box center [260, 31] width 50 height 12
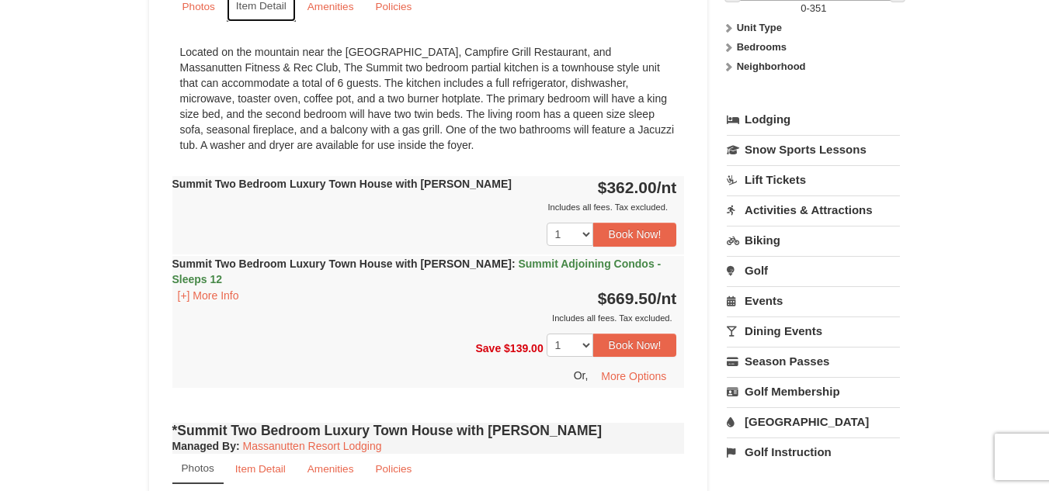
scroll to position [622, 0]
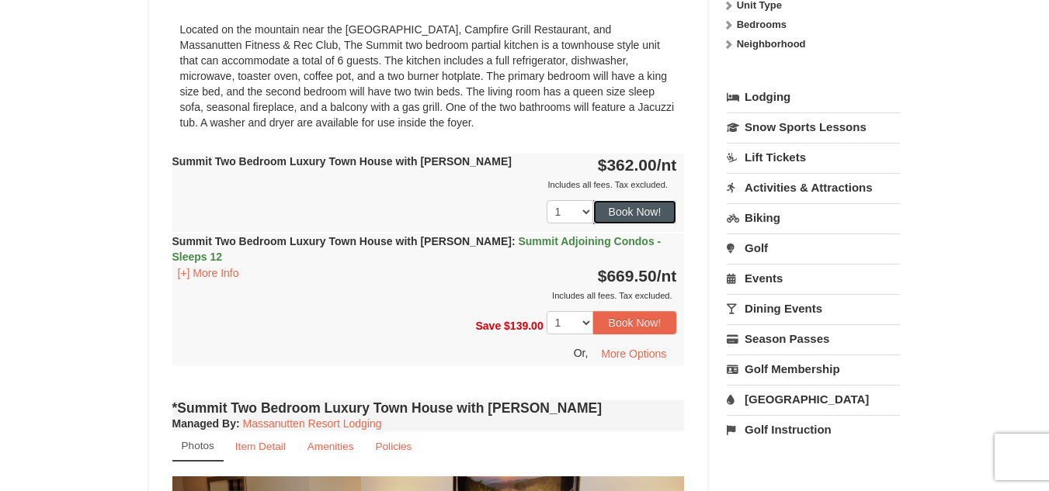
click at [651, 217] on button "Book Now!" at bounding box center [635, 211] width 84 height 23
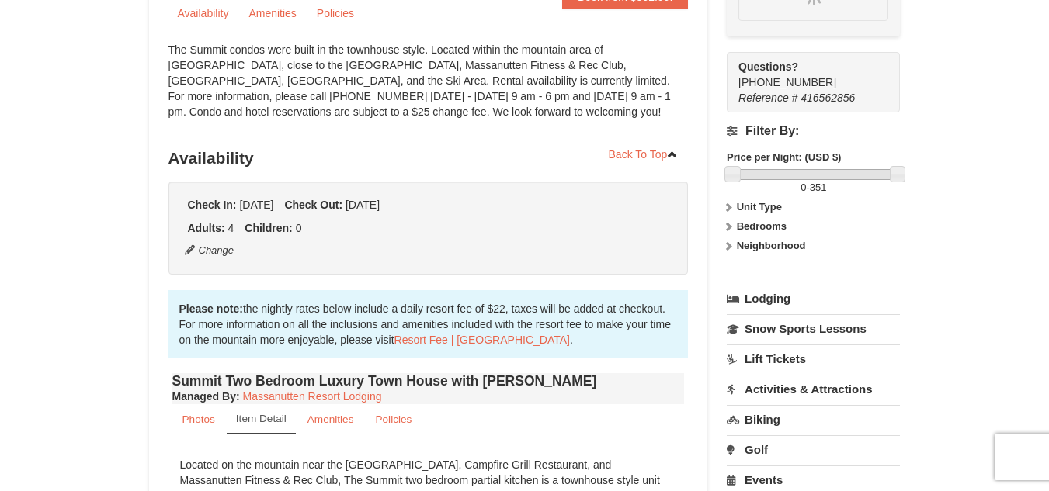
scroll to position [151, 0]
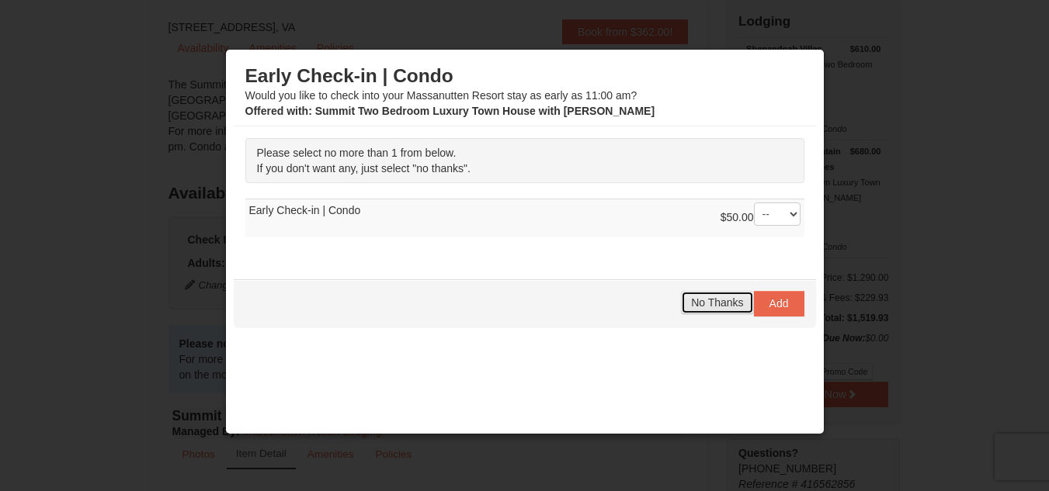
click at [714, 293] on button "No Thanks" at bounding box center [717, 302] width 72 height 23
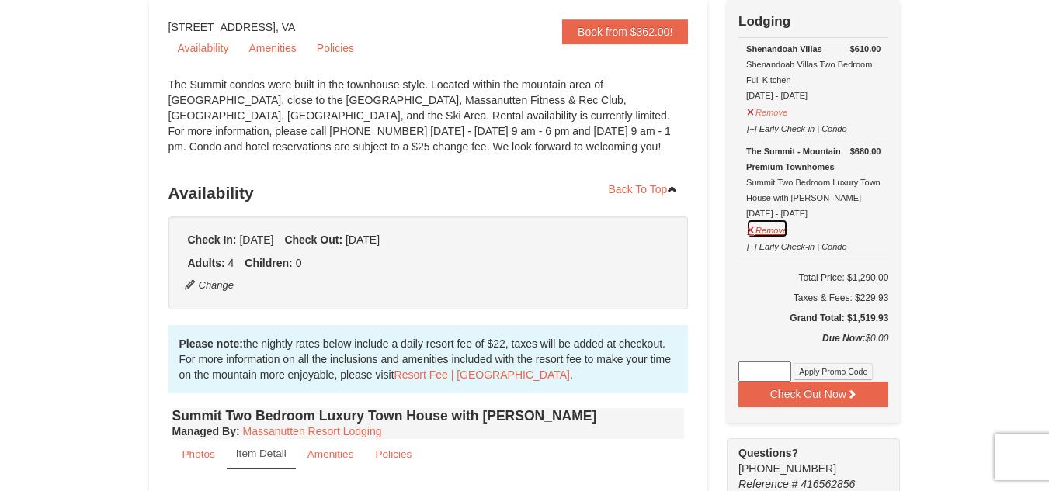
click at [771, 233] on button "Remove" at bounding box center [767, 228] width 42 height 19
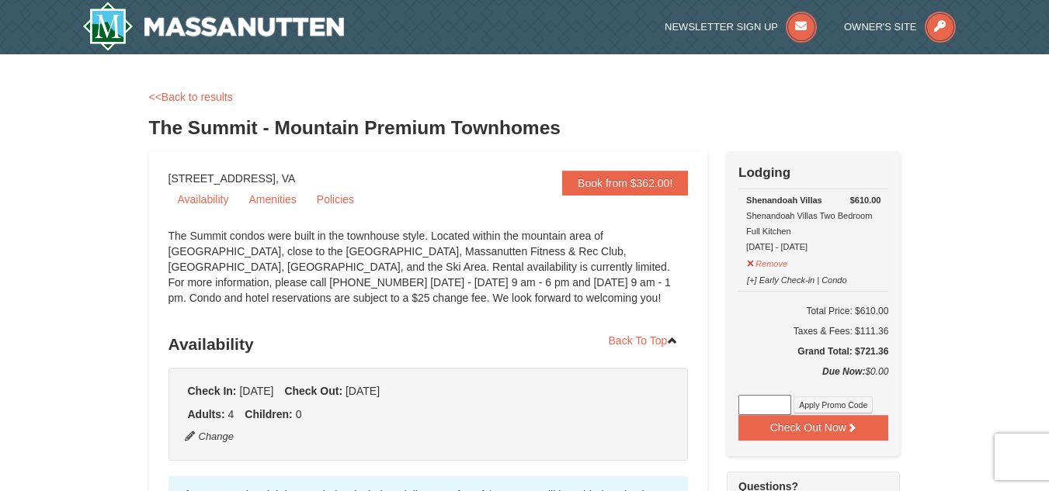
scroll to position [50, 0]
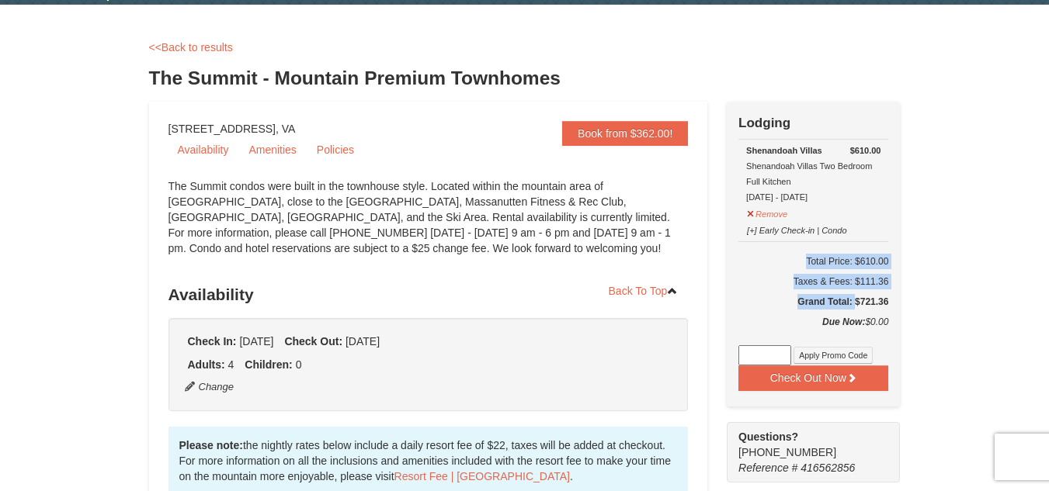
drag, startPoint x: 838, startPoint y: 304, endPoint x: 897, endPoint y: 293, distance: 60.9
click at [897, 293] on div "Check Out Now Lodging $610.00 Shenandoah Villas Shenandoah Villas Two Bedroom F…" at bounding box center [813, 254] width 173 height 305
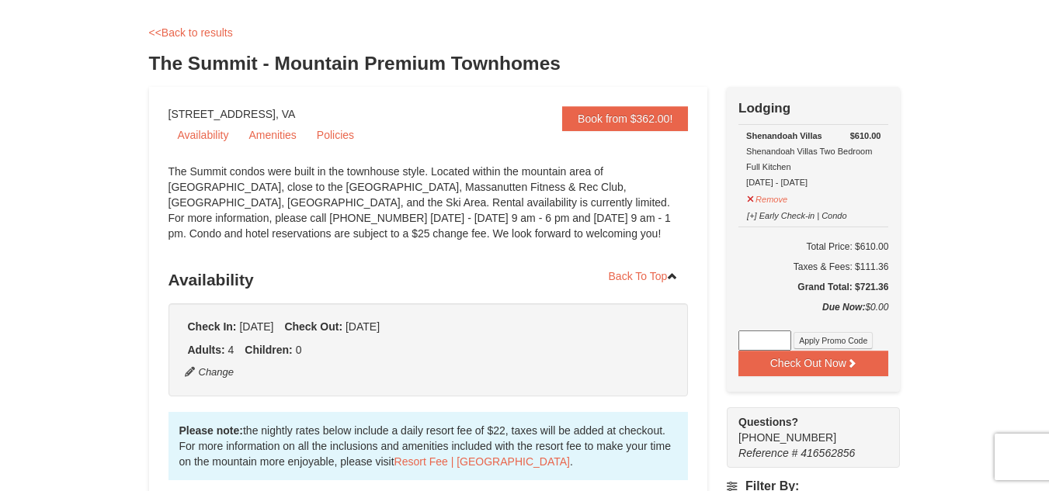
scroll to position [0, 0]
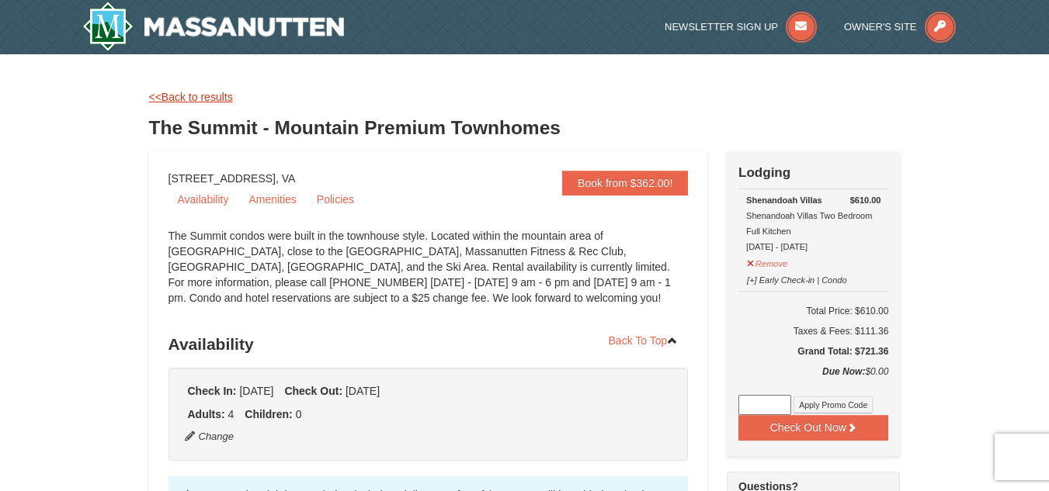
click at [217, 98] on link "<<Back to results" at bounding box center [191, 97] width 84 height 12
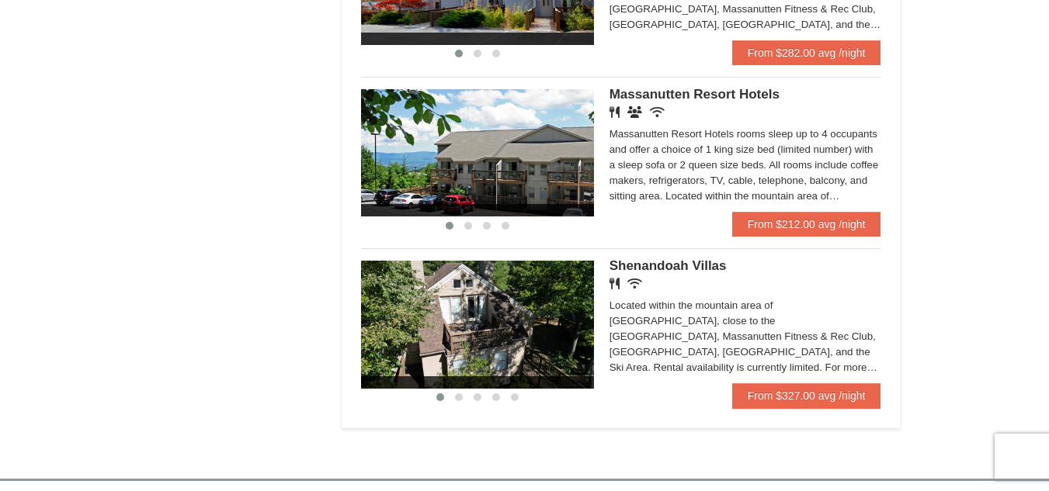
scroll to position [960, 0]
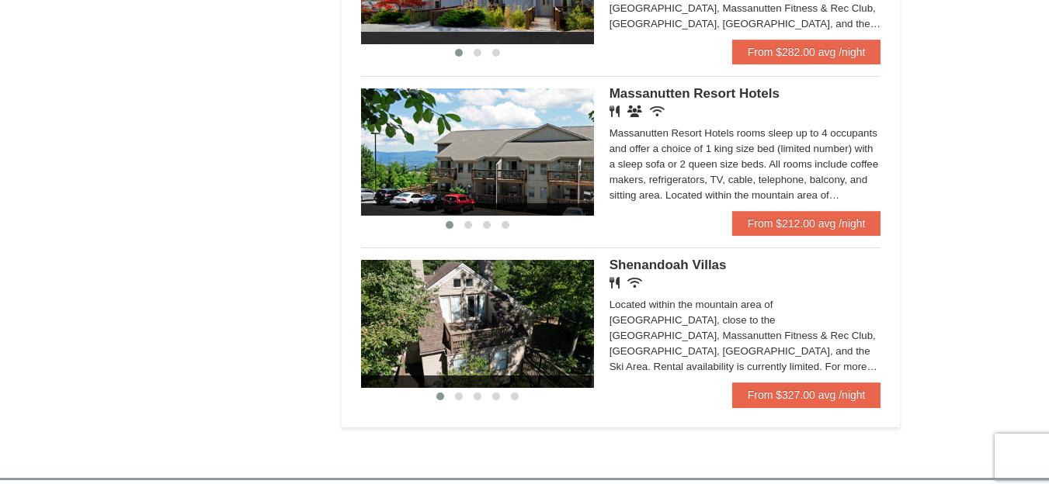
click at [463, 321] on img at bounding box center [477, 323] width 233 height 127
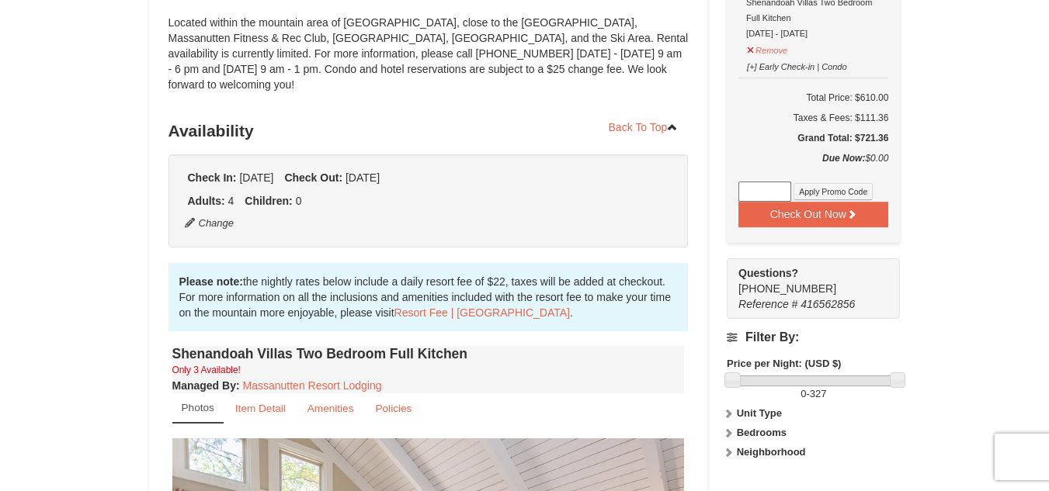
scroll to position [540, 0]
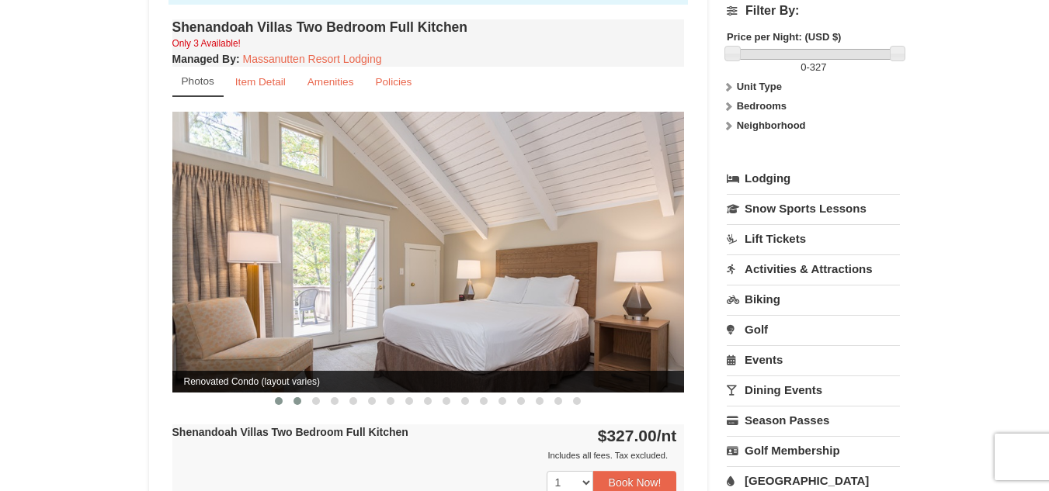
click at [300, 397] on span at bounding box center [297, 401] width 8 height 8
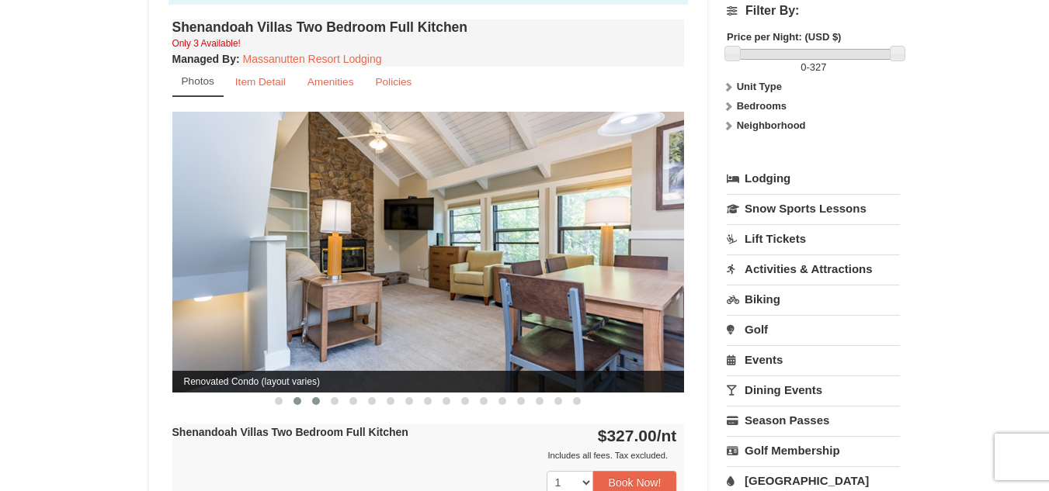
click at [316, 397] on span at bounding box center [316, 401] width 8 height 8
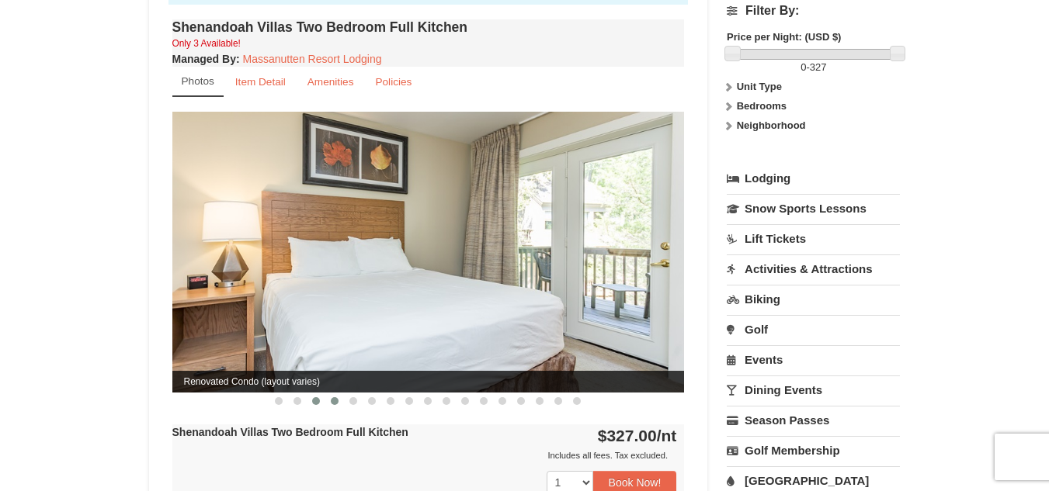
click at [329, 394] on button at bounding box center [334, 402] width 19 height 16
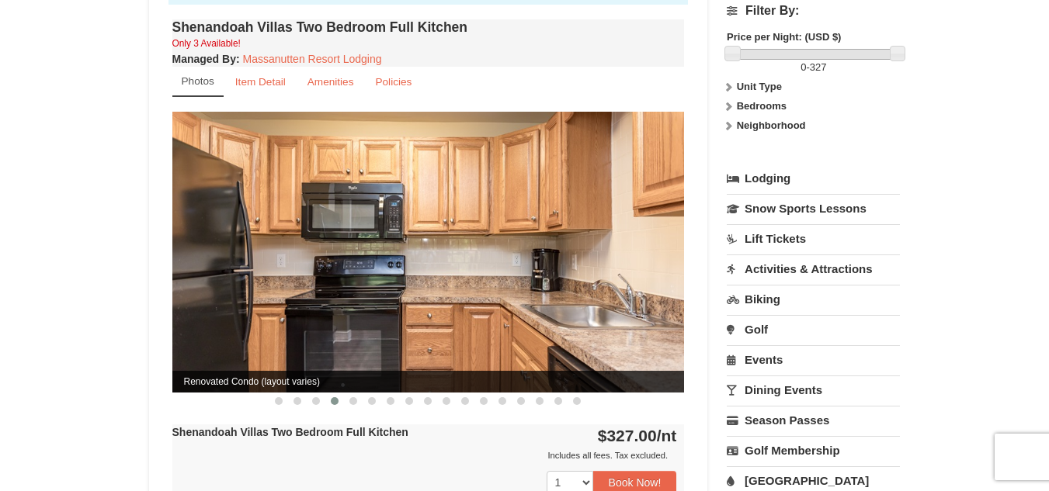
click at [338, 394] on button at bounding box center [334, 402] width 19 height 16
click at [359, 394] on button at bounding box center [353, 402] width 19 height 16
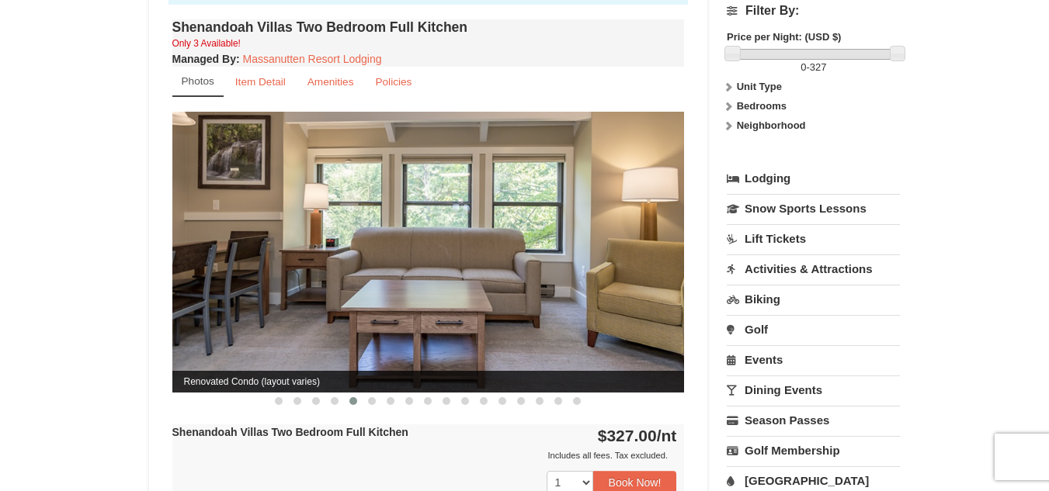
scroll to position [735, 0]
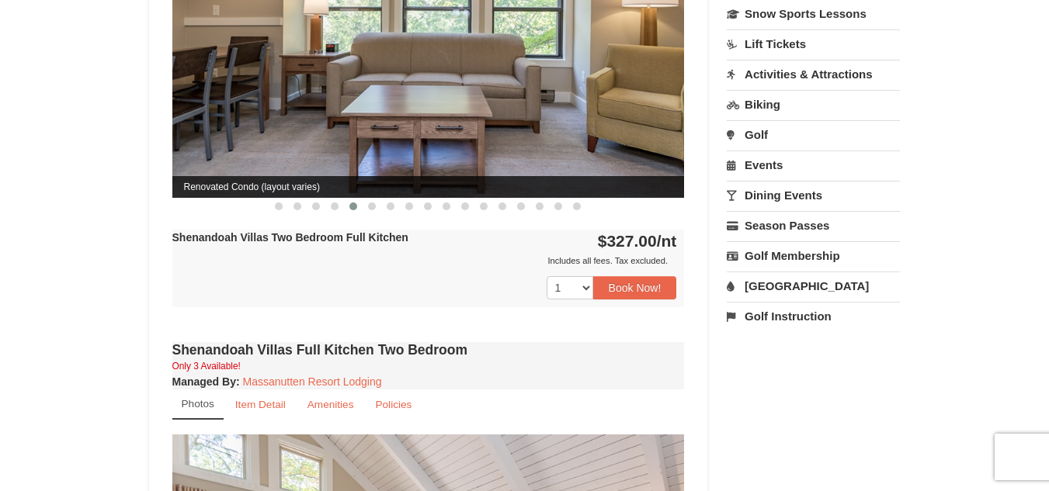
drag, startPoint x: 359, startPoint y: 387, endPoint x: 119, endPoint y: 333, distance: 246.0
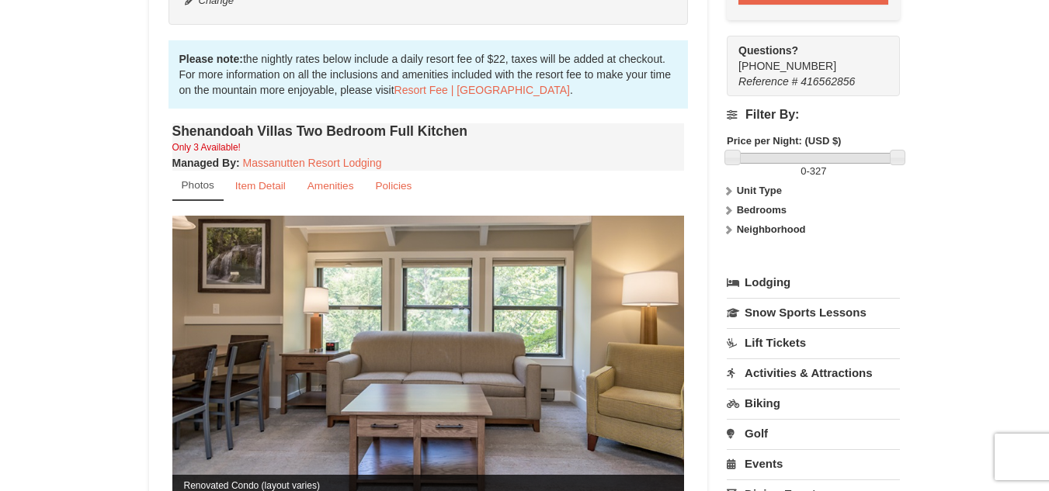
scroll to position [432, 0]
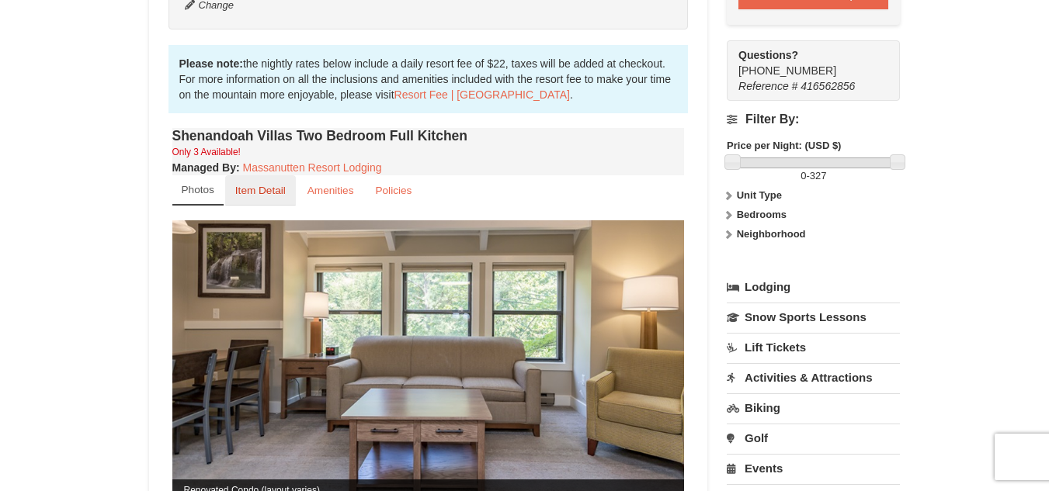
click at [254, 185] on small "Item Detail" at bounding box center [260, 191] width 50 height 12
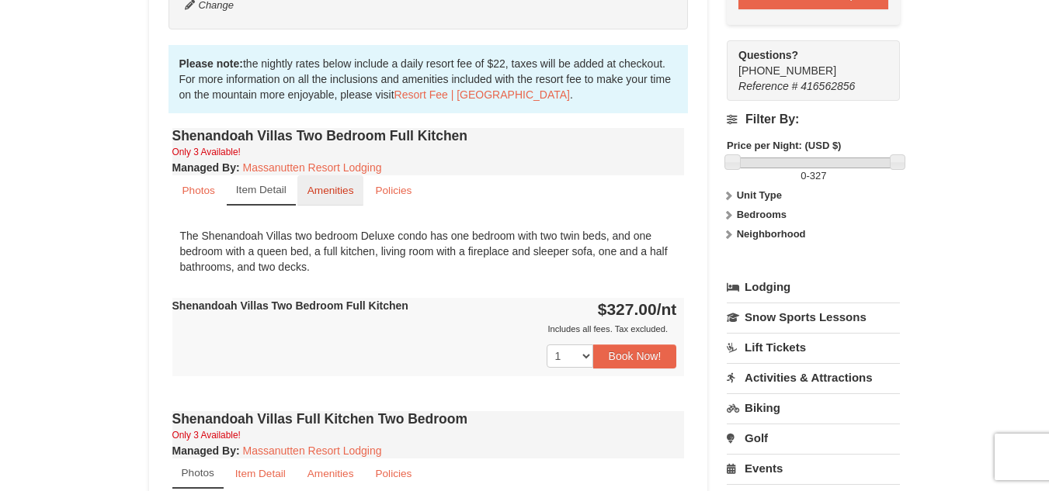
click at [304, 175] on link "Amenities" at bounding box center [330, 190] width 67 height 30
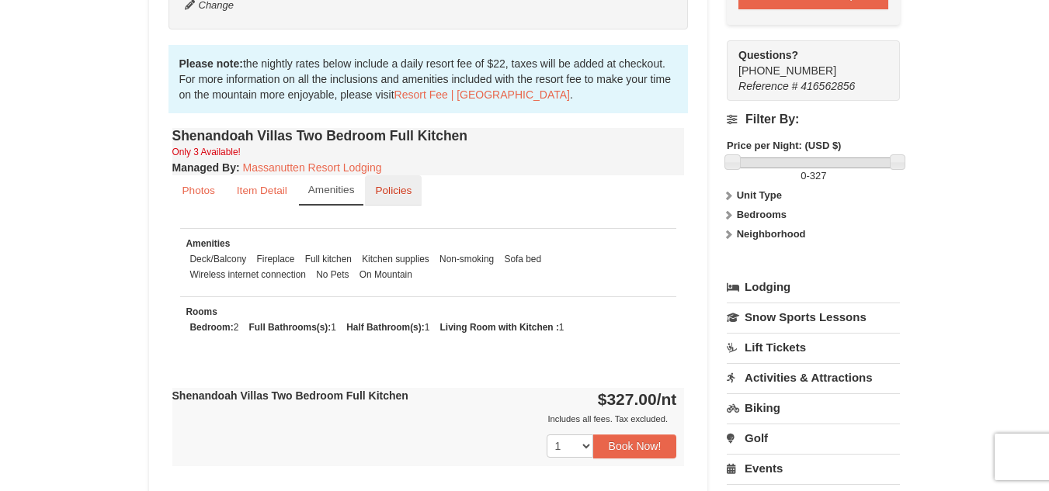
click at [402, 185] on small "Policies" at bounding box center [393, 191] width 36 height 12
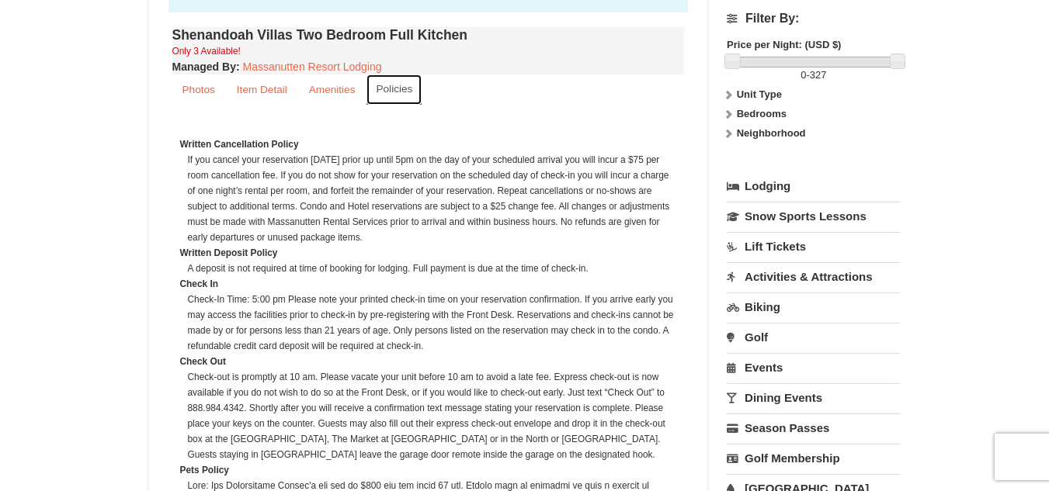
scroll to position [527, 0]
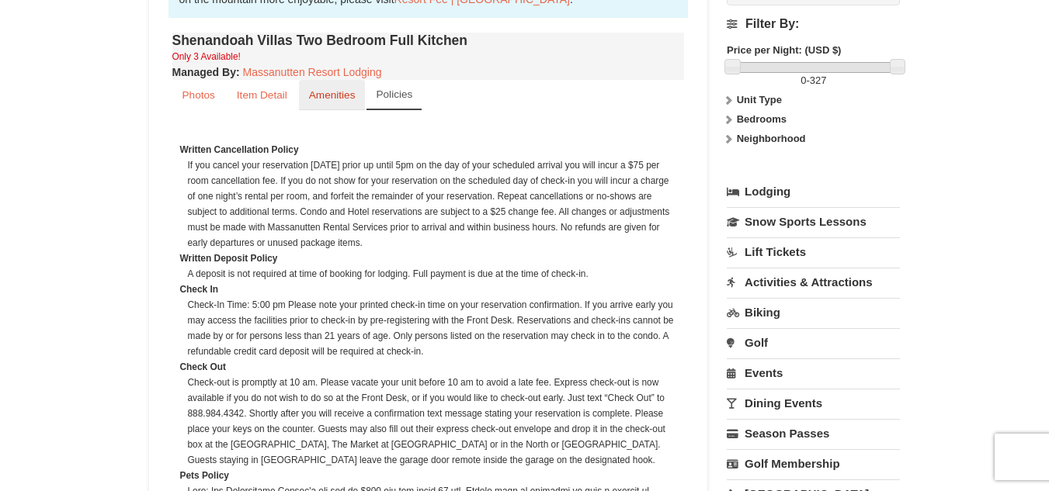
click at [329, 80] on link "Amenities" at bounding box center [332, 95] width 67 height 30
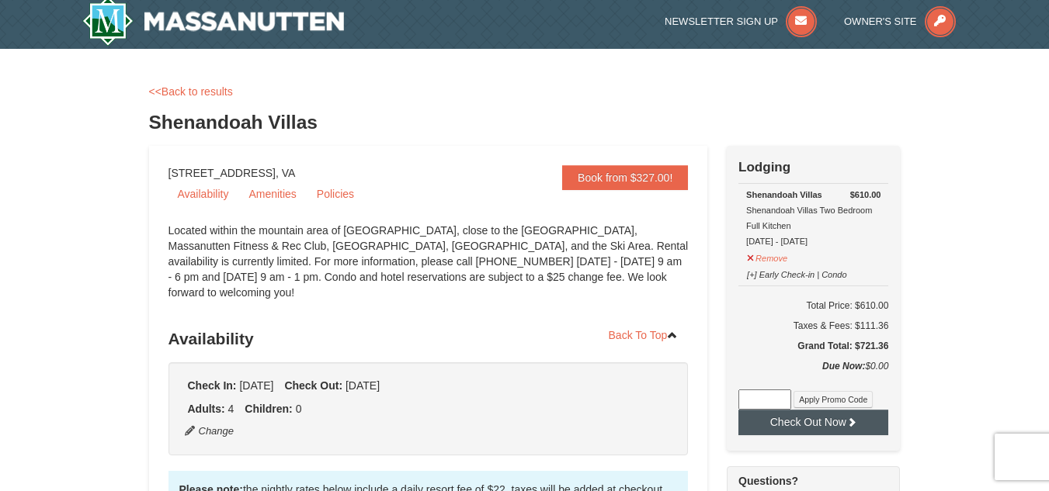
scroll to position [0, 0]
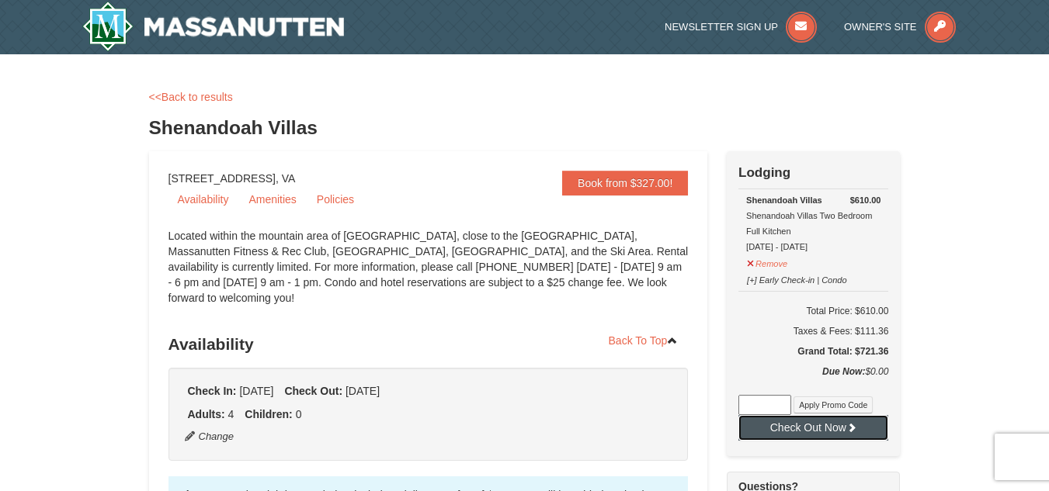
click at [852, 424] on icon at bounding box center [851, 427] width 11 height 11
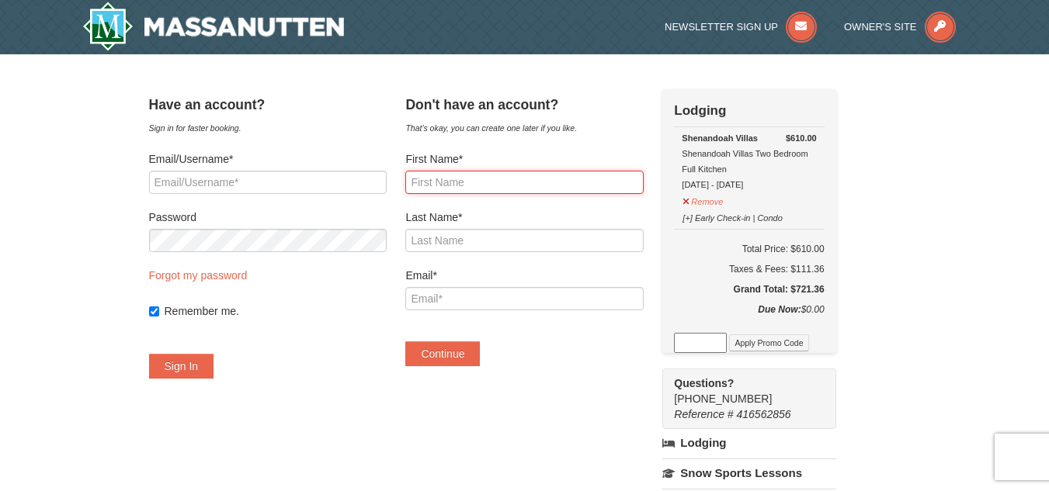
click at [511, 179] on input "First Name*" at bounding box center [524, 182] width 238 height 23
type input "[PERSON_NAME]"
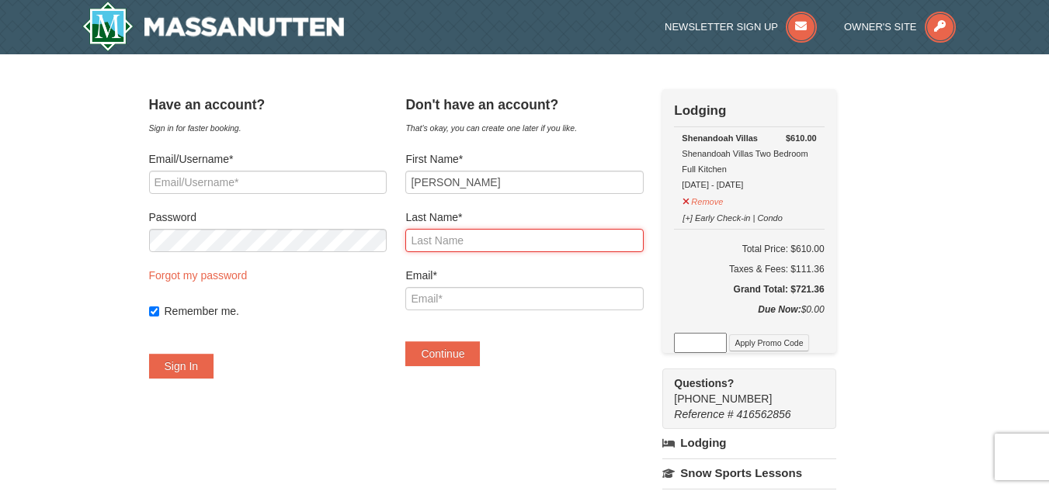
type input "[PERSON_NAME]"
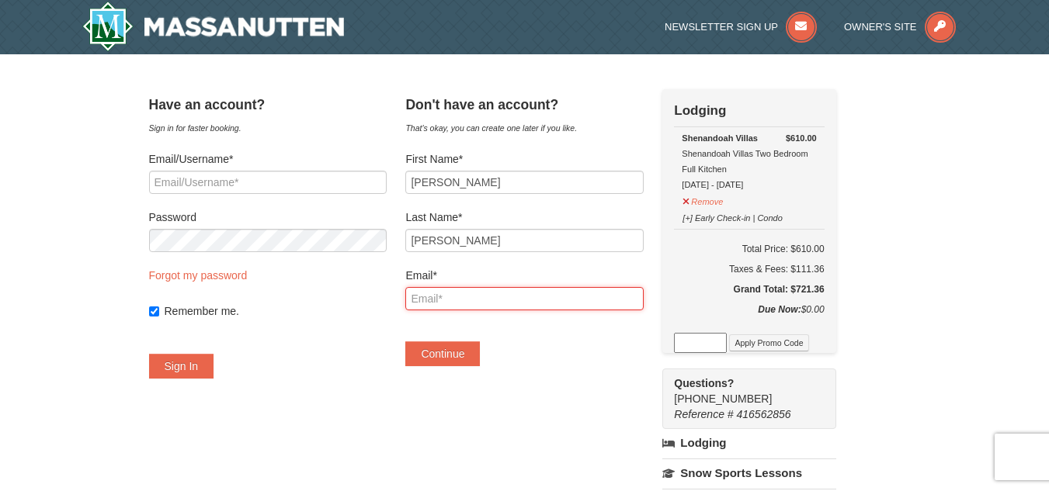
type input "[EMAIL_ADDRESS][DOMAIN_NAME]"
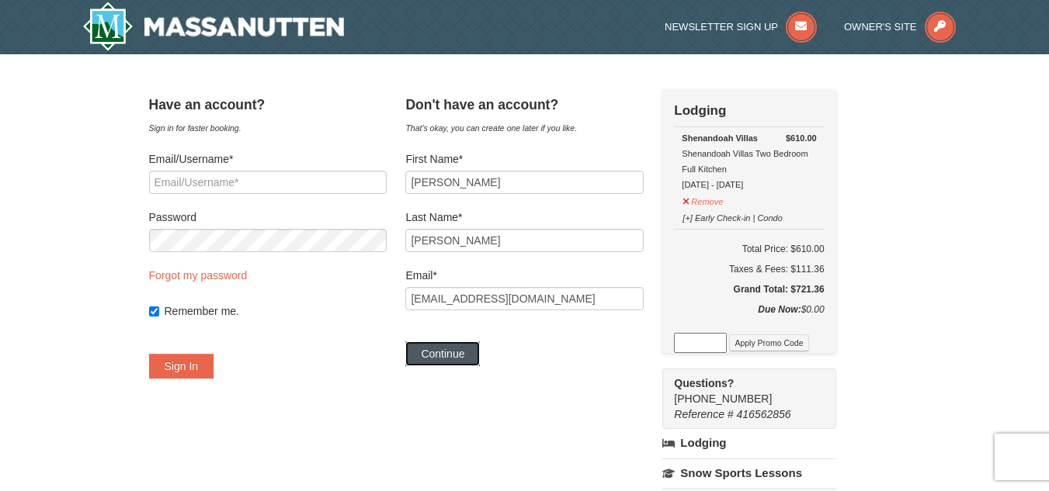
click at [478, 364] on button "Continue" at bounding box center [442, 354] width 75 height 25
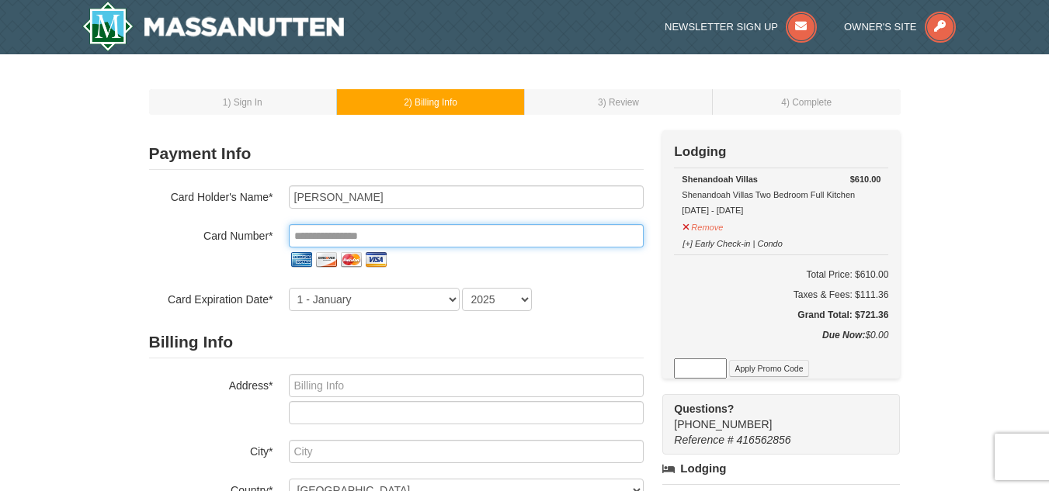
click at [635, 230] on input "tel" at bounding box center [466, 235] width 355 height 23
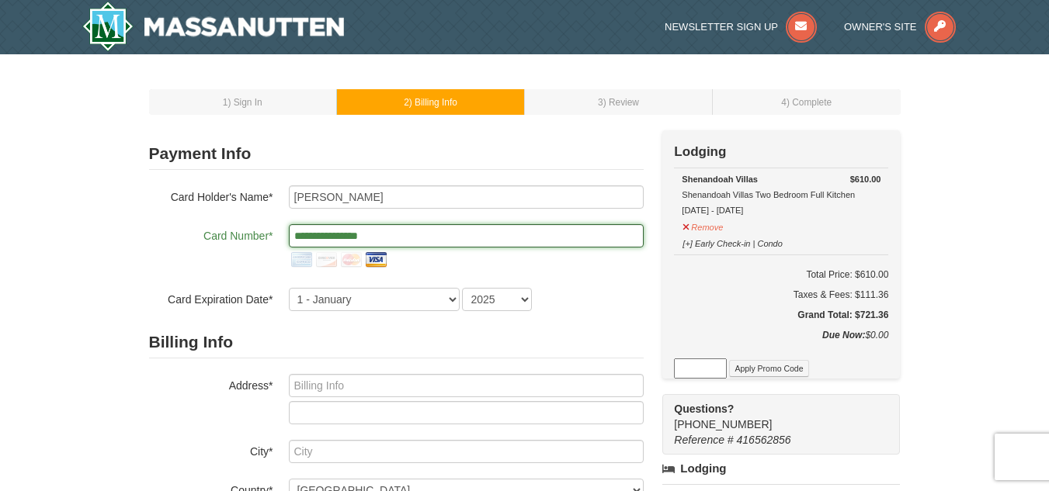
type input "**********"
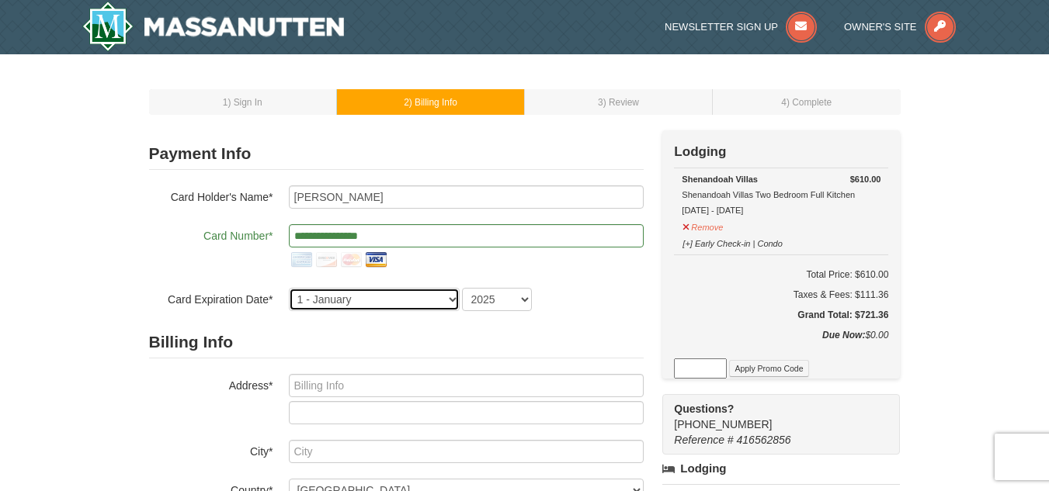
click at [408, 304] on select "1 - January 2 - February 3 - March 4 - April 5 - May 6 - June 7 - July 8 - Augu…" at bounding box center [374, 299] width 171 height 23
select select "2"
click at [289, 288] on select "1 - January 2 - February 3 - March 4 - April 5 - May 6 - June 7 - July 8 - Augu…" at bounding box center [374, 299] width 171 height 23
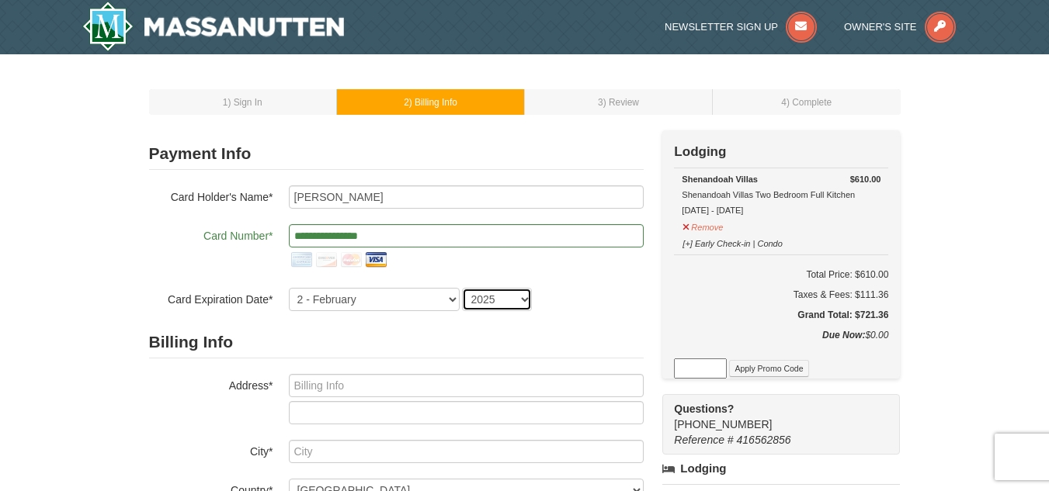
click at [488, 306] on select "2025 2026 2027 2028 2029 2030 2031 2032 2033 2034" at bounding box center [497, 299] width 70 height 23
select select "2030"
click at [462, 288] on select "2025 2026 2027 2028 2029 2030 2031 2032 2033 2034" at bounding box center [497, 299] width 70 height 23
click at [589, 305] on div "1 - January 2 - February 3 - March 4 - April 5 - May 6 - June 7 - July 8 - Augu…" at bounding box center [466, 299] width 355 height 23
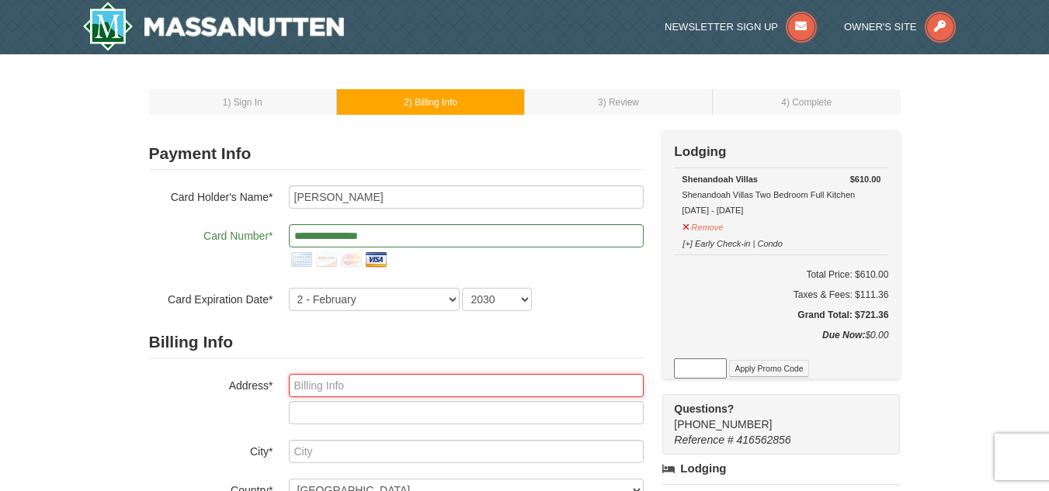
click at [415, 380] on input "text" at bounding box center [466, 385] width 355 height 23
type input "1605 South 6th Street"
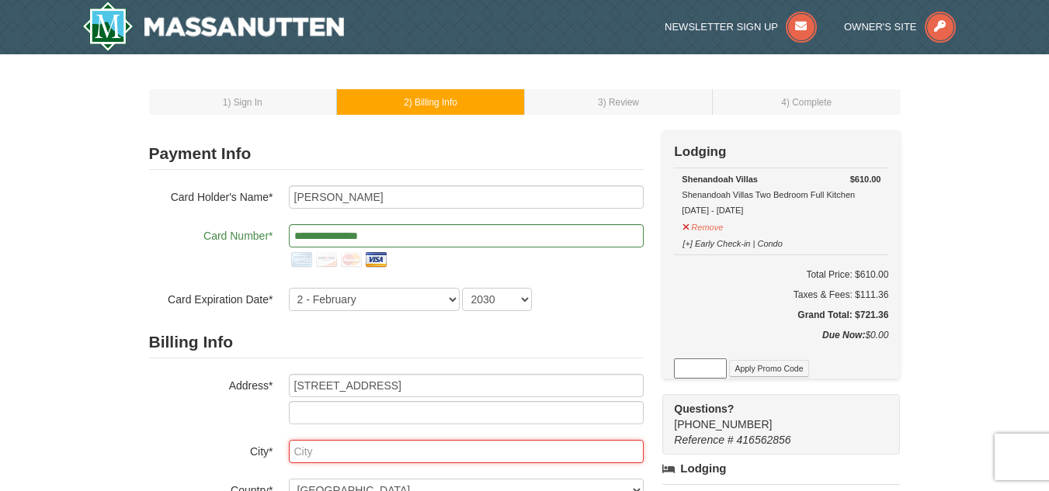
type input "Philadelphia"
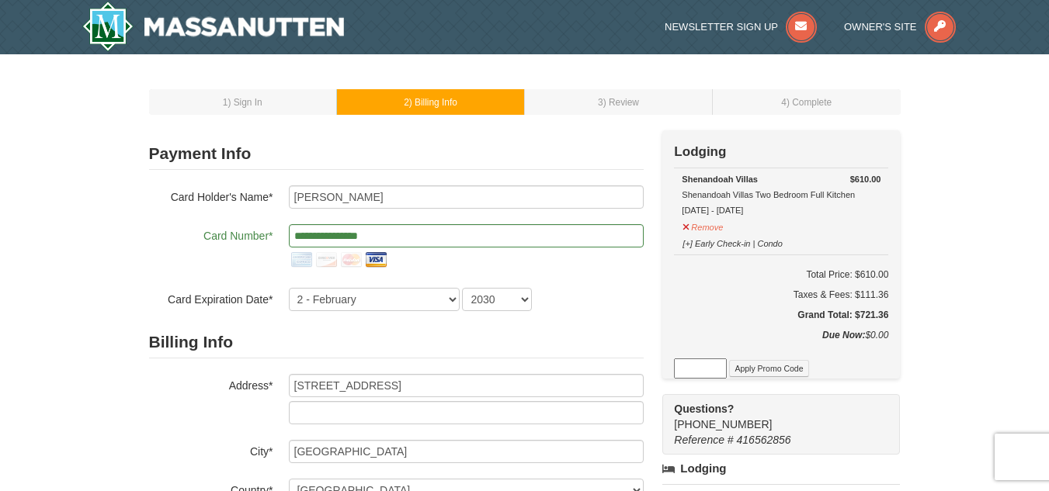
select select "PA"
type input "19148"
type input "267"
type input "684"
type input "9634"
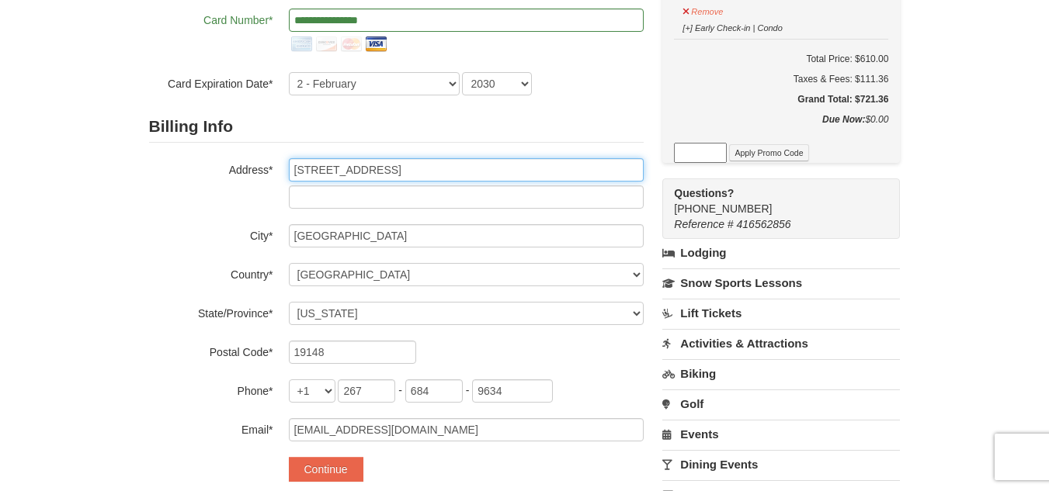
scroll to position [220, 0]
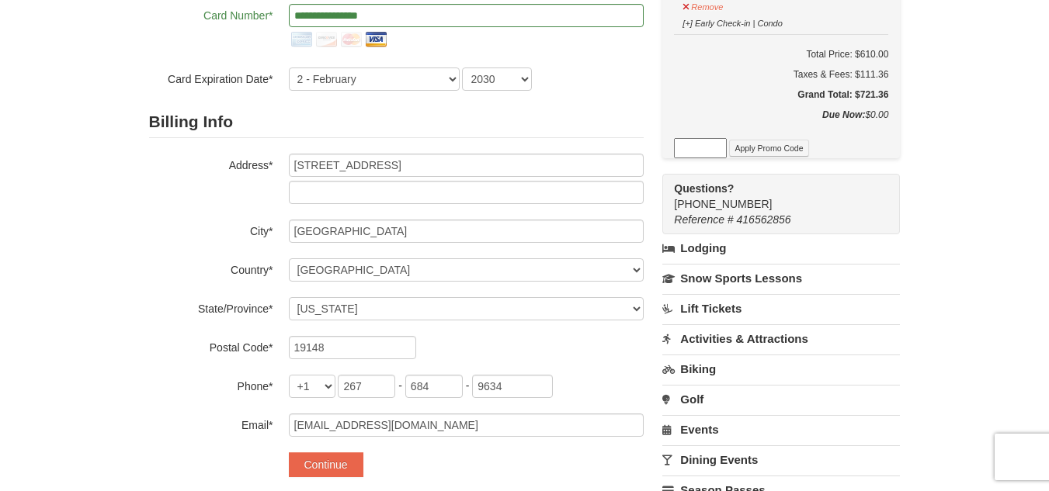
click at [127, 283] on div "1 ) Sign In 2 ) Billing Info 3 ) Review ) Complete ×" at bounding box center [524, 240] width 1049 height 812
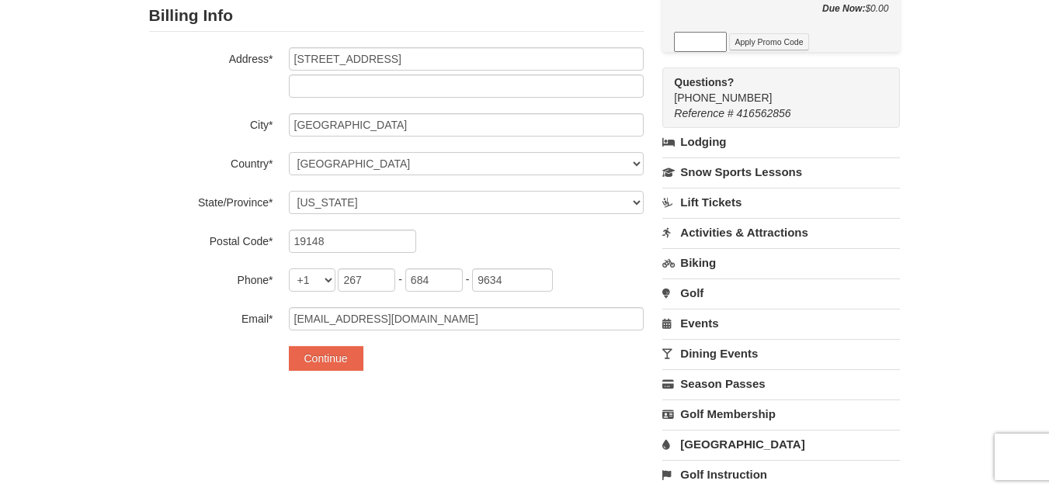
scroll to position [330, 0]
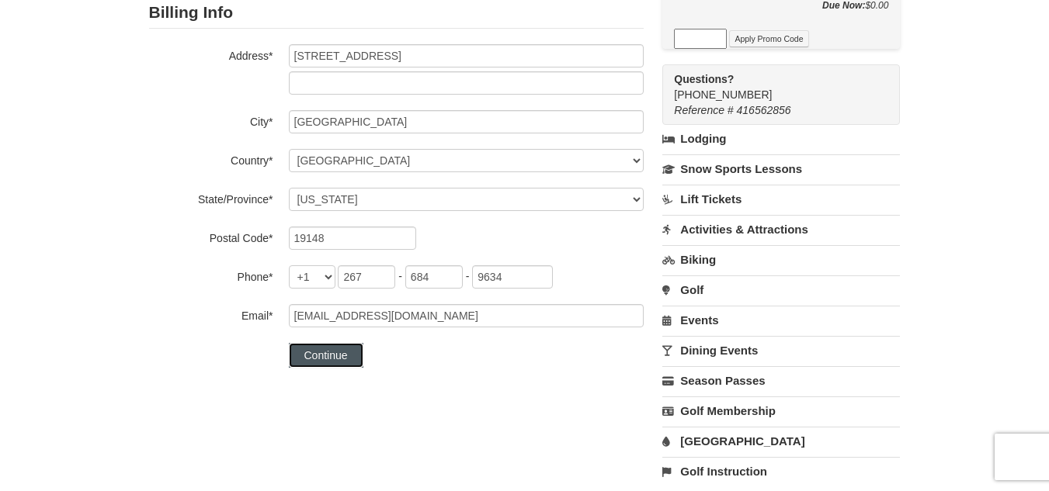
click at [322, 360] on button "Continue" at bounding box center [326, 355] width 75 height 25
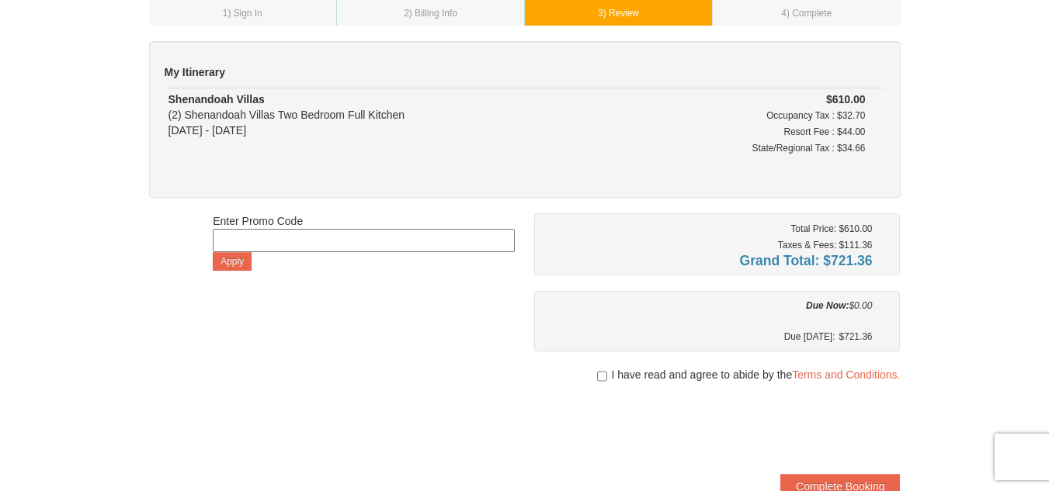
scroll to position [92, 0]
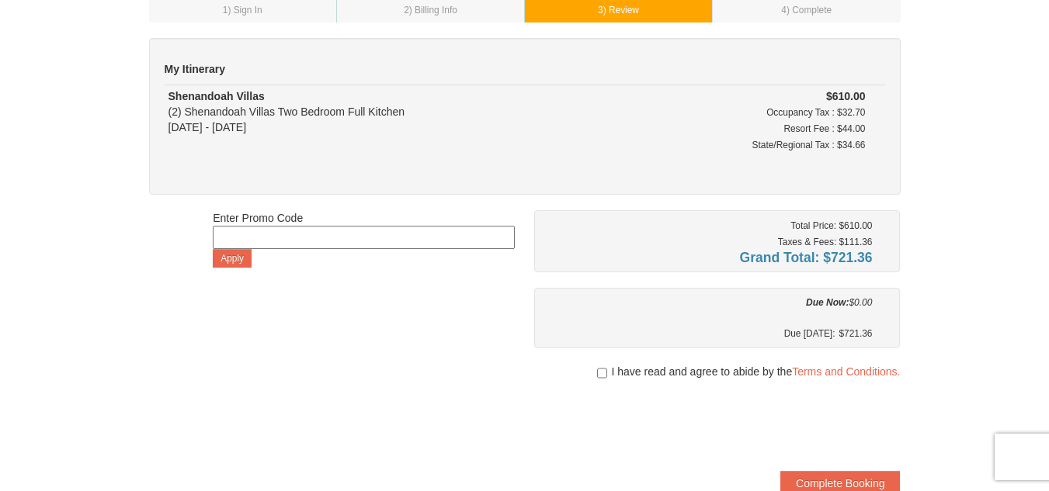
click at [341, 241] on input at bounding box center [364, 237] width 302 height 23
type input "military10"
click at [238, 261] on button "Apply" at bounding box center [232, 258] width 39 height 19
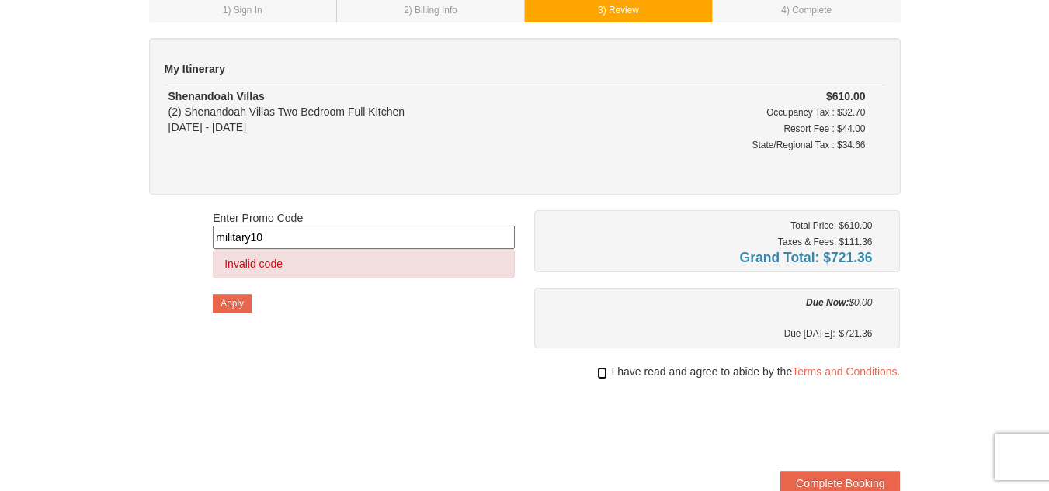
click at [600, 372] on input "checkbox" at bounding box center [602, 373] width 10 height 12
checkbox input "true"
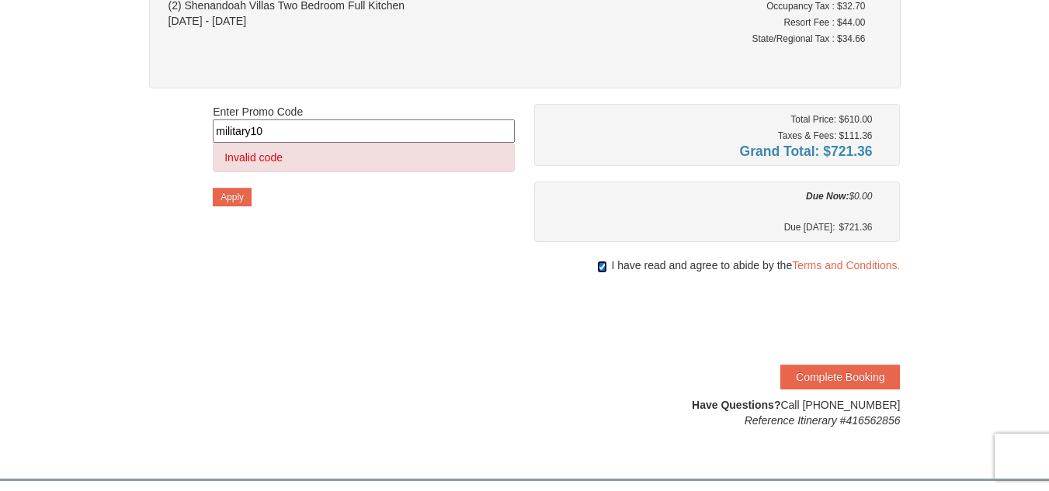
scroll to position [200, 0]
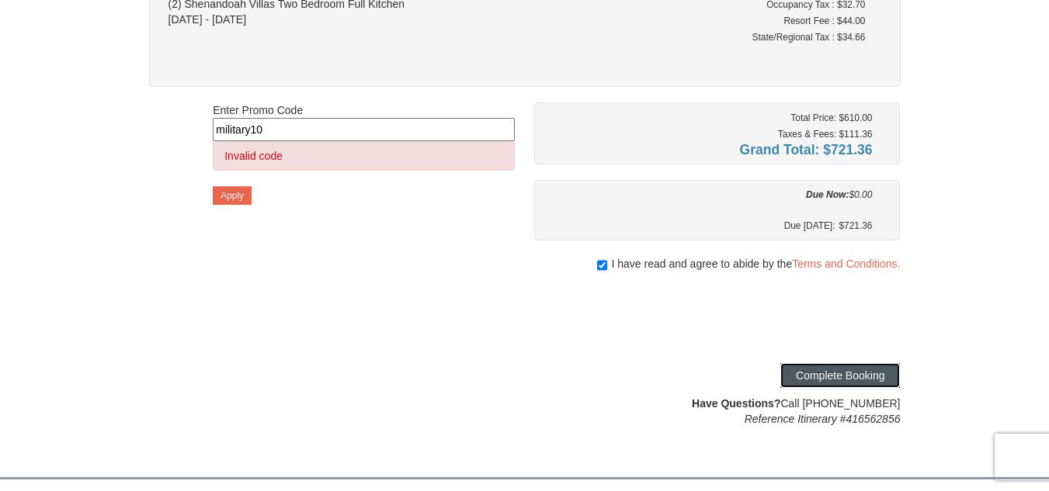
click at [880, 370] on button "Complete Booking" at bounding box center [840, 375] width 120 height 25
